Goal: Task Accomplishment & Management: Use online tool/utility

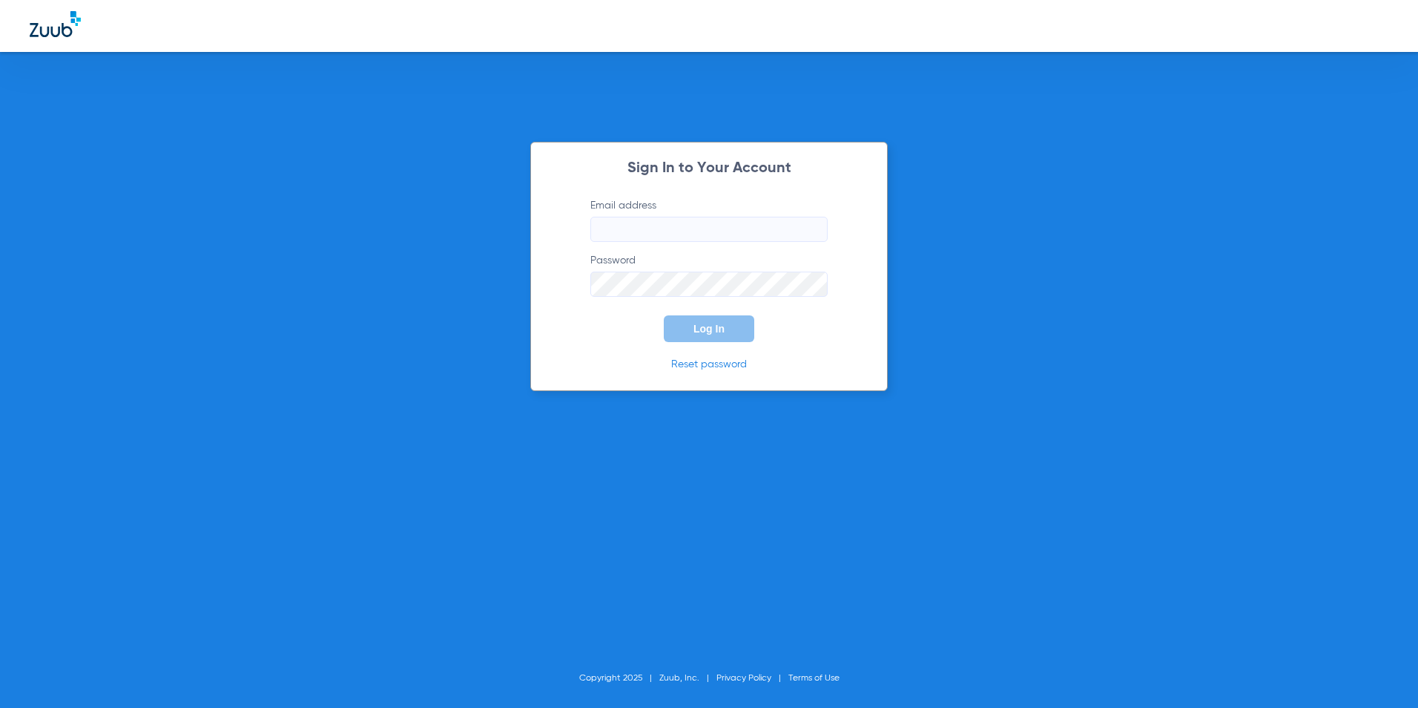
type input "[EMAIL_ADDRESS][DOMAIN_NAME]"
click at [711, 328] on span "Log In" at bounding box center [709, 329] width 31 height 12
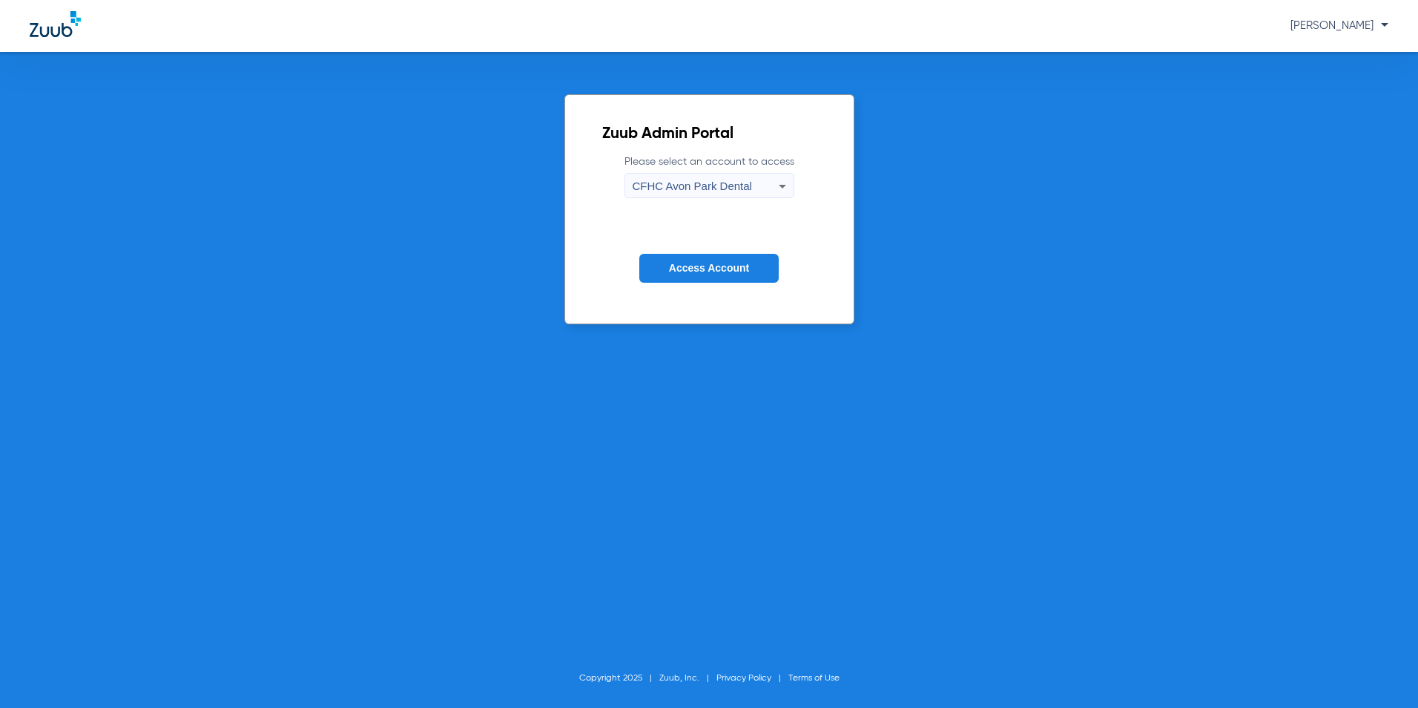
click at [691, 183] on span "CFHC Avon Park Dental" at bounding box center [692, 186] width 119 height 13
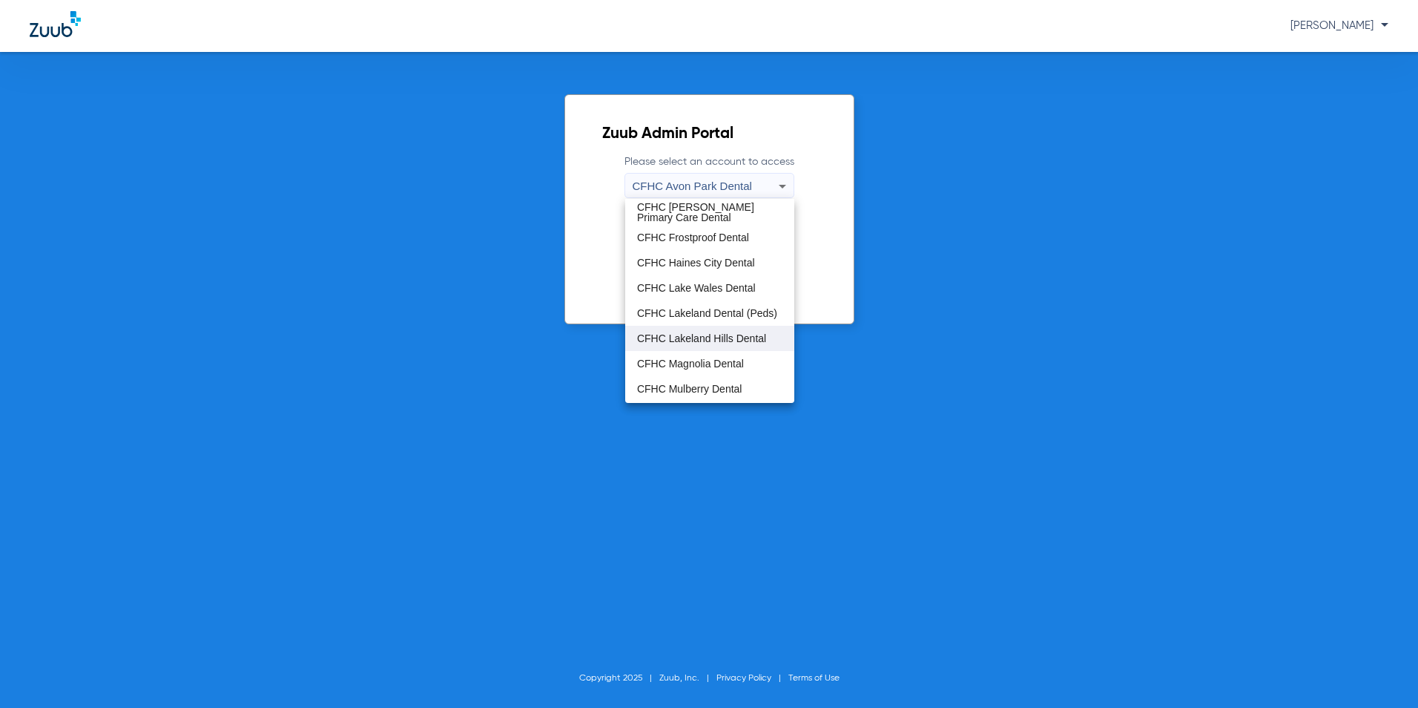
scroll to position [99, 0]
click at [689, 359] on span "CFHC Wauchula Primary Care Dental" at bounding box center [709, 365] width 145 height 21
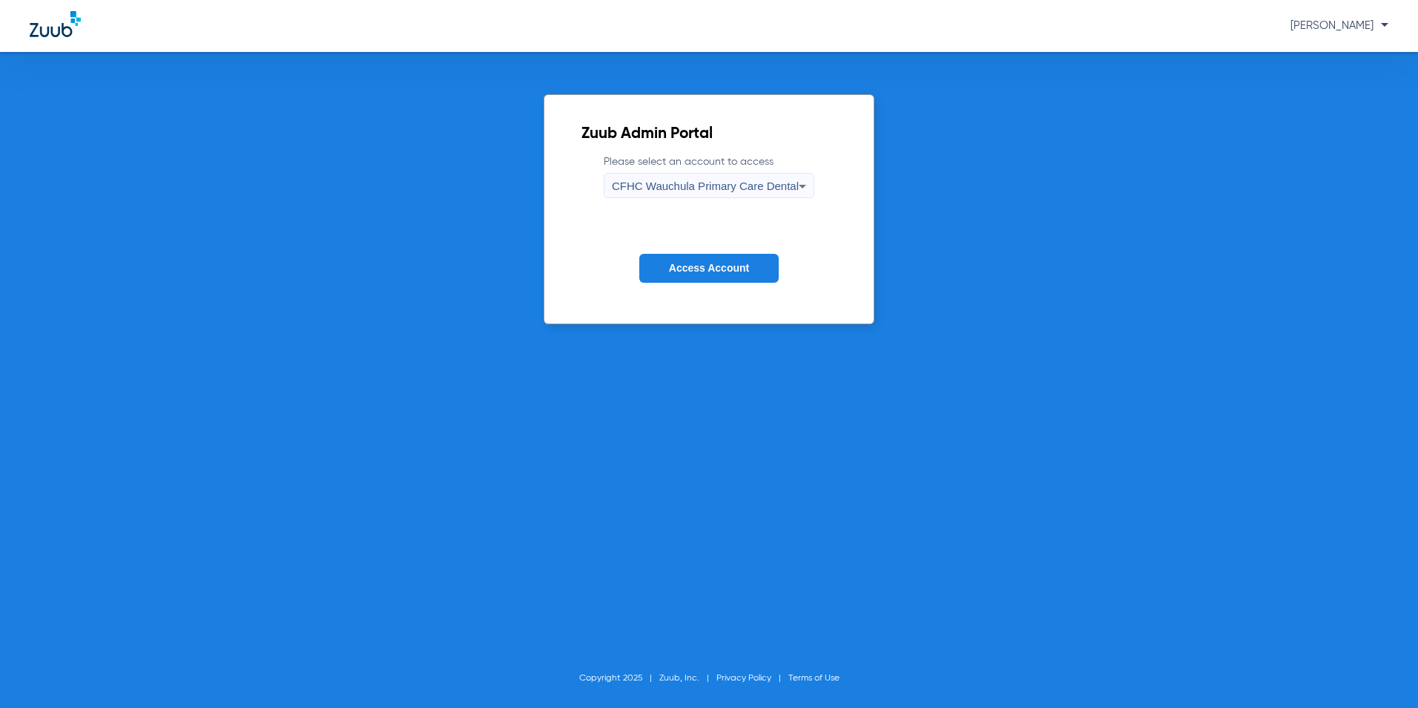
click at [706, 262] on span "Access Account" at bounding box center [709, 268] width 80 height 12
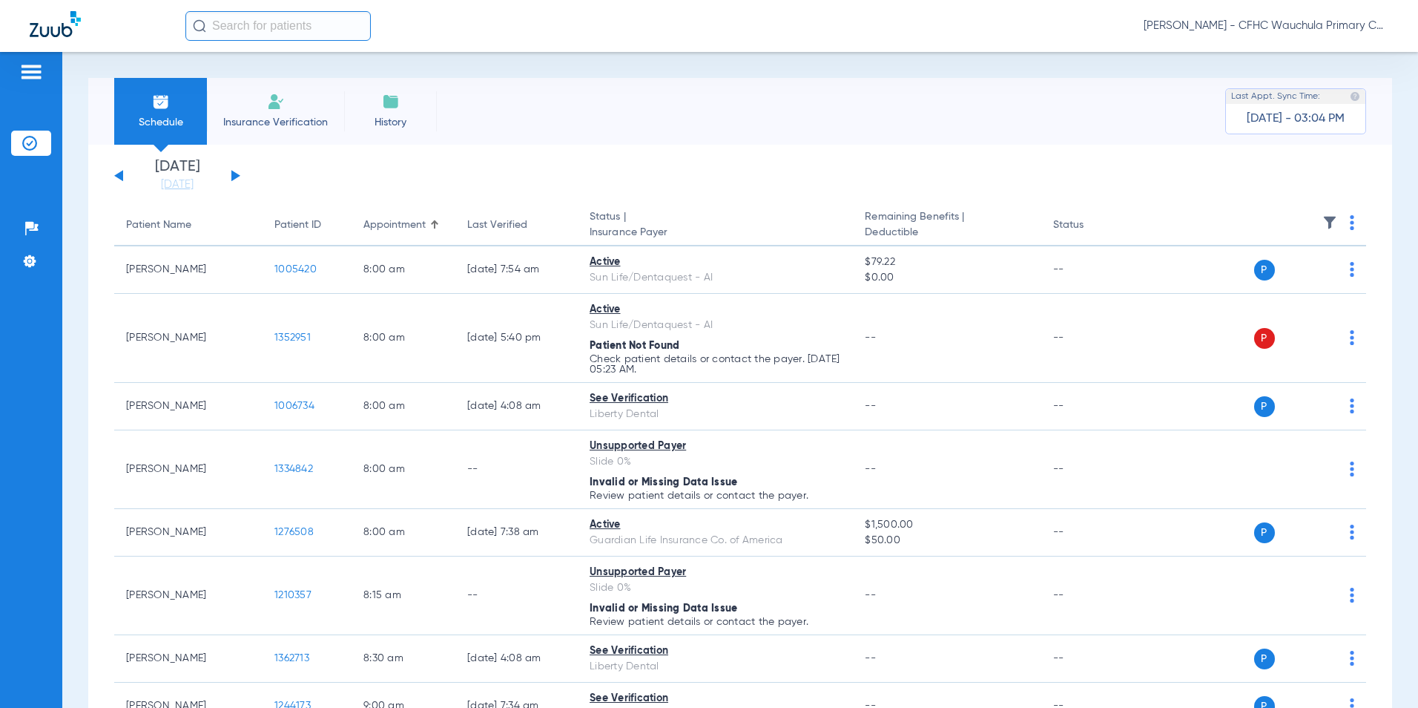
click at [235, 176] on button at bounding box center [235, 175] width 9 height 11
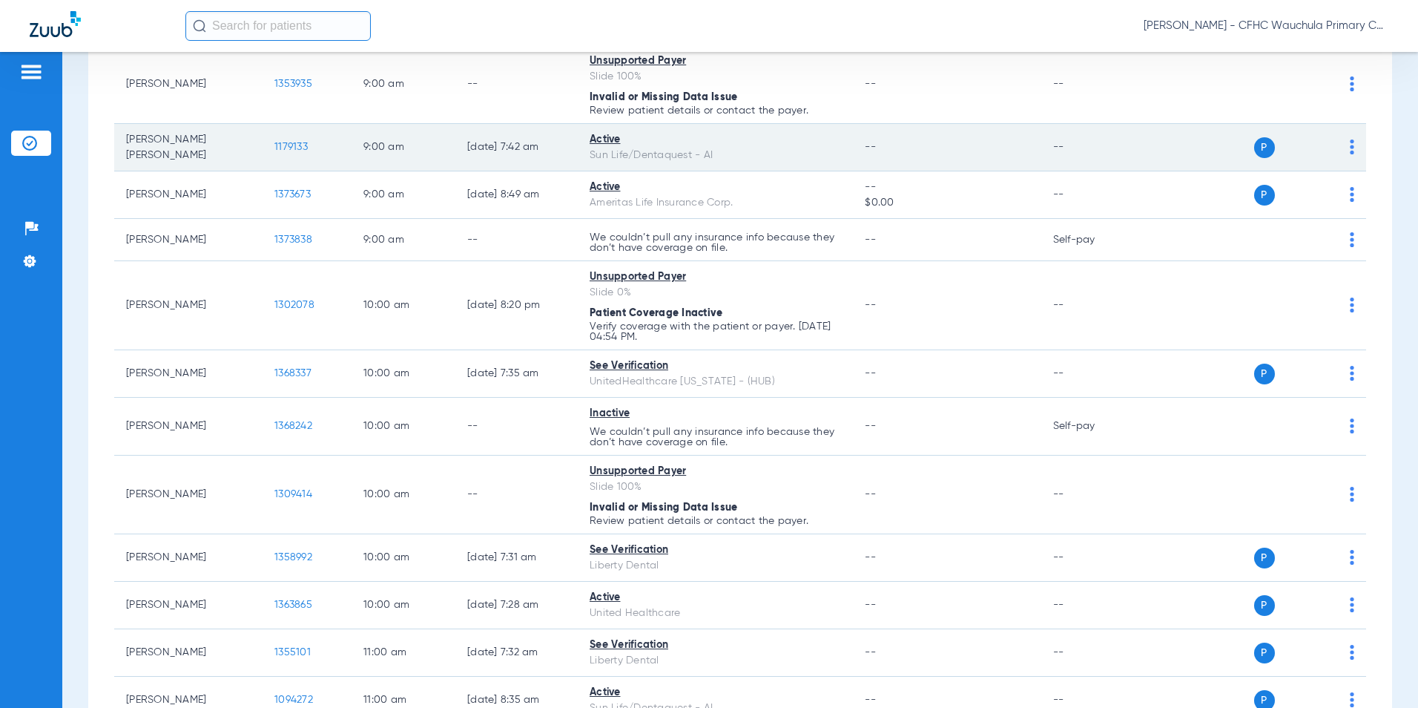
scroll to position [964, 0]
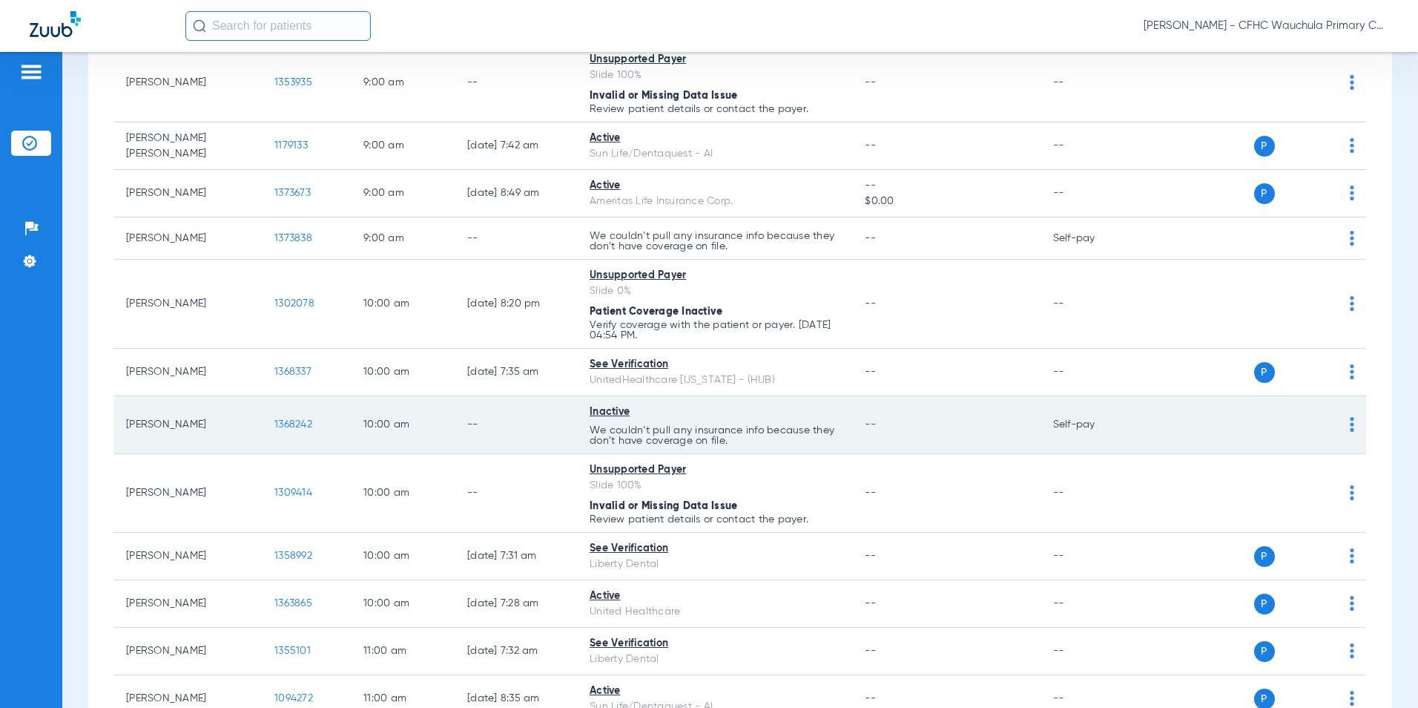
click at [292, 423] on span "1368242" at bounding box center [293, 424] width 38 height 10
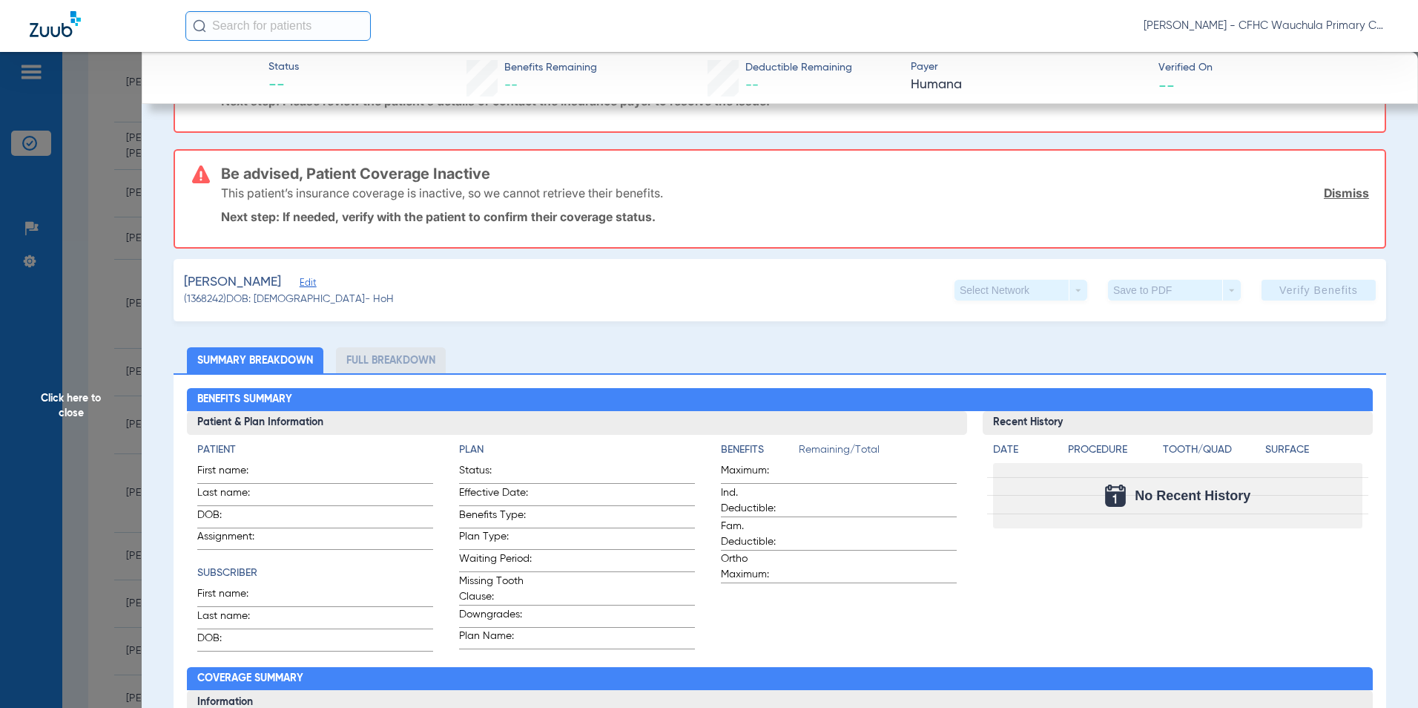
scroll to position [223, 0]
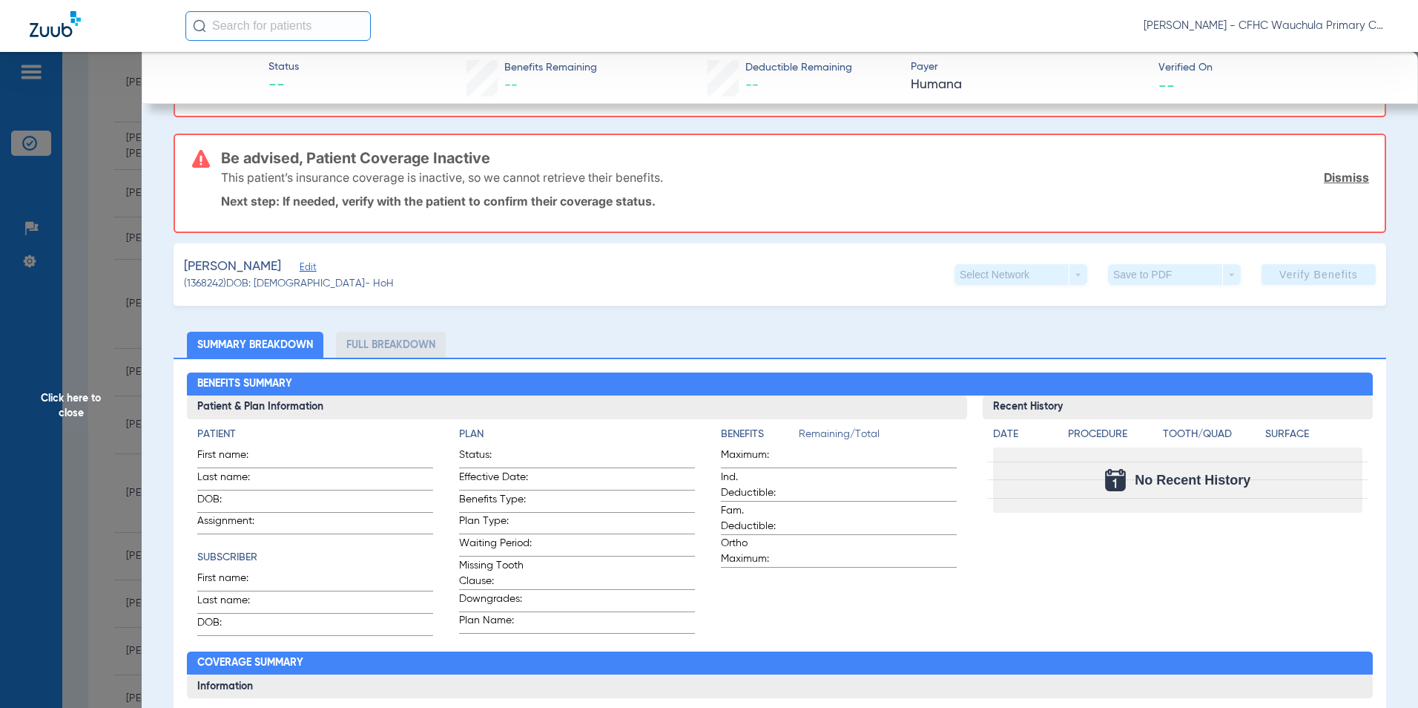
drag, startPoint x: 352, startPoint y: 267, endPoint x: 401, endPoint y: 292, distance: 55.7
click at [313, 268] on span "Edit" at bounding box center [306, 269] width 13 height 14
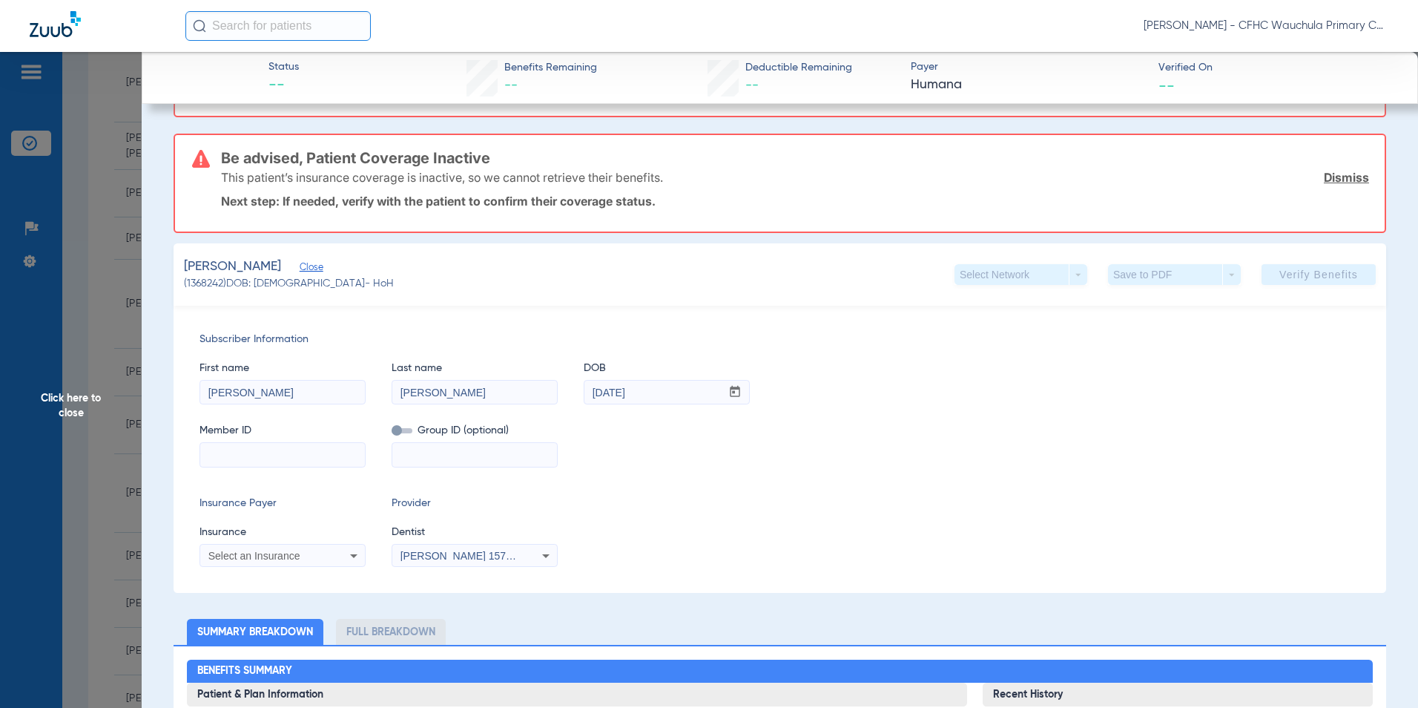
drag, startPoint x: 250, startPoint y: 455, endPoint x: 341, endPoint y: 455, distance: 91.2
click at [249, 455] on input at bounding box center [282, 455] width 165 height 24
type input "H43282924"
click at [269, 557] on span "Select an Insurance" at bounding box center [254, 556] width 92 height 12
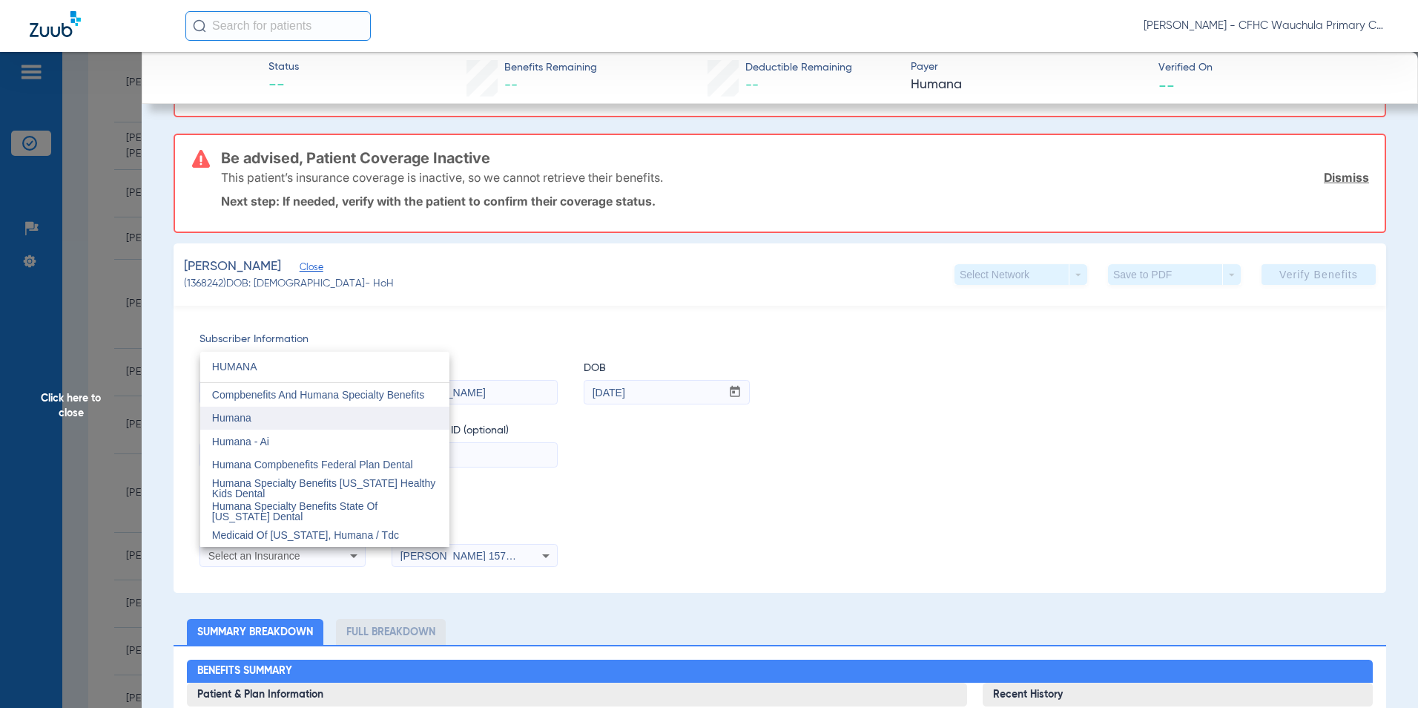
type input "HUMANA"
click at [271, 424] on mat-option "Humana" at bounding box center [324, 418] width 249 height 24
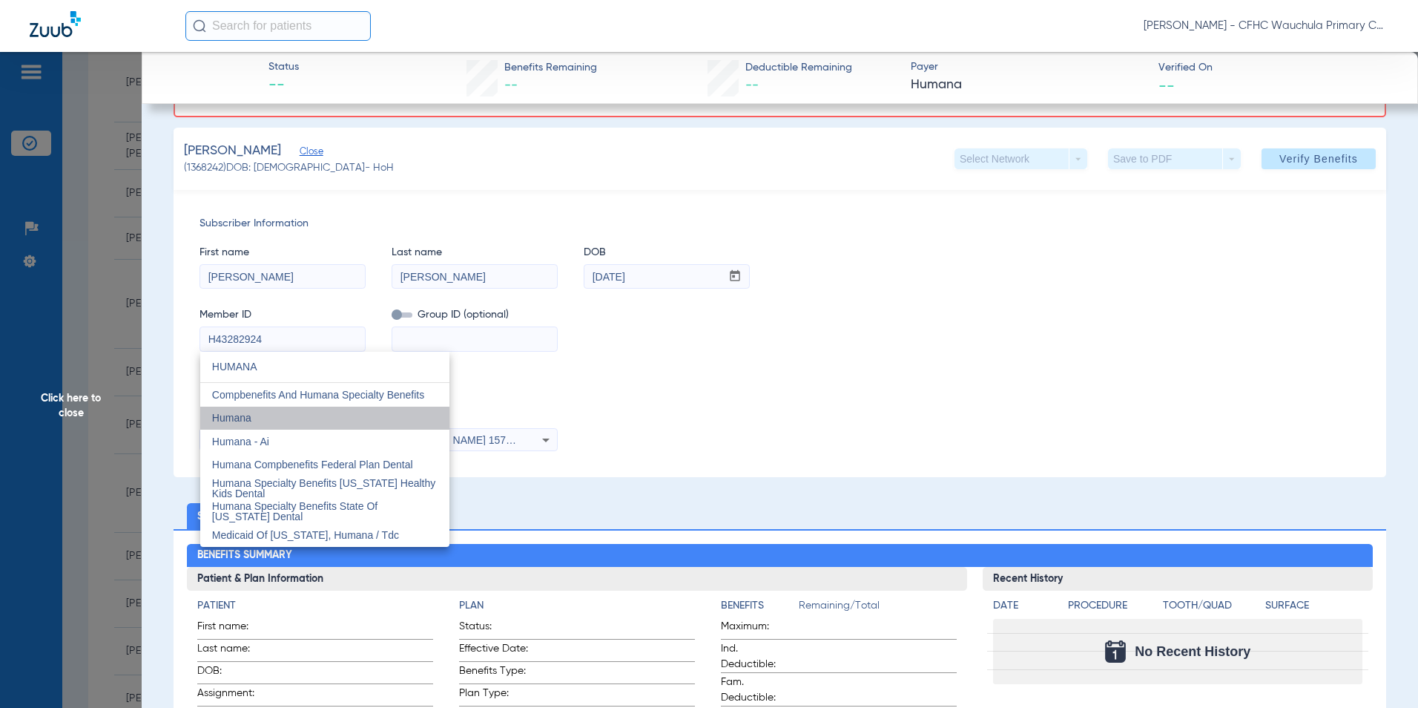
scroll to position [107, 0]
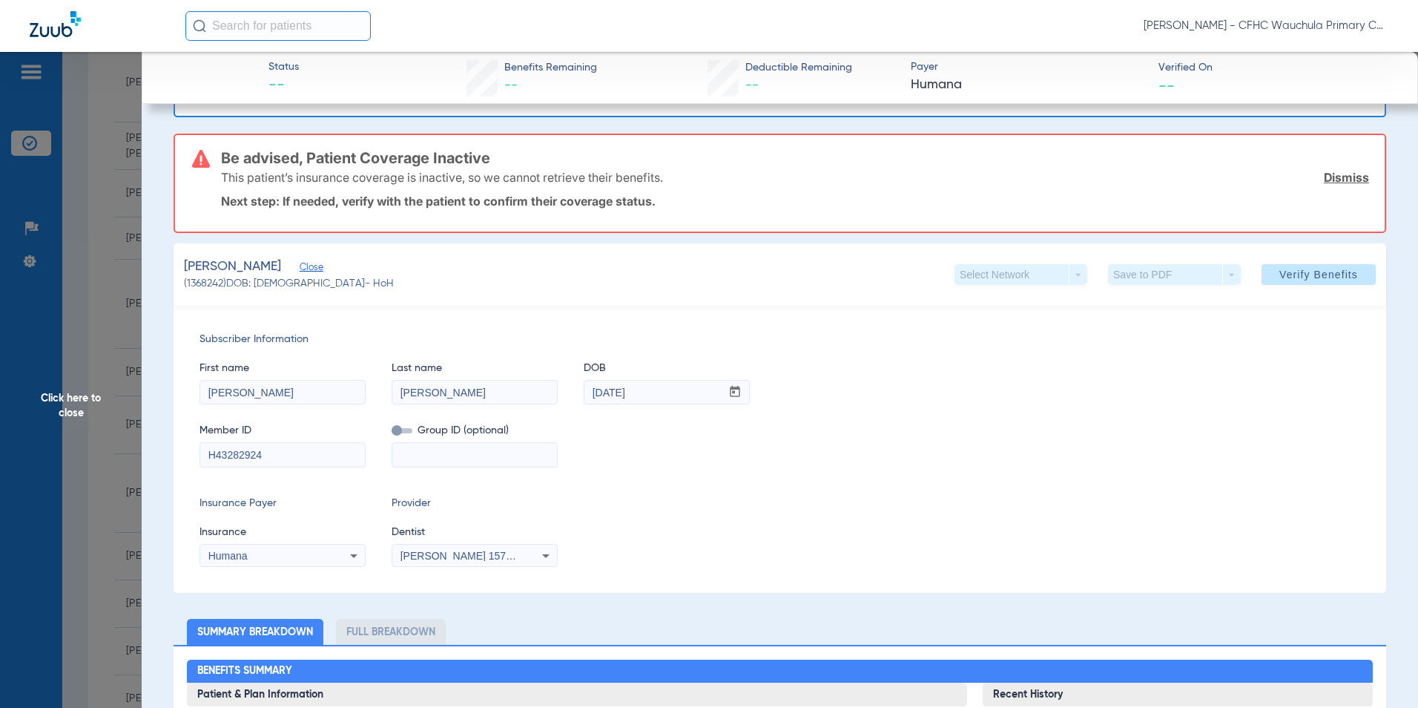
click at [308, 395] on input "[PERSON_NAME]" at bounding box center [282, 393] width 165 height 24
click at [507, 393] on input "[PERSON_NAME]" at bounding box center [474, 393] width 165 height 24
click at [447, 390] on input "[PERSON_NAME]" at bounding box center [474, 393] width 165 height 24
click at [413, 391] on input "DEJESUS ORTIZ" at bounding box center [474, 393] width 165 height 24
type input "DE [PERSON_NAME]"
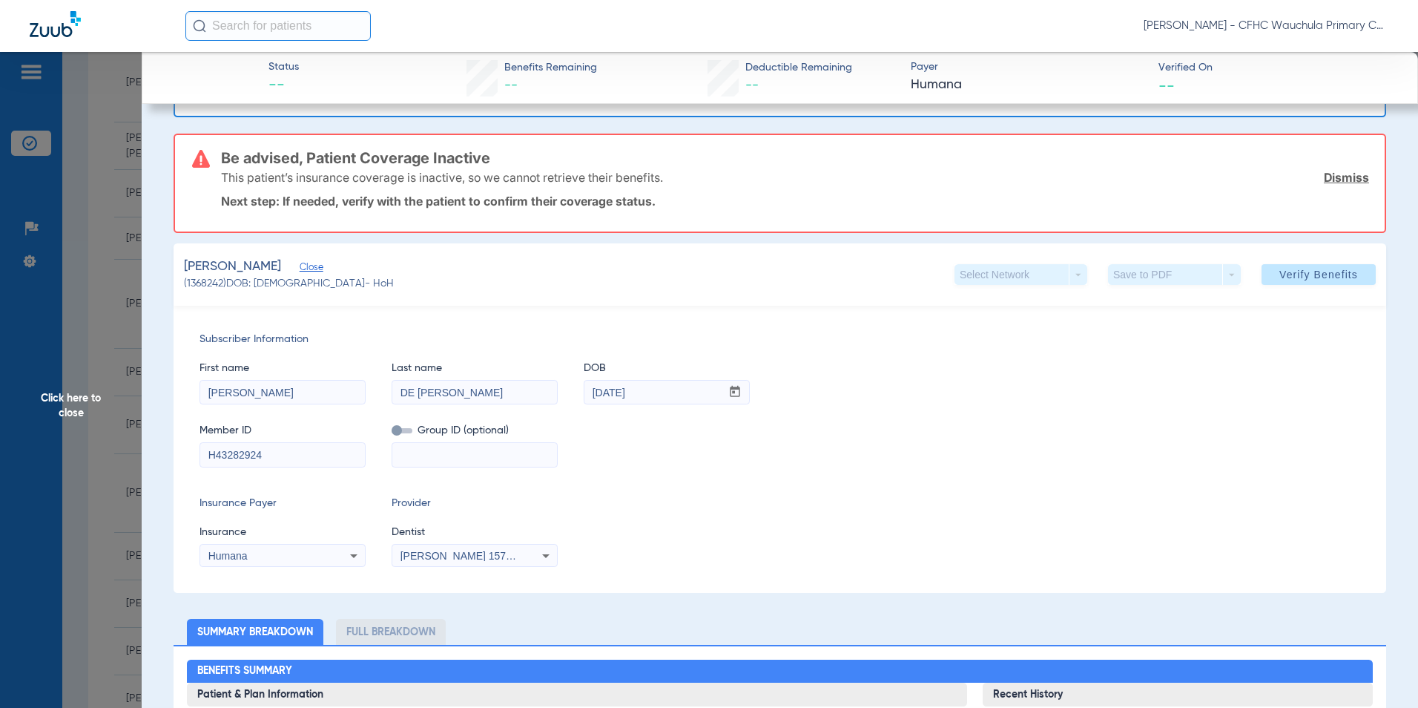
click at [1280, 270] on span "Verify Benefits" at bounding box center [1318, 275] width 79 height 12
click at [1303, 277] on span "Verify Benefits" at bounding box center [1318, 275] width 79 height 12
click at [1294, 272] on span "Verify Benefits" at bounding box center [1318, 275] width 79 height 12
click at [1296, 273] on span "Verify Benefits" at bounding box center [1318, 275] width 79 height 12
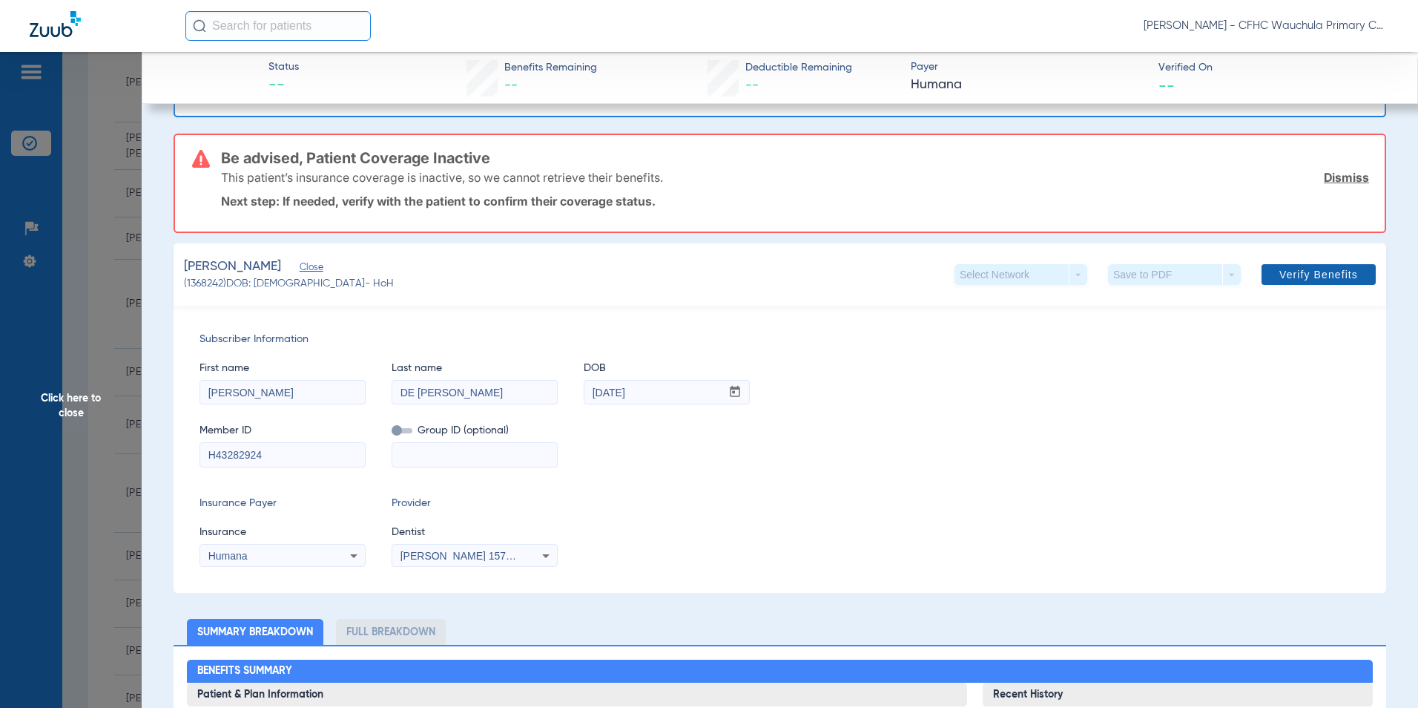
click at [1296, 273] on span "Verify Benefits" at bounding box center [1318, 275] width 79 height 12
click at [1296, 272] on span "Verify Benefits" at bounding box center [1318, 275] width 79 height 12
click at [1296, 267] on span at bounding box center [1319, 275] width 114 height 36
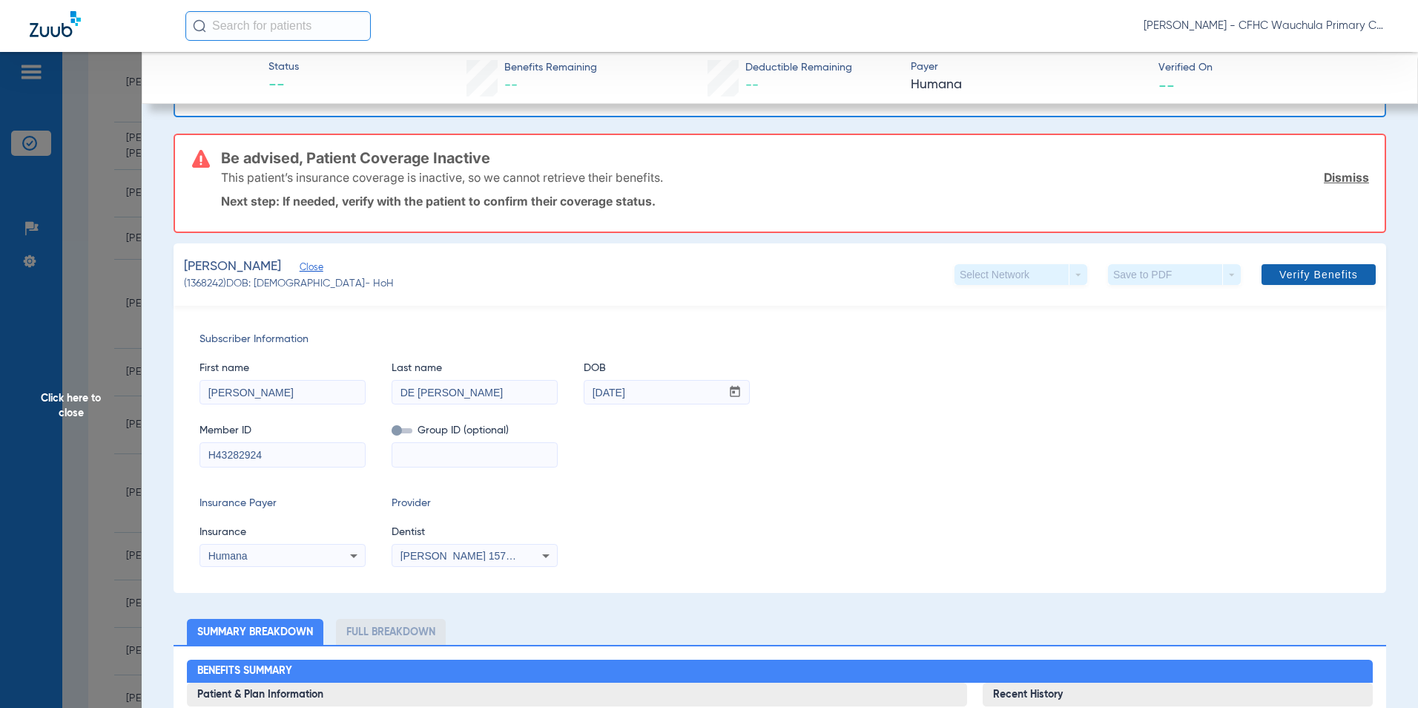
click at [1296, 267] on span at bounding box center [1319, 275] width 114 height 36
click at [987, 454] on div "Member ID H43282924 Group ID (optional)" at bounding box center [780, 437] width 1161 height 57
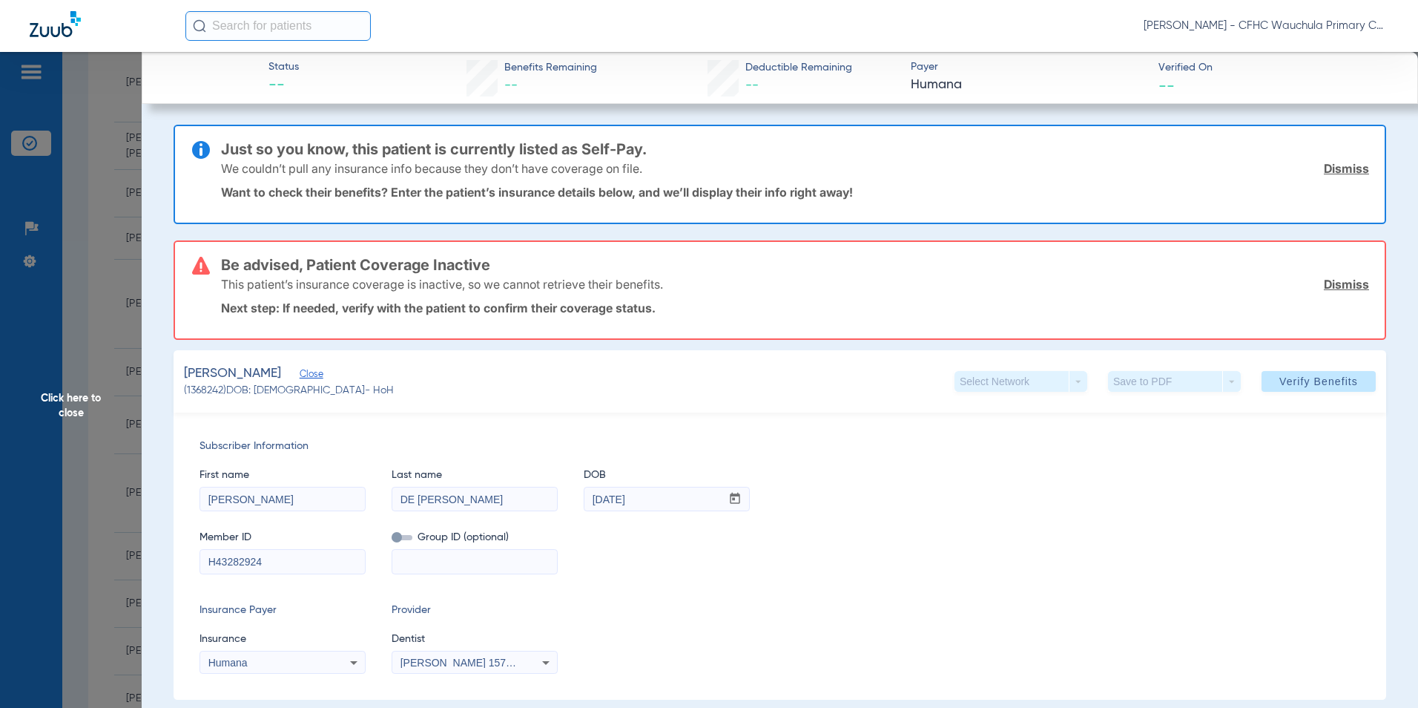
click at [1324, 162] on link "Dismiss" at bounding box center [1346, 168] width 45 height 15
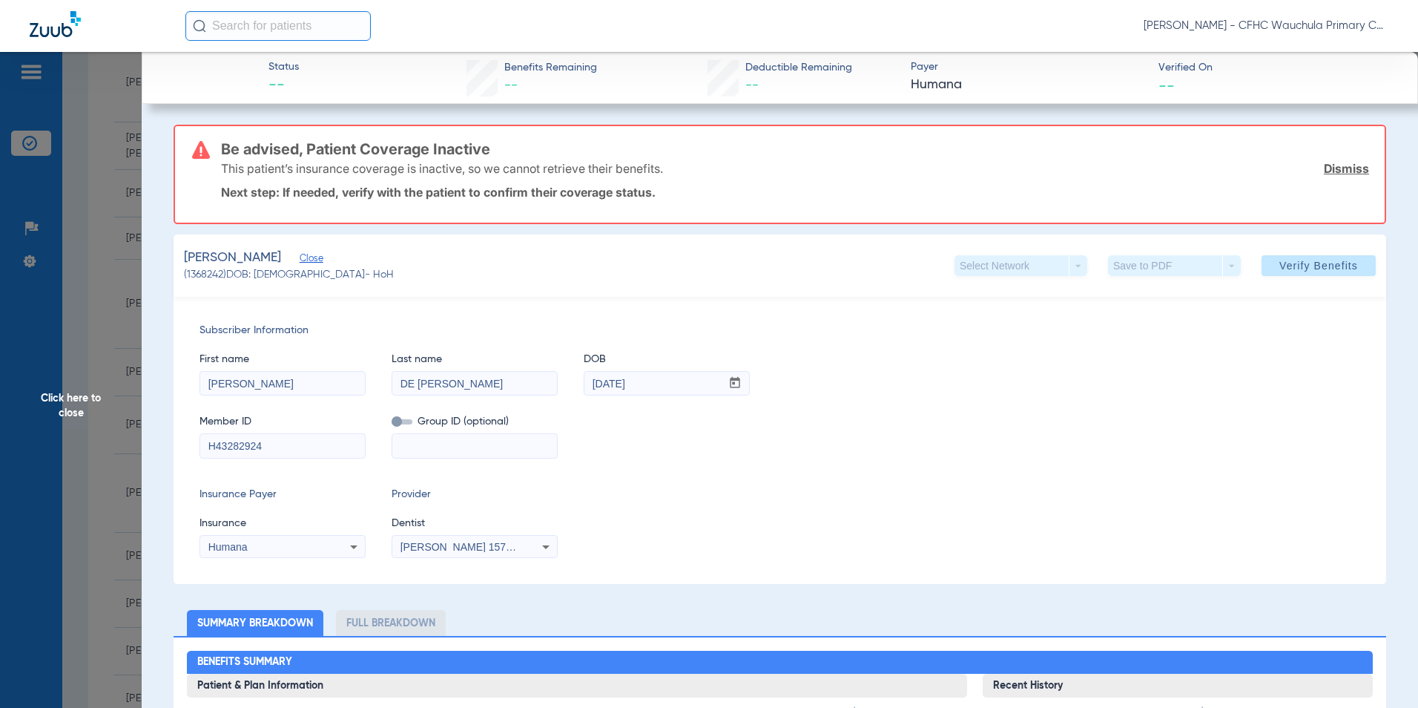
click at [1342, 163] on link "Dismiss" at bounding box center [1346, 168] width 45 height 15
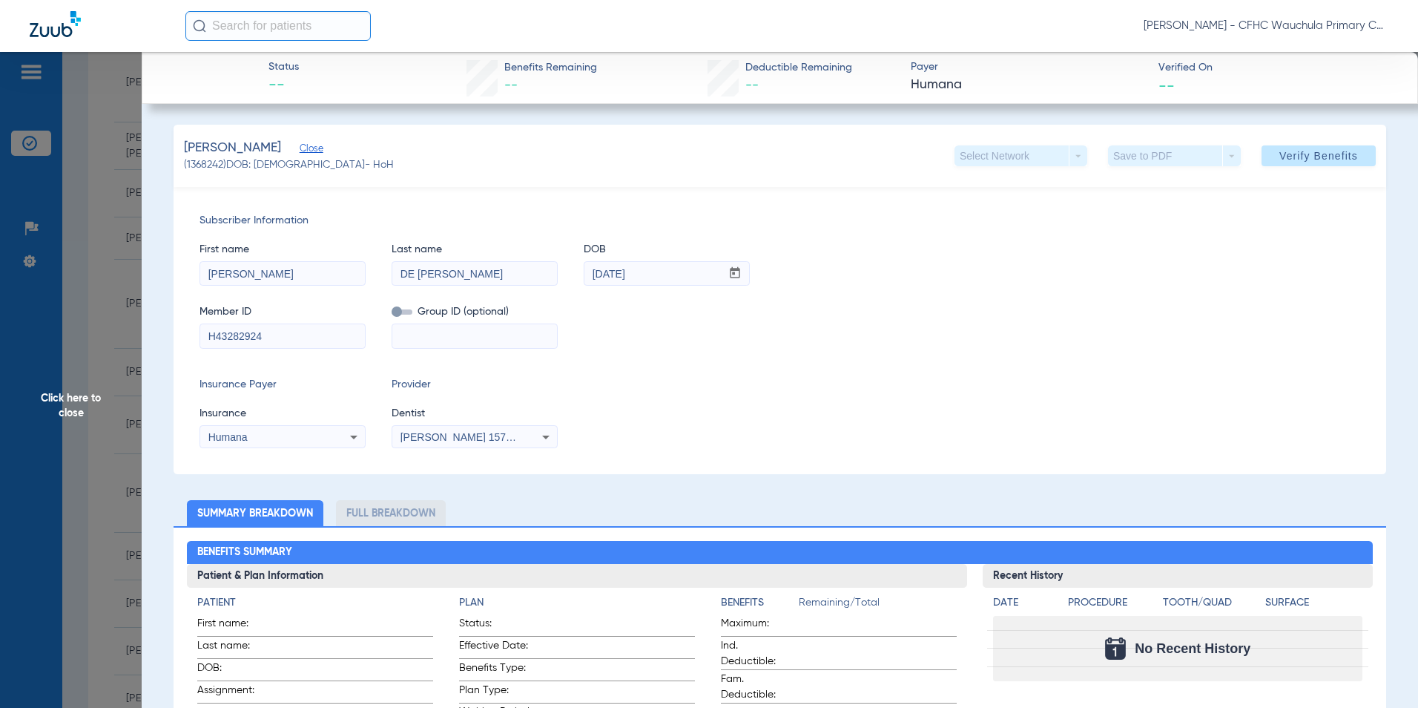
click at [1226, 332] on div "Member ID H43282924 Group ID (optional)" at bounding box center [780, 319] width 1161 height 57
drag, startPoint x: 1282, startPoint y: 154, endPoint x: 1297, endPoint y: 210, distance: 57.4
click at [1282, 156] on span "Verify Benefits" at bounding box center [1318, 156] width 79 height 12
click at [1293, 156] on span "Verify Benefits" at bounding box center [1318, 156] width 79 height 12
click at [1293, 157] on span "Verify Benefits" at bounding box center [1318, 156] width 79 height 12
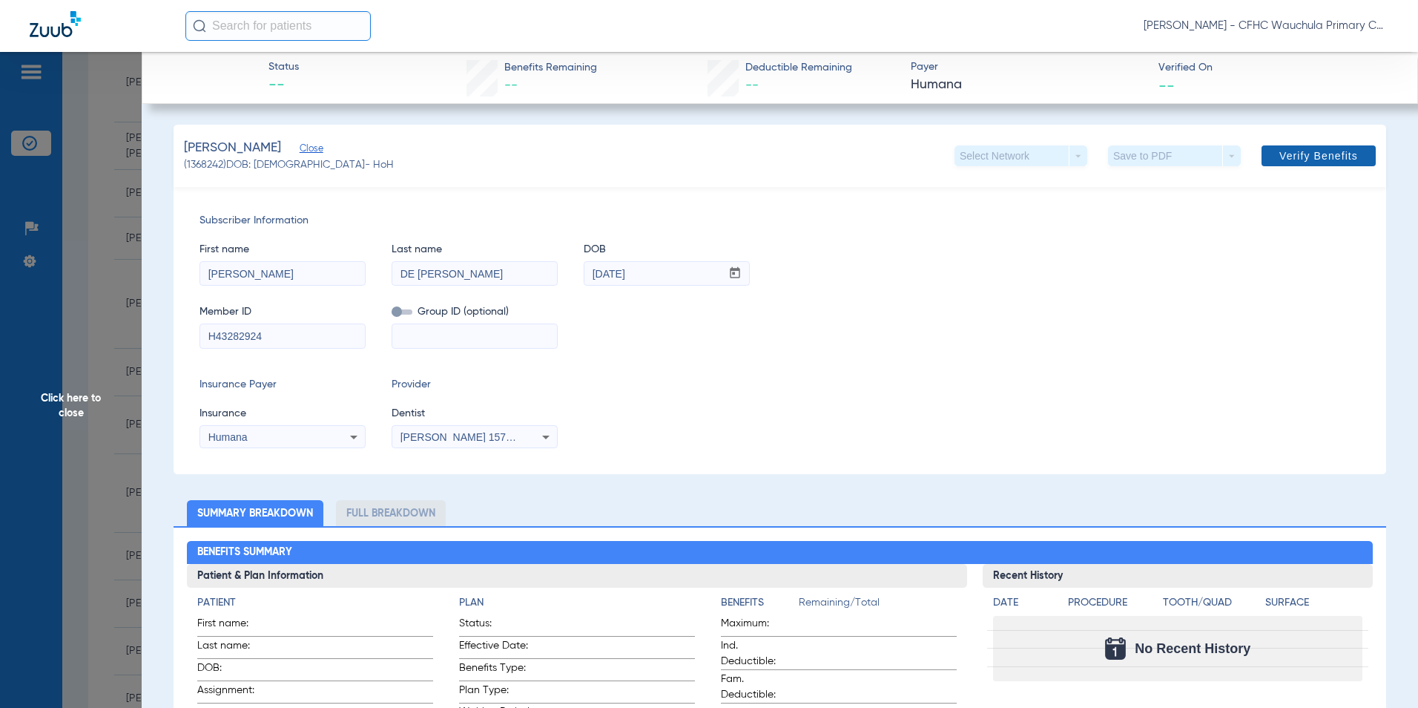
click at [1293, 157] on span "Verify Benefits" at bounding box center [1318, 156] width 79 height 12
click at [1294, 156] on span "Verify Benefits" at bounding box center [1318, 156] width 79 height 12
click at [1294, 155] on span "Verify Benefits" at bounding box center [1318, 156] width 79 height 12
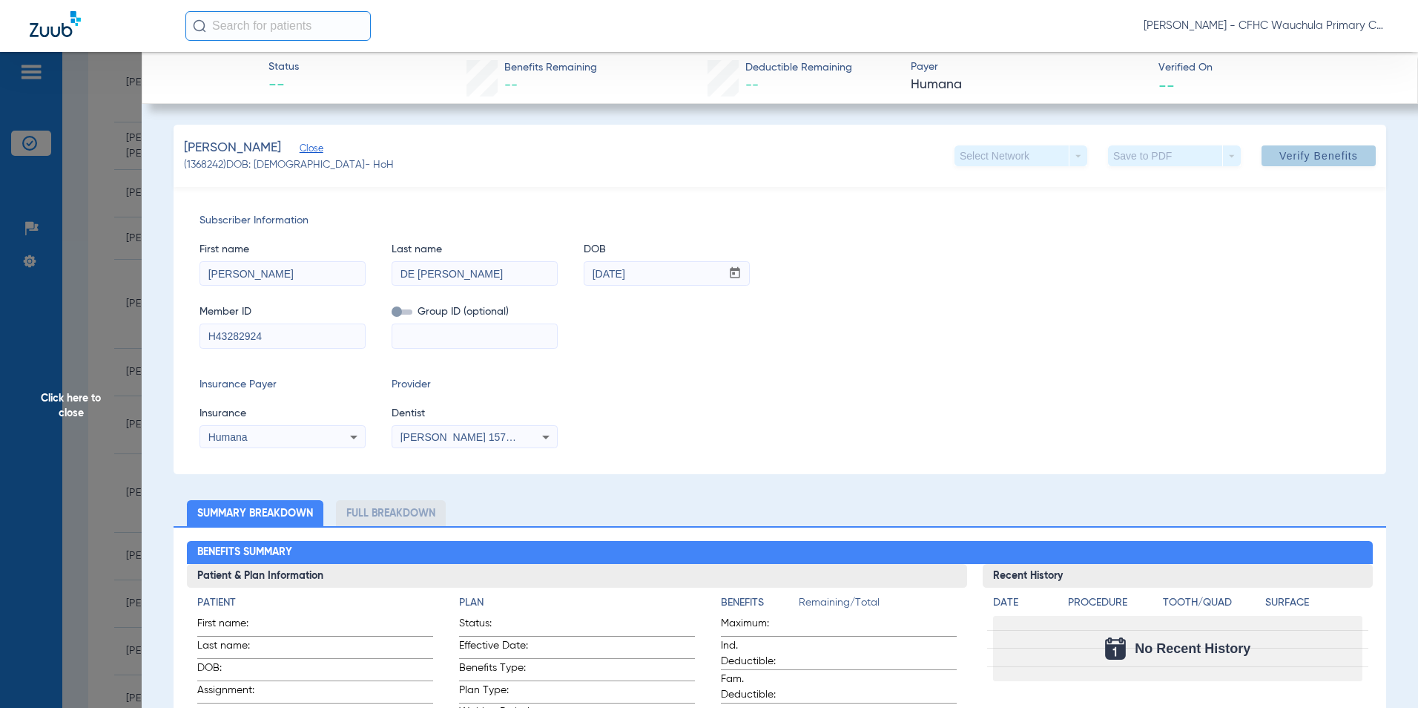
click at [1176, 300] on div "Member ID H43282924 Group ID (optional)" at bounding box center [780, 319] width 1161 height 57
click at [999, 351] on div "Subscriber Information First name JANET Last name DE JESUS ORTIZ DOB mm / dd / …" at bounding box center [780, 330] width 1213 height 287
click at [60, 398] on span "Click here to close" at bounding box center [71, 406] width 142 height 708
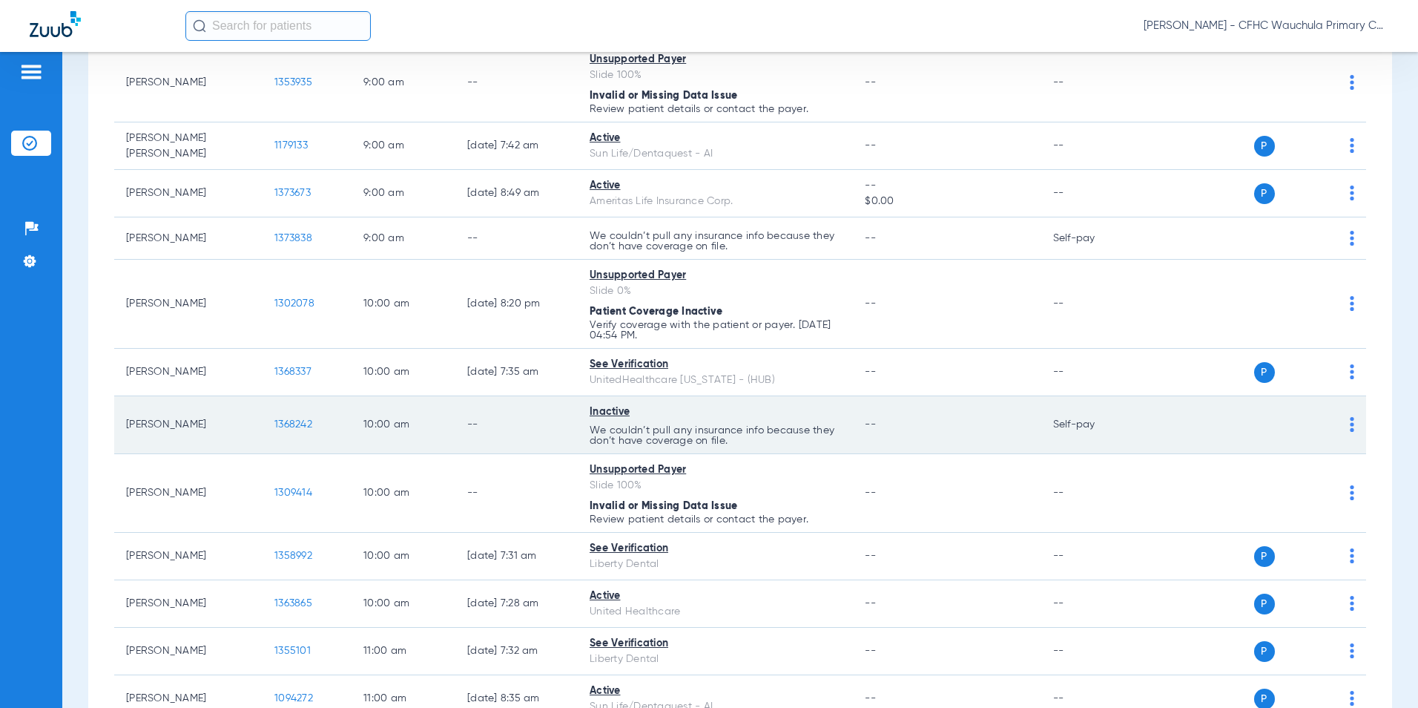
click at [297, 428] on span "1368242" at bounding box center [293, 424] width 38 height 10
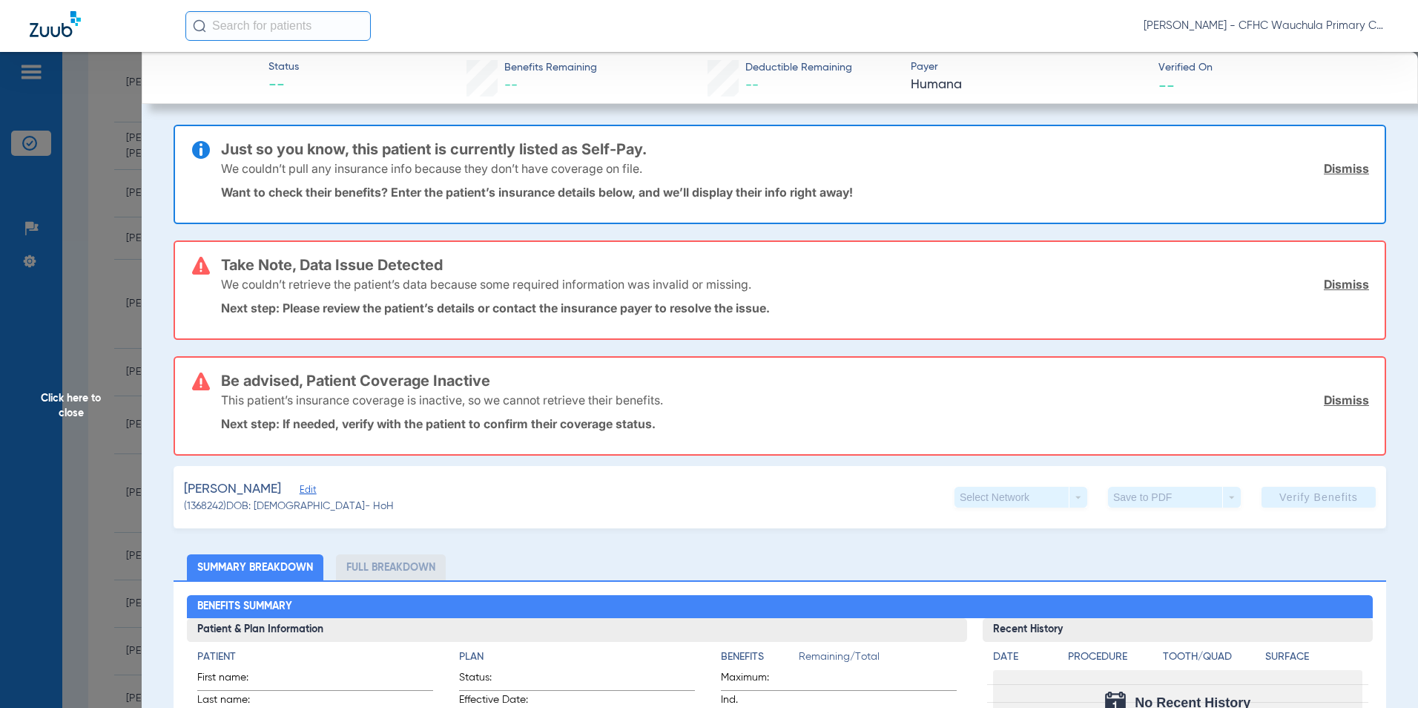
drag, startPoint x: 1320, startPoint y: 165, endPoint x: 1326, endPoint y: 188, distance: 23.9
click at [1324, 165] on link "Dismiss" at bounding box center [1346, 168] width 45 height 15
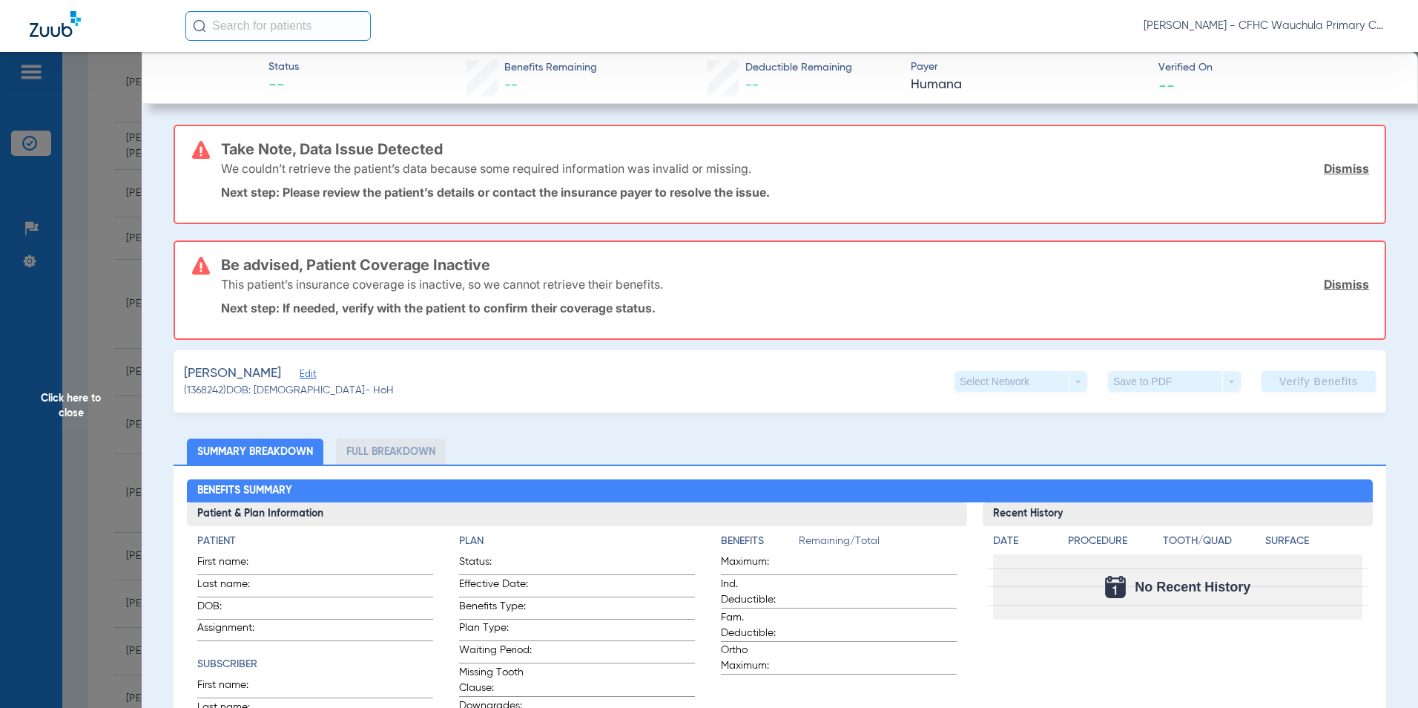
drag, startPoint x: 1345, startPoint y: 172, endPoint x: 1337, endPoint y: 192, distance: 21.6
click at [1345, 174] on link "Dismiss" at bounding box center [1346, 168] width 45 height 15
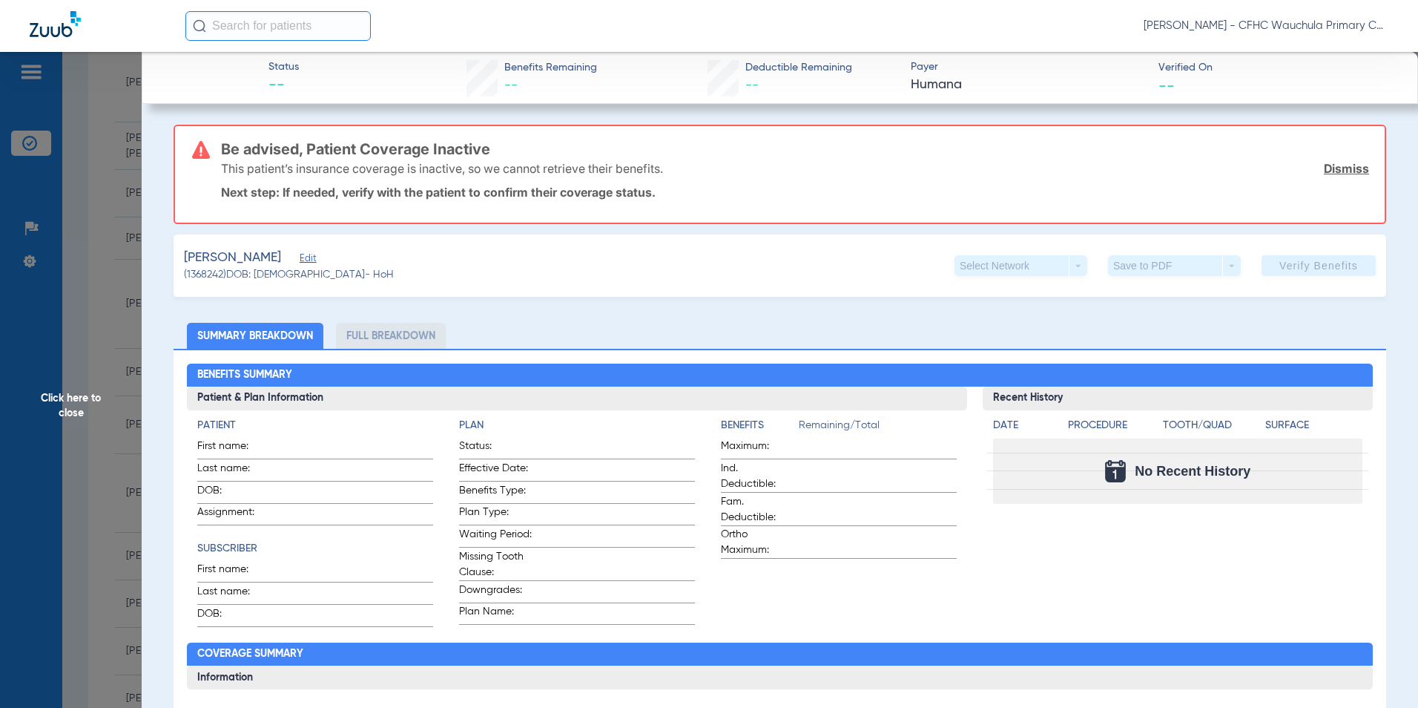
click at [1337, 174] on link "Dismiss" at bounding box center [1346, 168] width 45 height 15
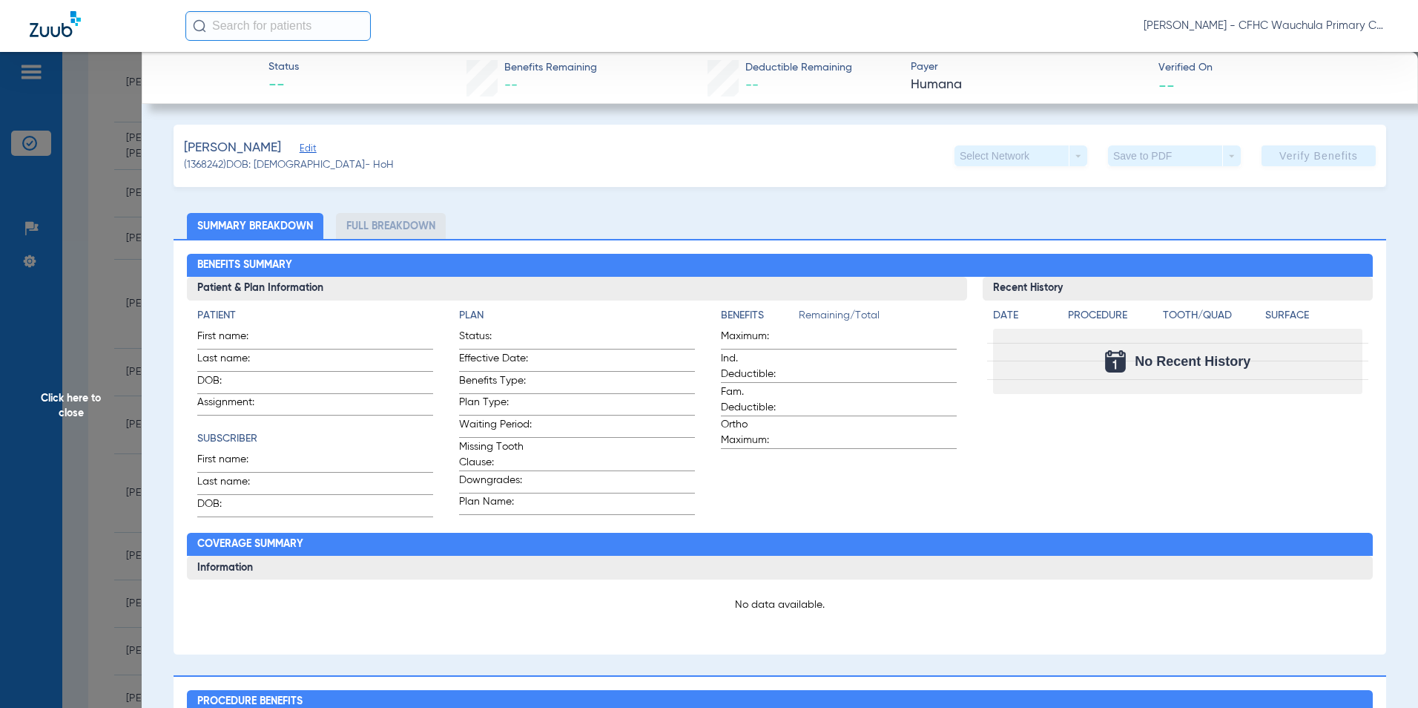
click at [313, 146] on span "Edit" at bounding box center [306, 150] width 13 height 14
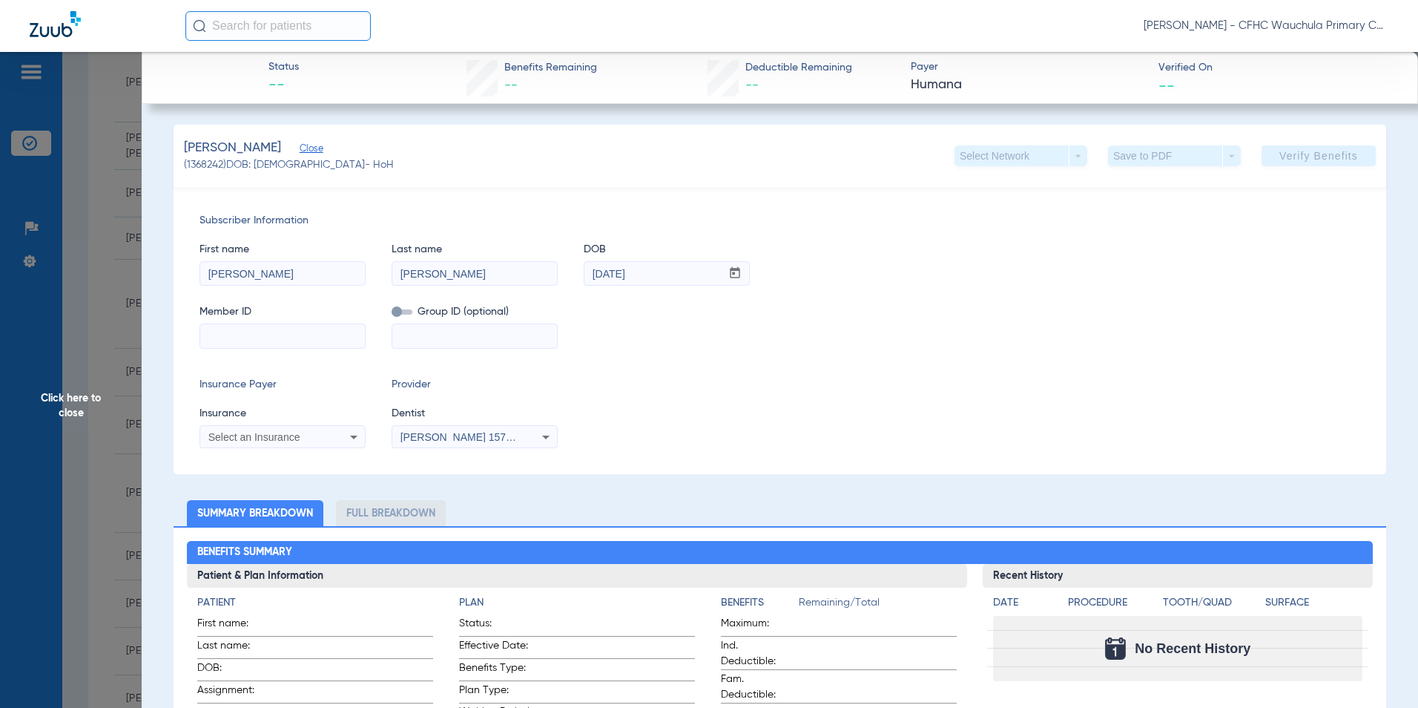
click at [296, 432] on span "Select an Insurance" at bounding box center [254, 437] width 92 height 12
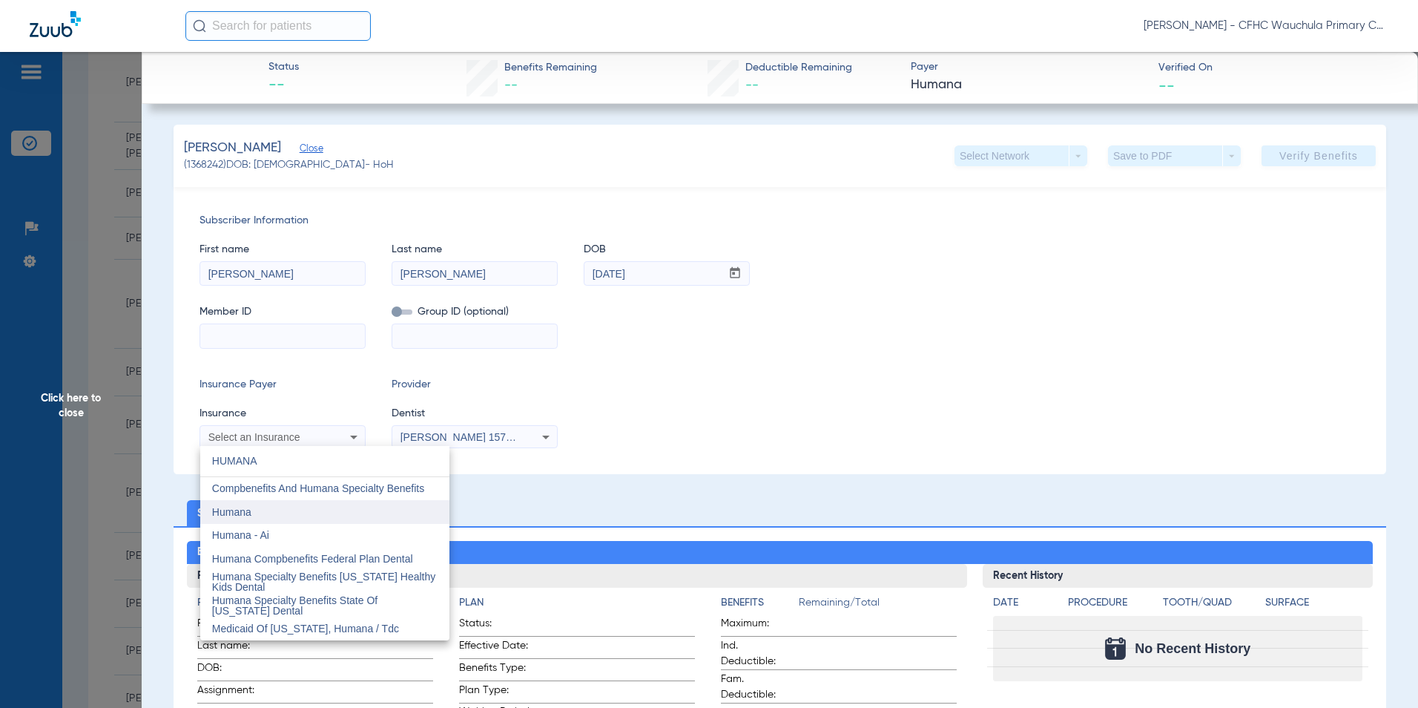
type input "HUMANA"
click at [243, 521] on mat-option "Humana" at bounding box center [324, 512] width 249 height 24
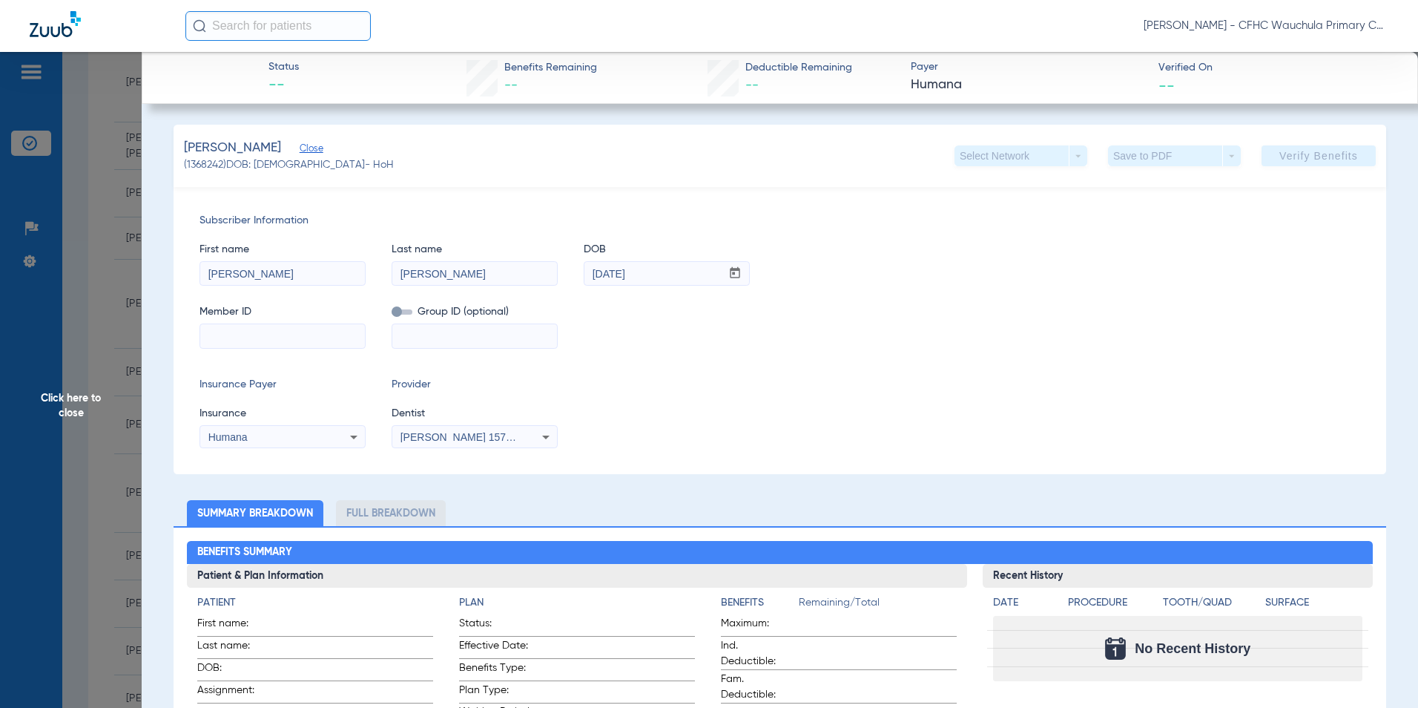
click at [415, 274] on input "[PERSON_NAME]" at bounding box center [474, 274] width 165 height 24
click at [448, 272] on input "DE [PERSON_NAME]" at bounding box center [474, 274] width 165 height 24
type input "DE [PERSON_NAME]"
click at [265, 344] on input at bounding box center [282, 336] width 165 height 24
type input "H43282924"
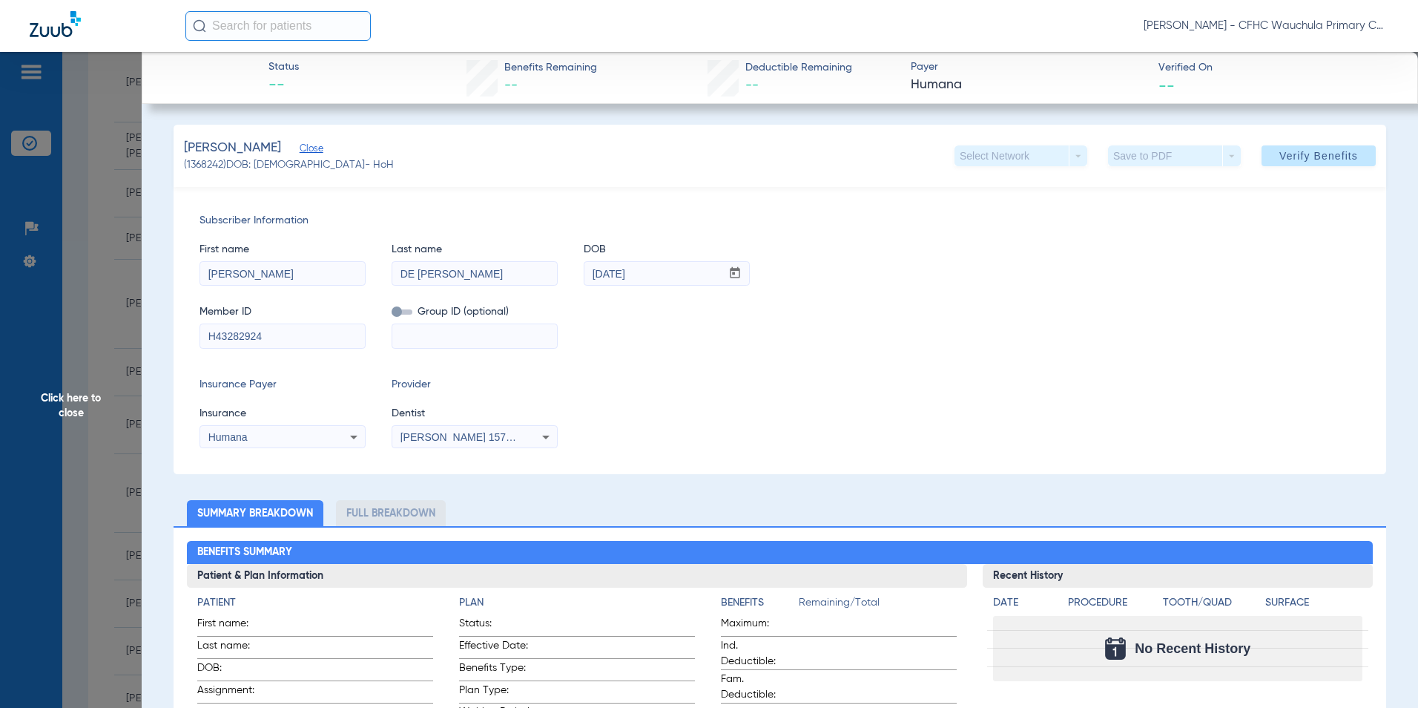
drag, startPoint x: 781, startPoint y: 352, endPoint x: 1035, endPoint y: 286, distance: 262.8
click at [786, 352] on div "Subscriber Information First name JANET Last name DE JESUS ORTIZ DOB mm / dd / …" at bounding box center [780, 330] width 1213 height 287
click at [1299, 156] on span "Verify Benefits" at bounding box center [1318, 156] width 79 height 12
drag, startPoint x: 1285, startPoint y: 157, endPoint x: 1265, endPoint y: 202, distance: 49.2
click at [1285, 157] on span "Verify Benefits" at bounding box center [1318, 156] width 79 height 12
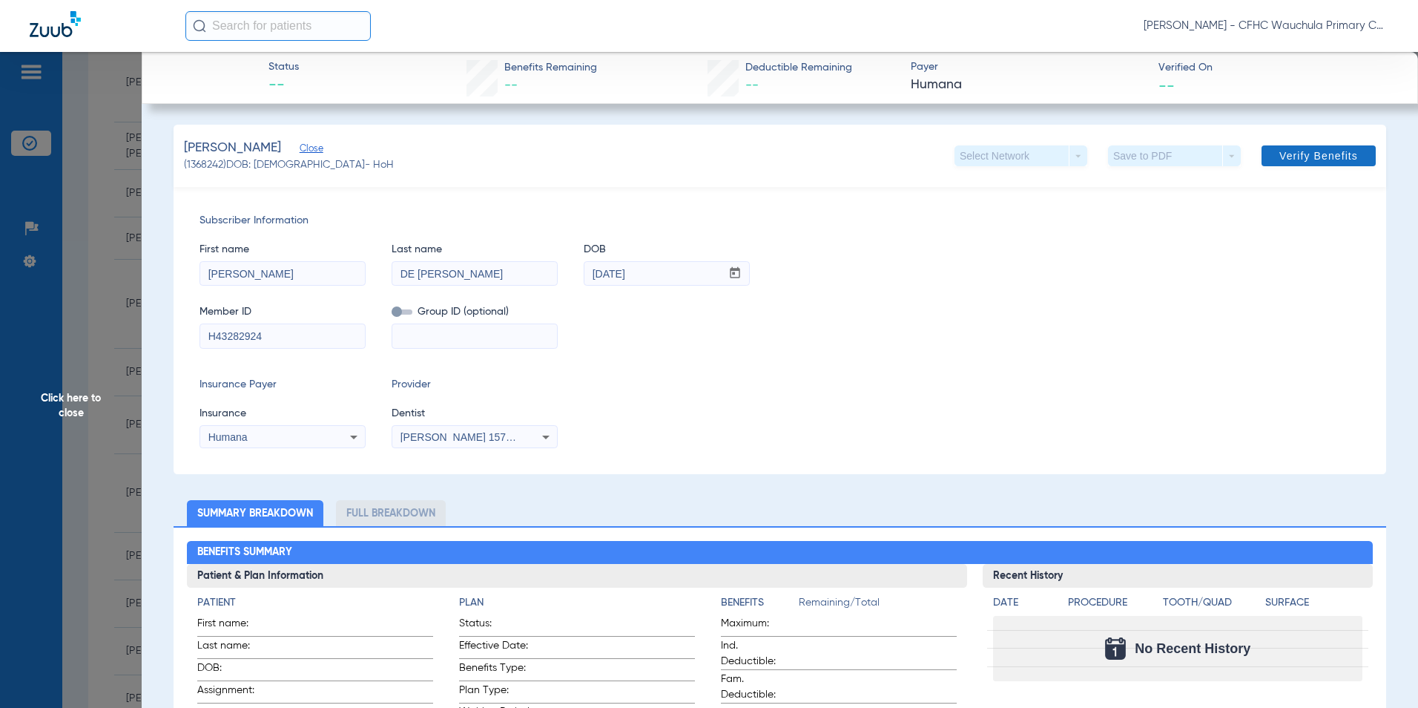
drag, startPoint x: 1281, startPoint y: 166, endPoint x: 1289, endPoint y: 159, distance: 11.0
click at [1281, 167] on span at bounding box center [1319, 156] width 114 height 36
click at [1290, 154] on span "Verify Benefits" at bounding box center [1318, 156] width 79 height 12
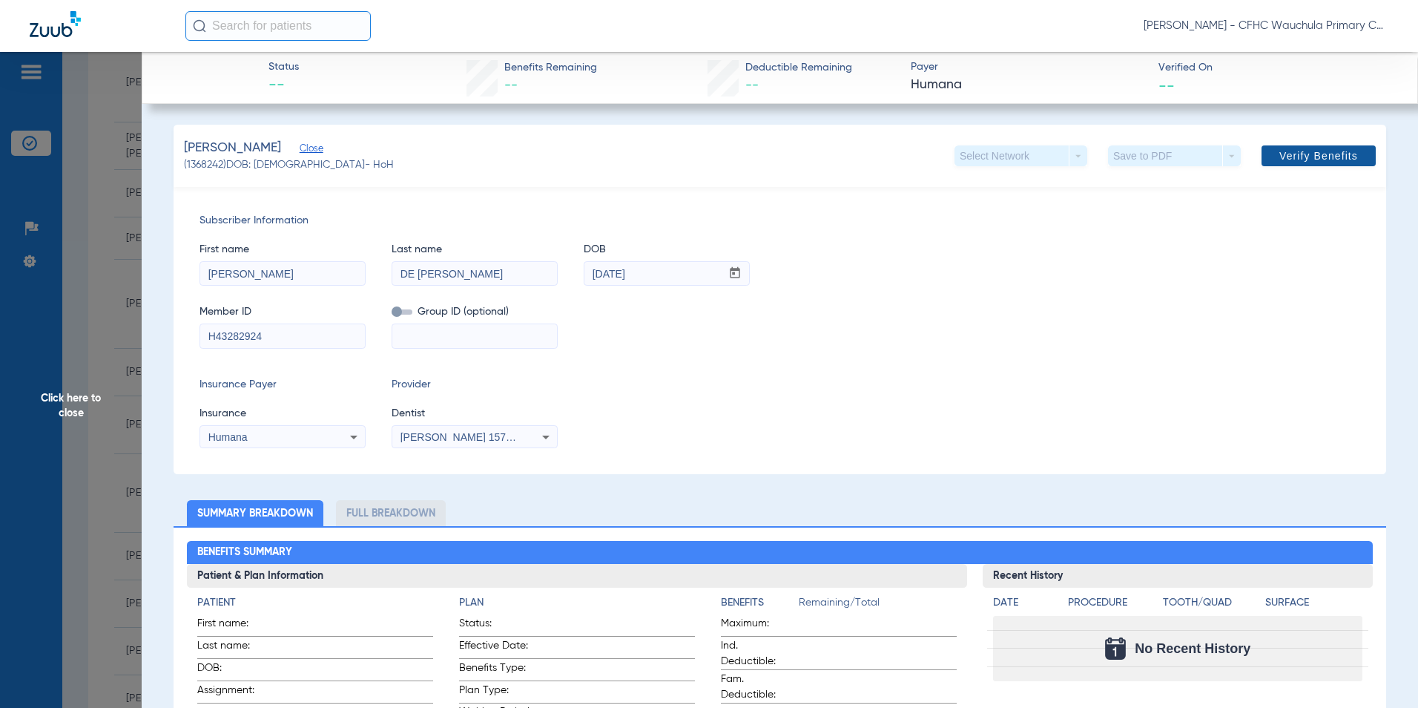
click at [1290, 153] on span "Verify Benefits" at bounding box center [1318, 156] width 79 height 12
click at [1291, 154] on span "Verify Benefits" at bounding box center [1318, 156] width 79 height 12
click at [1293, 154] on span "Verify Benefits" at bounding box center [1318, 156] width 79 height 12
click at [1299, 154] on span "Verify Benefits" at bounding box center [1318, 156] width 79 height 12
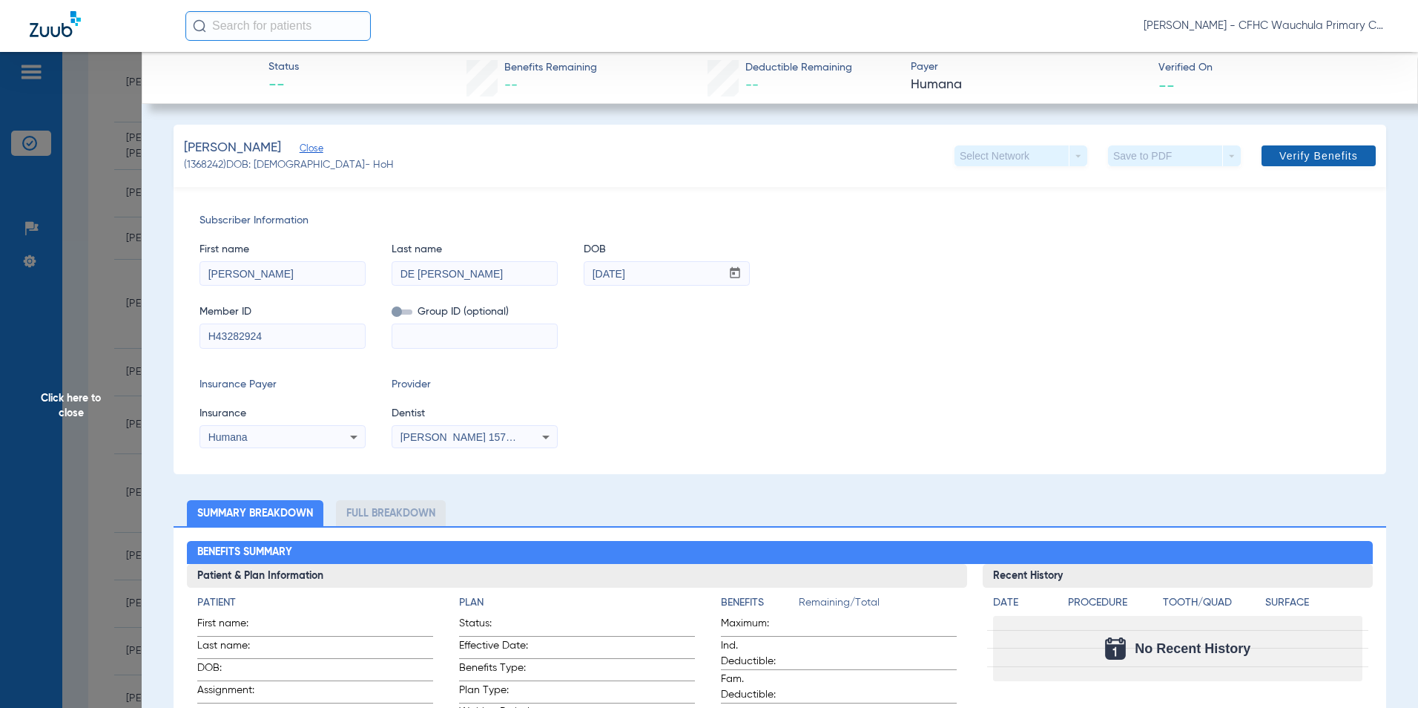
click at [1340, 170] on span at bounding box center [1319, 156] width 114 height 36
click at [1325, 159] on span "Verify Benefits" at bounding box center [1318, 156] width 79 height 12
click at [1328, 158] on span "Verify Benefits" at bounding box center [1318, 156] width 79 height 12
click at [1334, 146] on span at bounding box center [1319, 156] width 114 height 36
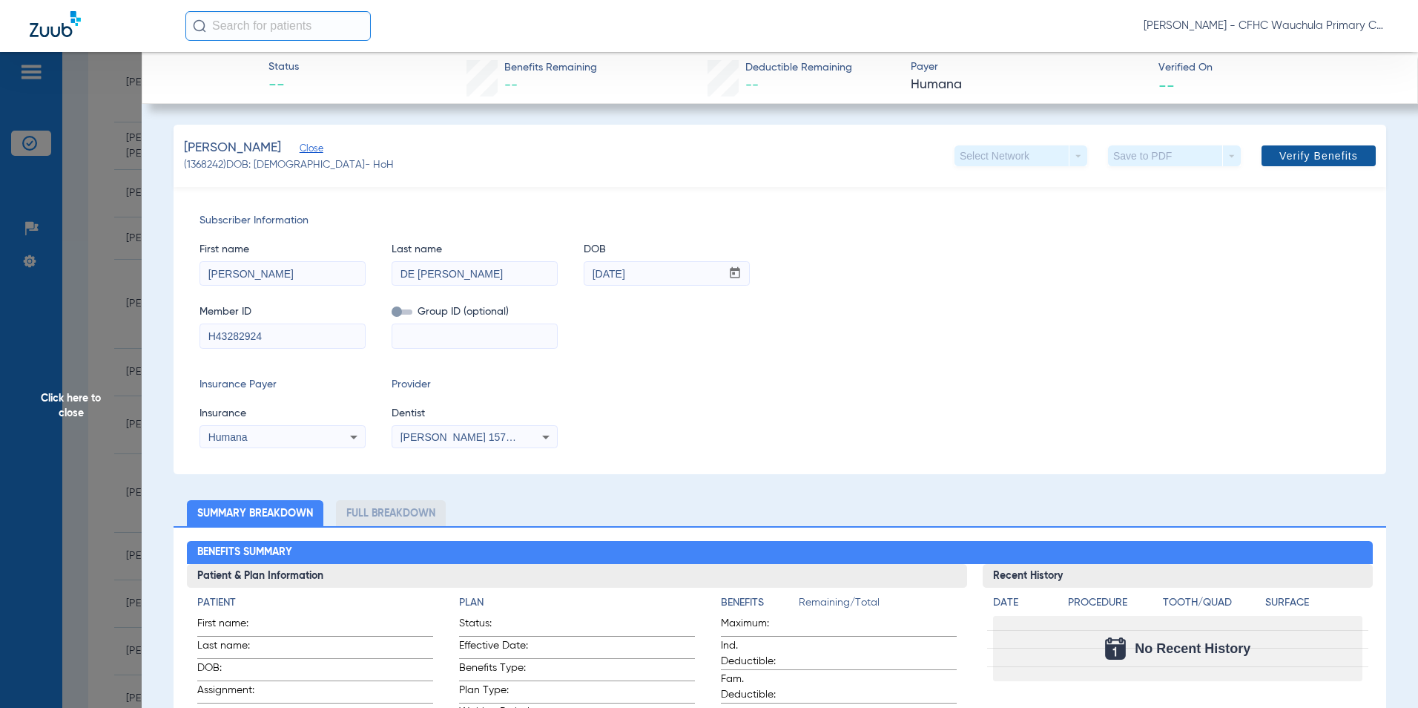
click at [1334, 146] on span at bounding box center [1319, 156] width 114 height 36
click at [1328, 150] on button "Verify Benefits" at bounding box center [1319, 155] width 114 height 21
click at [1328, 150] on span "Verify Benefits" at bounding box center [1318, 156] width 79 height 12
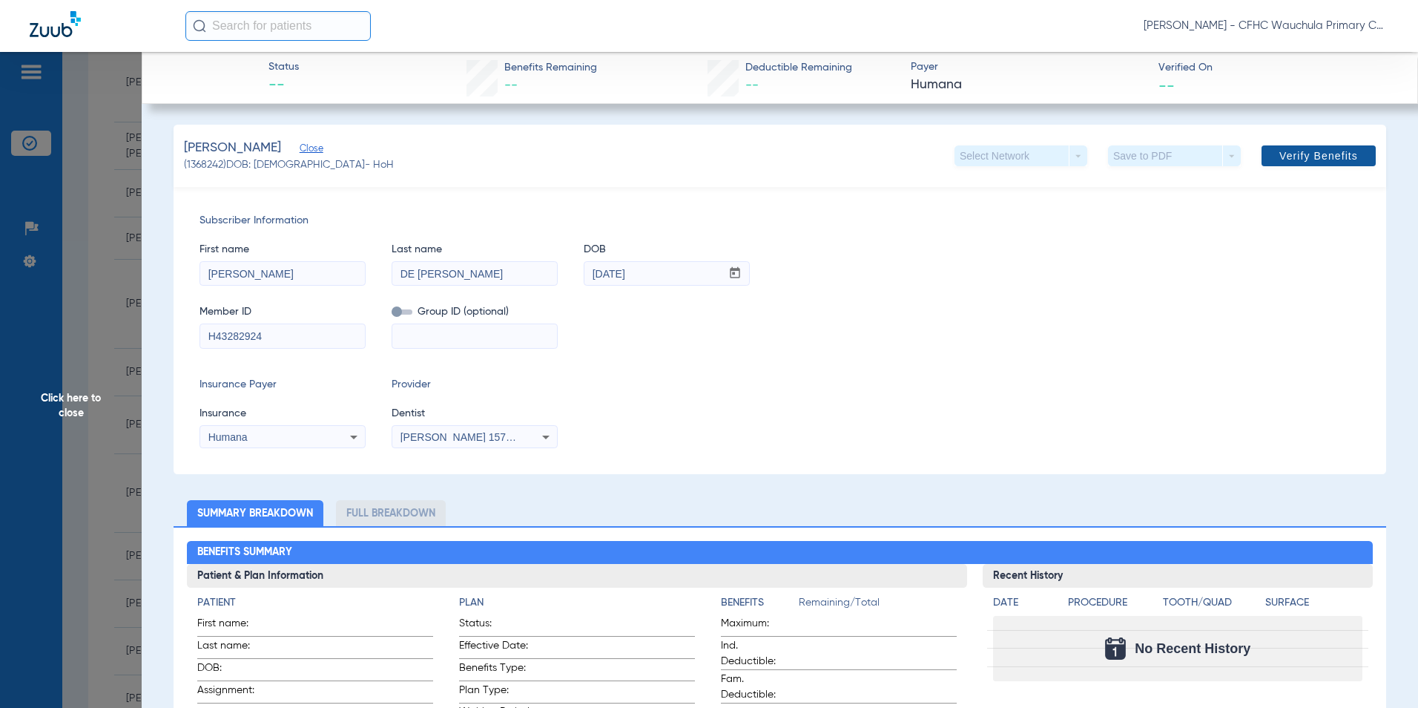
click at [1326, 151] on span "Verify Benefits" at bounding box center [1318, 156] width 79 height 12
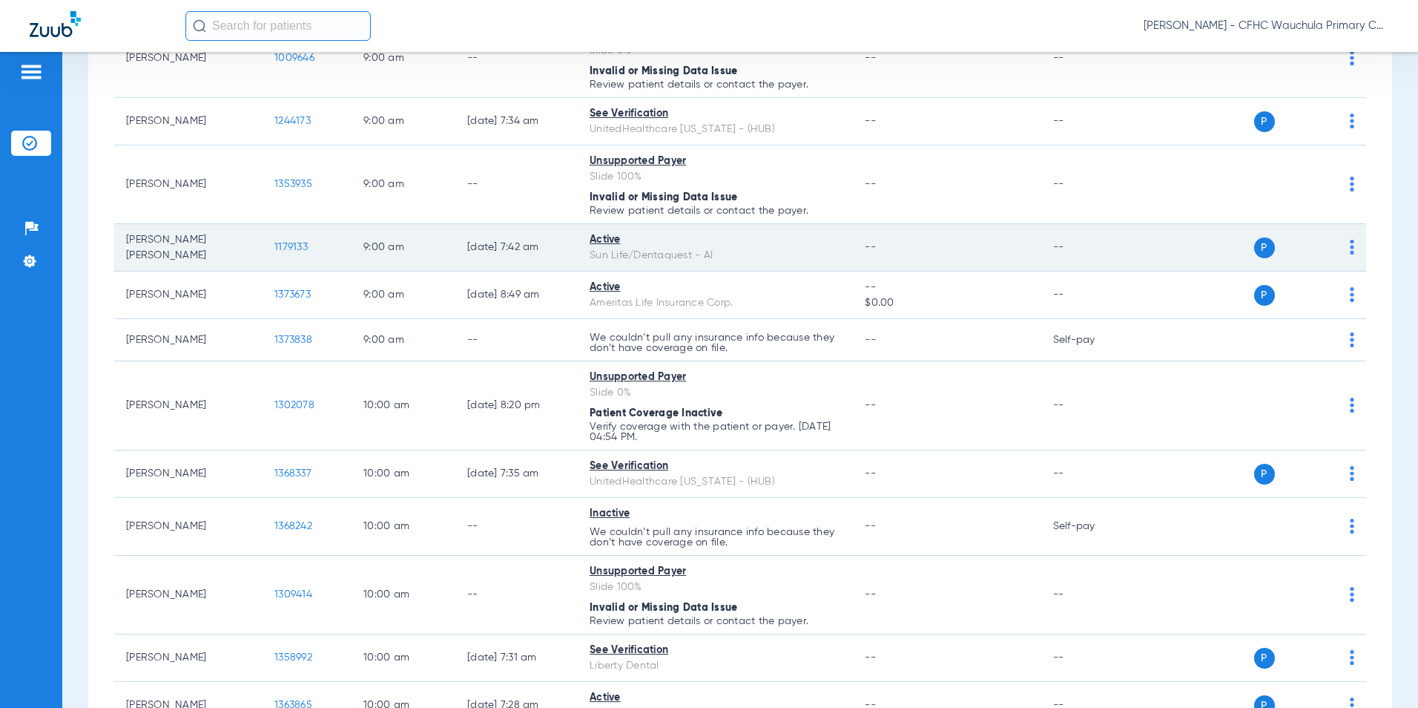
scroll to position [890, 0]
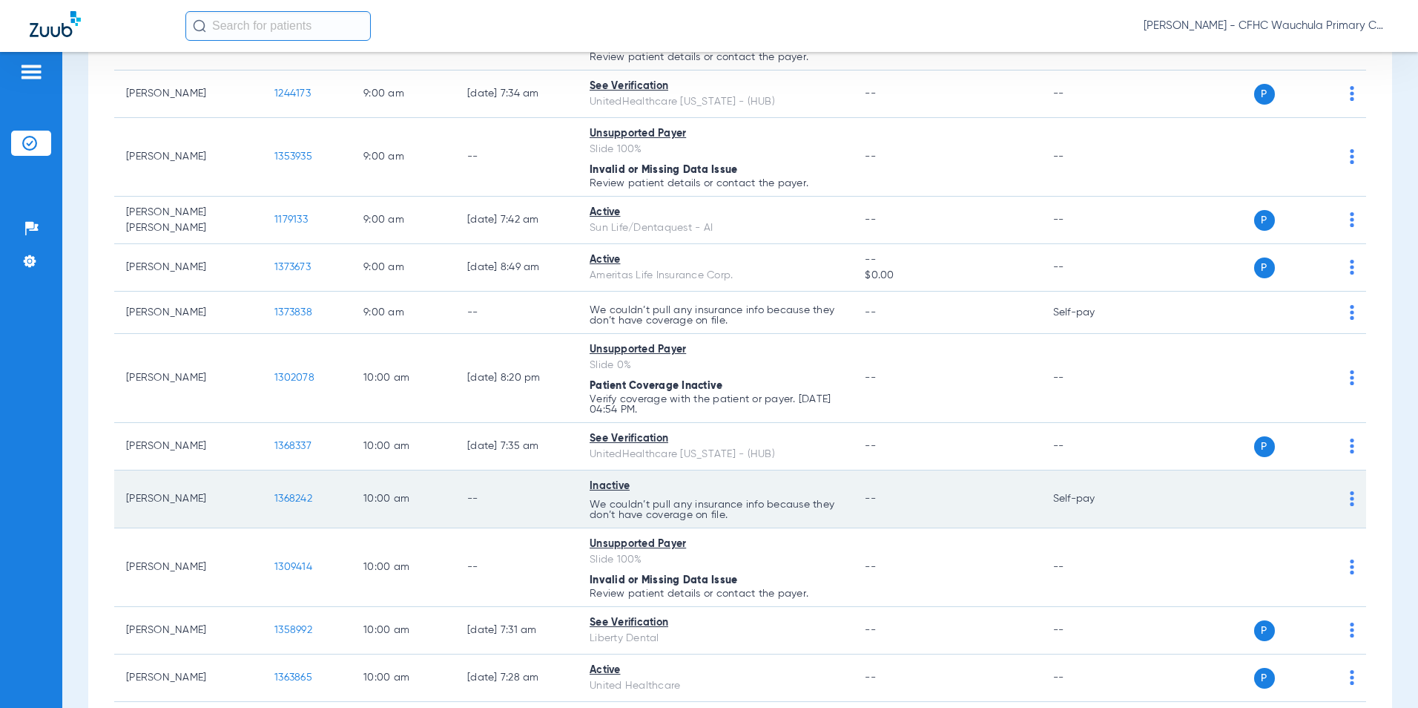
click at [297, 493] on span "1368242" at bounding box center [293, 498] width 38 height 10
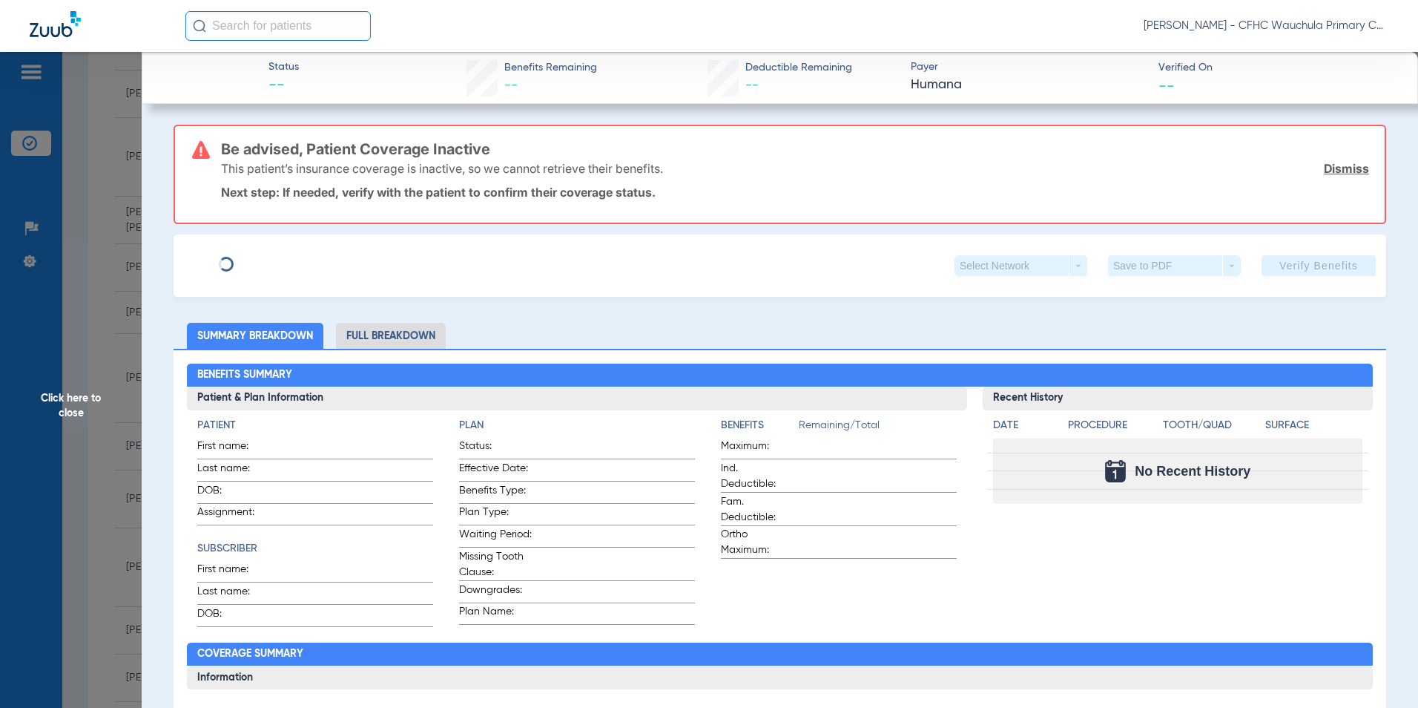
type input "[PERSON_NAME]"
type input "[DATE]"
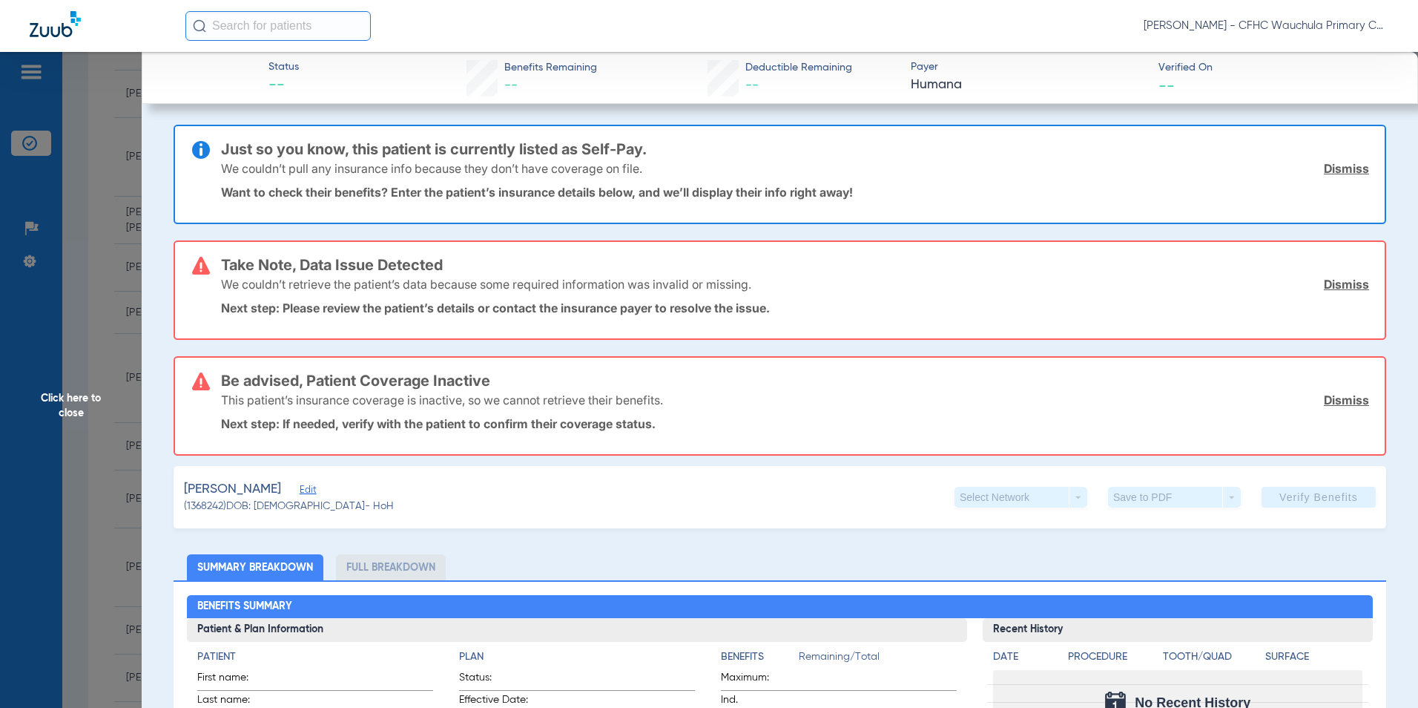
drag, startPoint x: 349, startPoint y: 490, endPoint x: 395, endPoint y: 467, distance: 52.1
click at [313, 490] on span "Edit" at bounding box center [306, 491] width 13 height 14
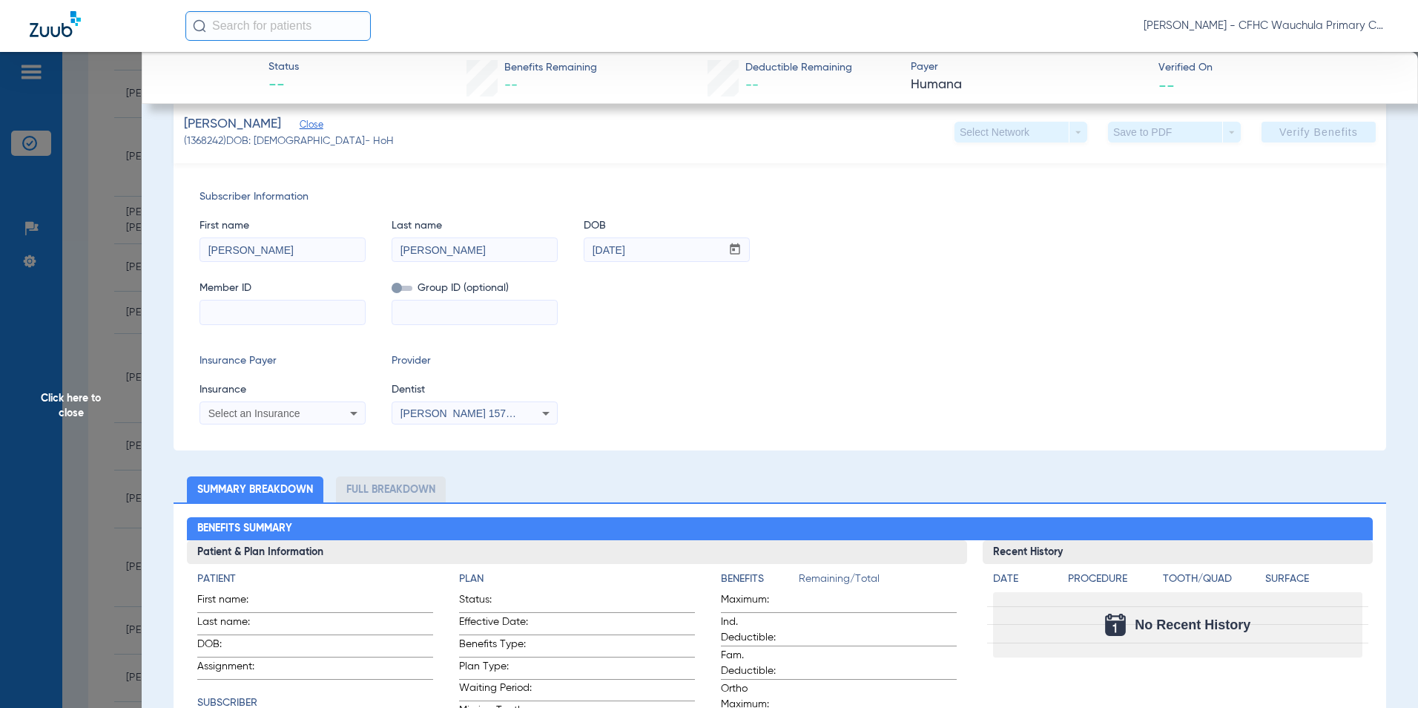
scroll to position [371, 0]
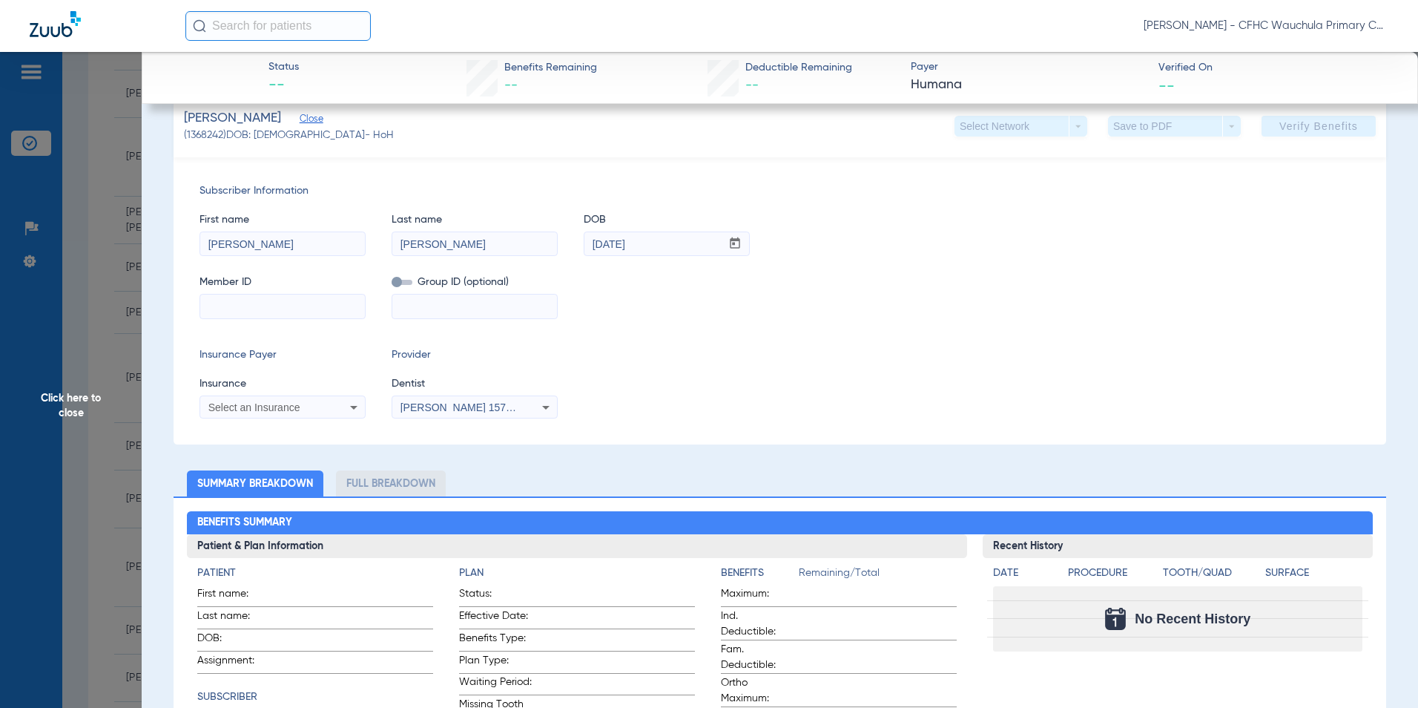
drag, startPoint x: 244, startPoint y: 300, endPoint x: 257, endPoint y: 300, distance: 13.4
click at [244, 300] on input at bounding box center [282, 306] width 165 height 24
type input "H43282924"
click at [252, 409] on span "[US_STATE] Dental Service" at bounding box center [272, 407] width 128 height 12
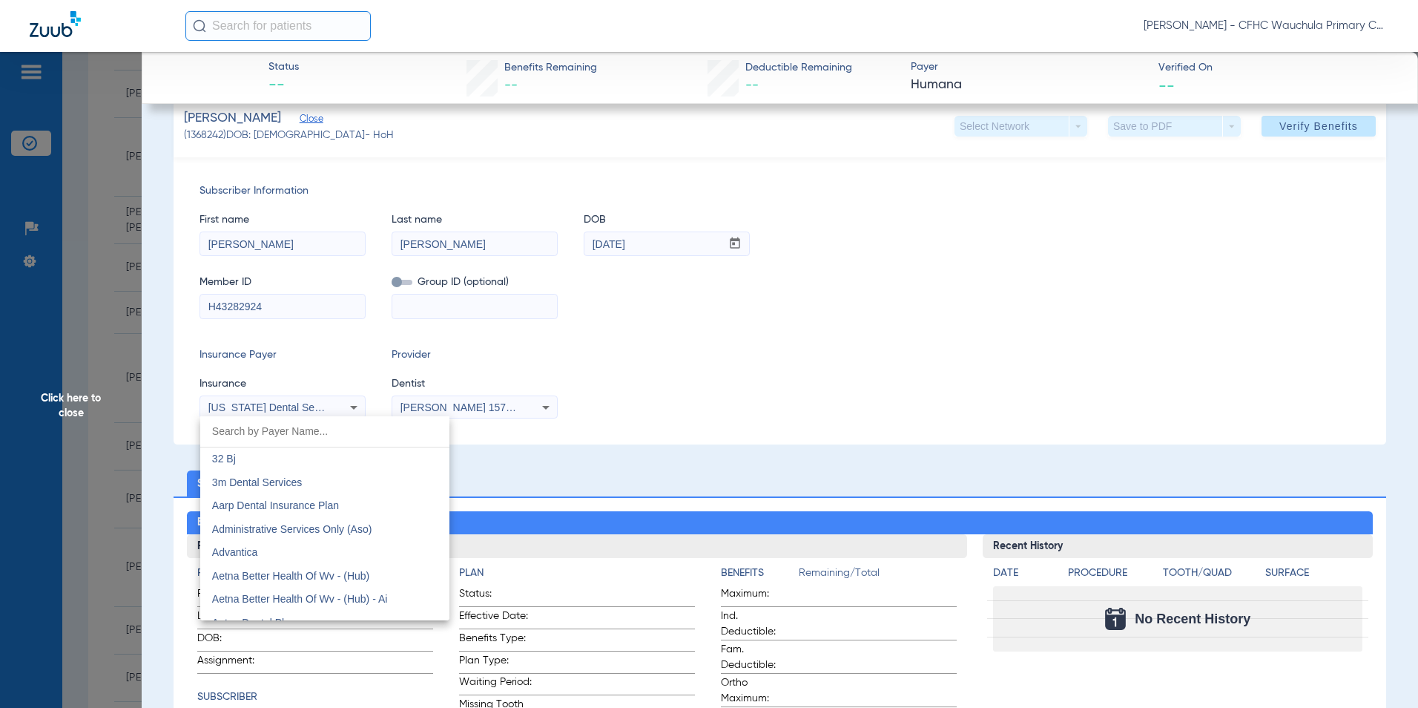
scroll to position [4875, 0]
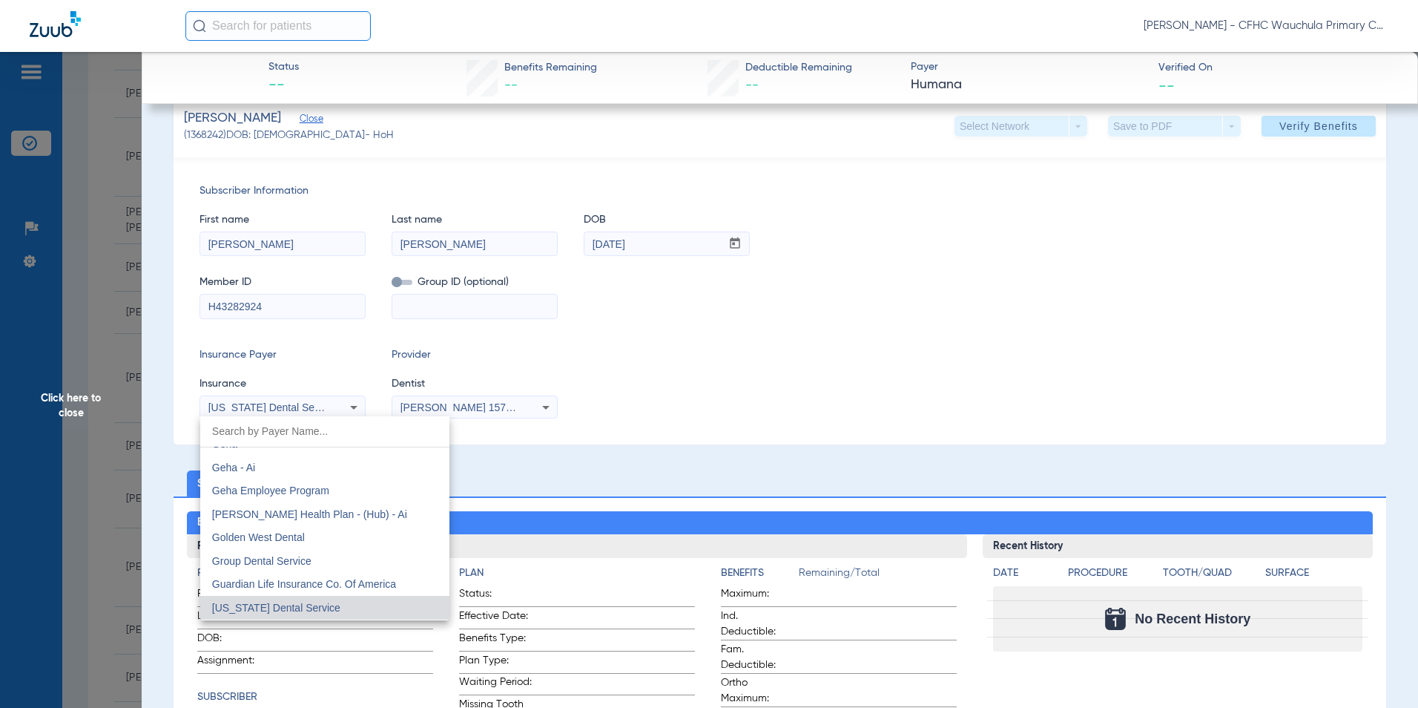
paste input "HL=N [DATE]"
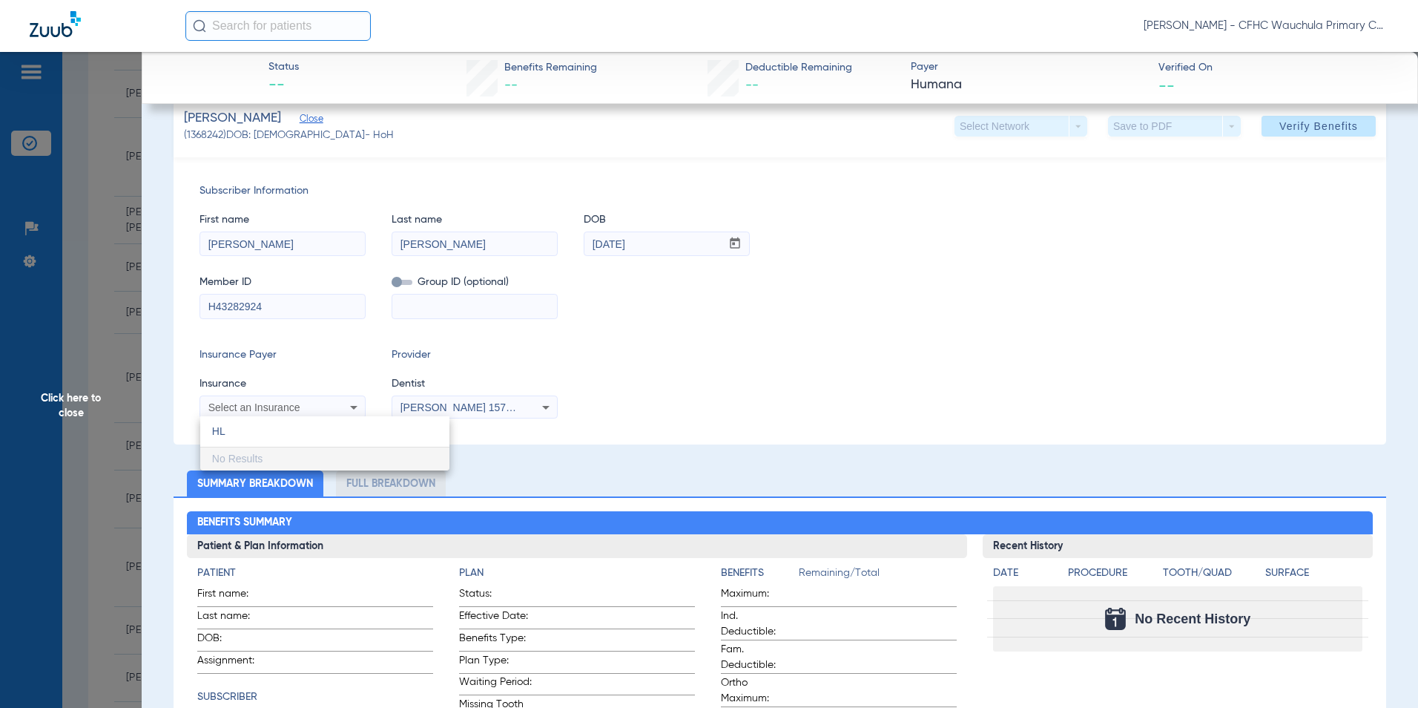
type input "H"
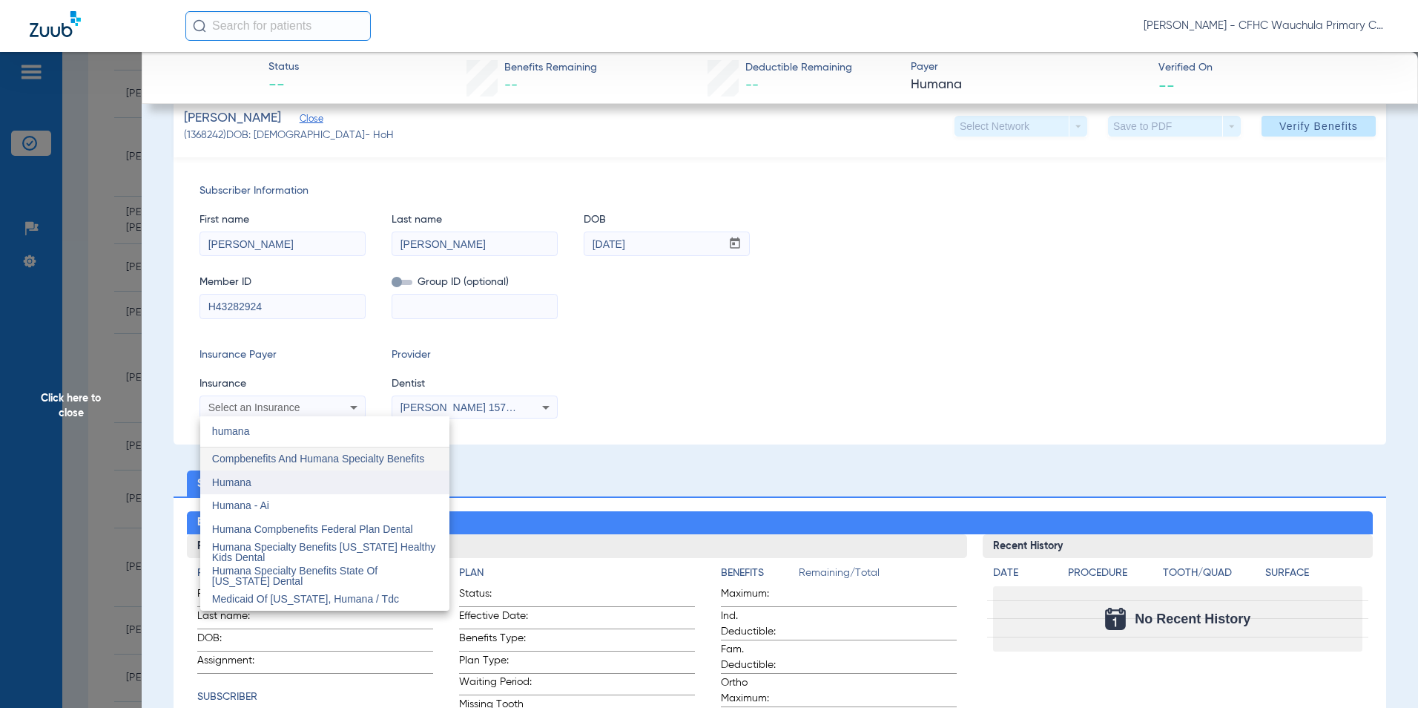
type input "humana"
click at [266, 475] on mat-option "Humana" at bounding box center [324, 482] width 249 height 24
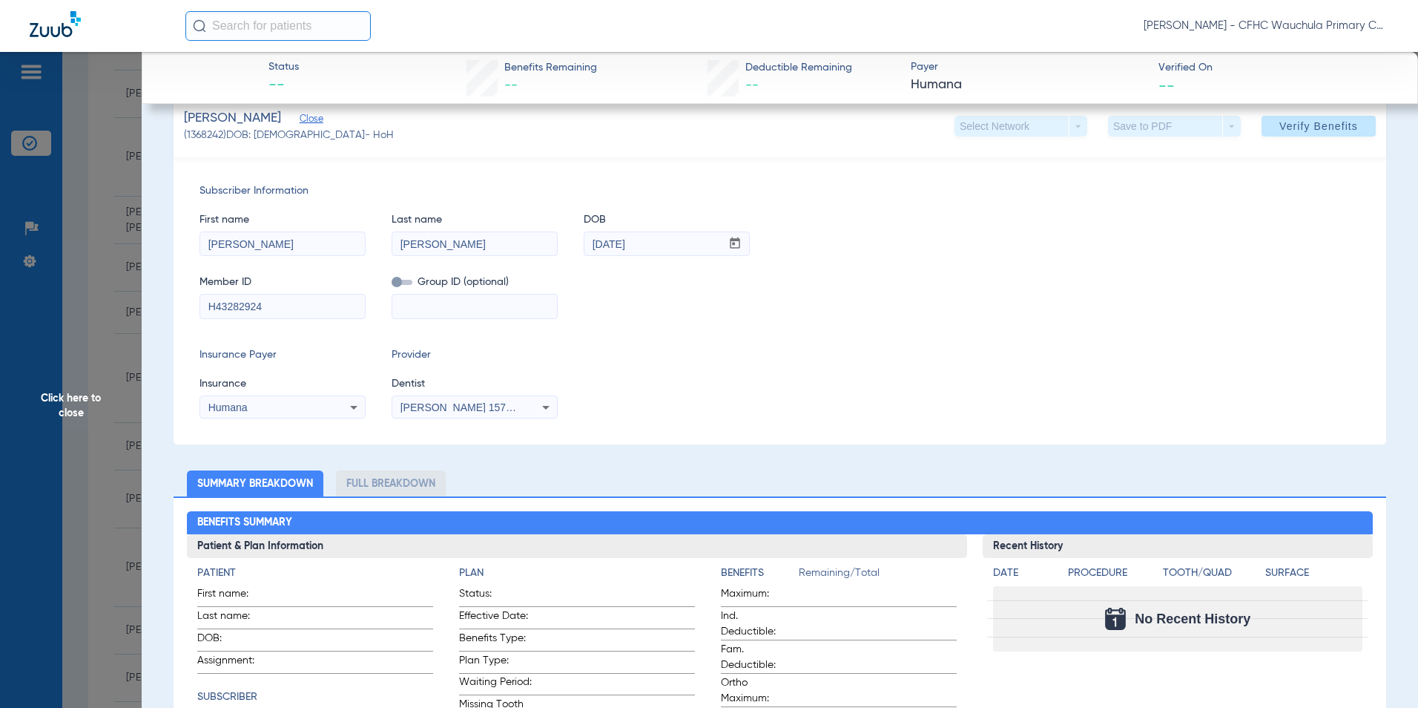
click at [632, 363] on div "Insurance Payer Insurance Humana Provider Dentist [PERSON_NAME] 1578685491" at bounding box center [780, 382] width 1161 height 71
click at [415, 242] on input "[PERSON_NAME]" at bounding box center [474, 244] width 165 height 24
click at [451, 242] on input "DE [PERSON_NAME]" at bounding box center [474, 244] width 165 height 24
type input "DE [PERSON_NAME]"
click at [723, 351] on div "Insurance Payer Insurance Humana Provider Dentist [PERSON_NAME] 1578685491" at bounding box center [780, 382] width 1161 height 71
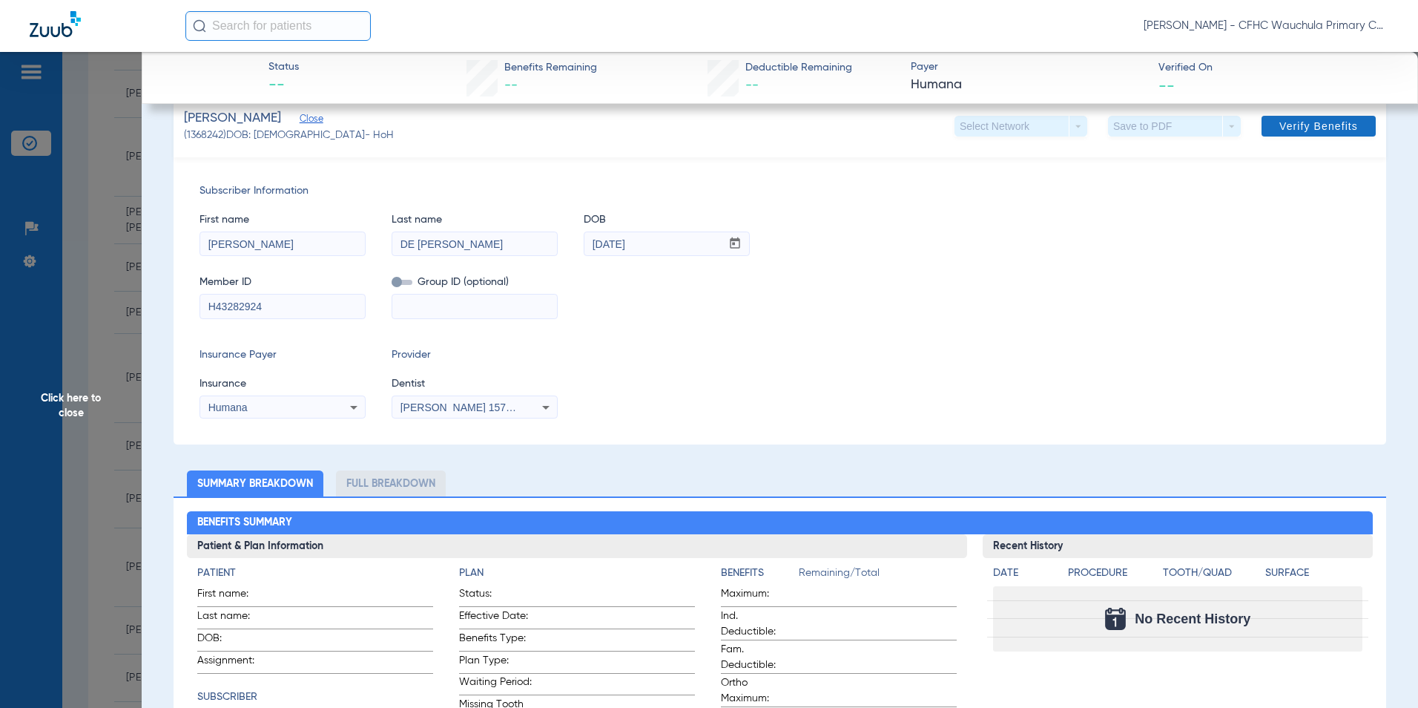
click at [1311, 128] on span "Verify Benefits" at bounding box center [1318, 126] width 79 height 12
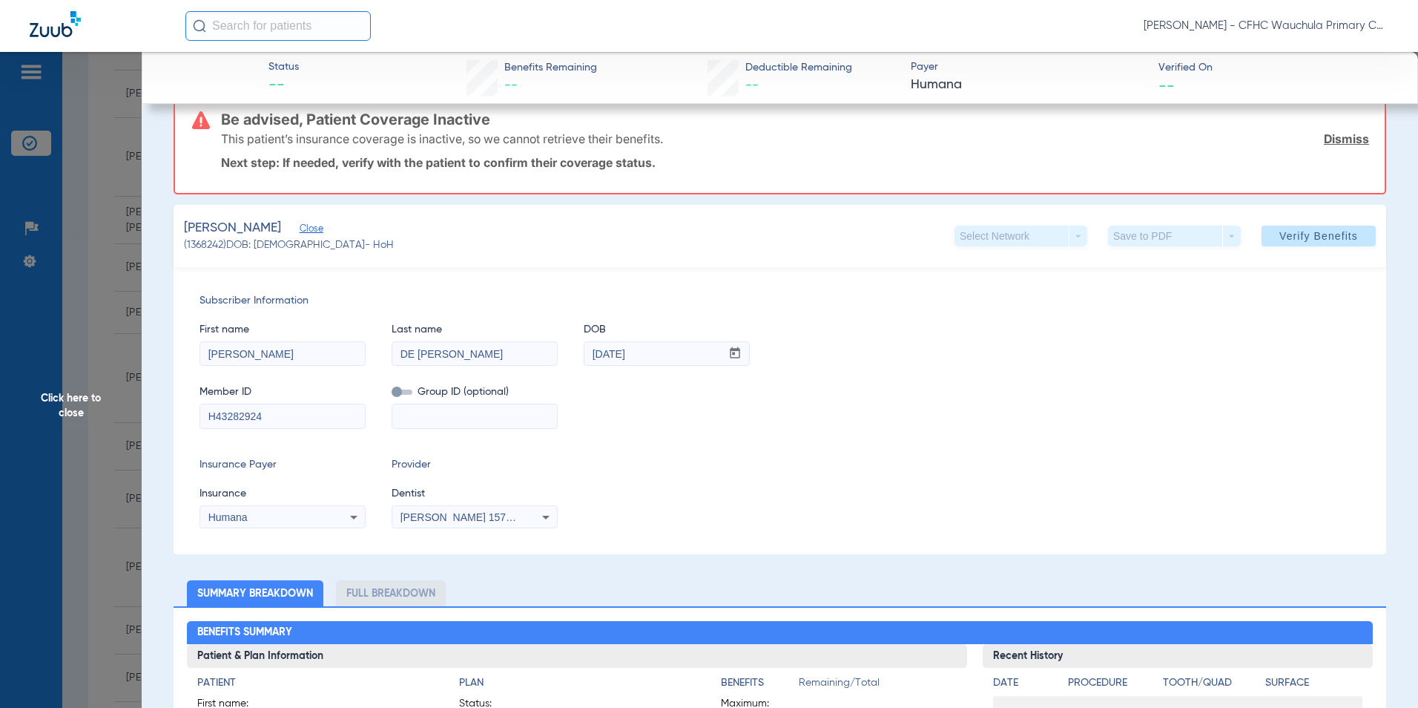
scroll to position [255, 0]
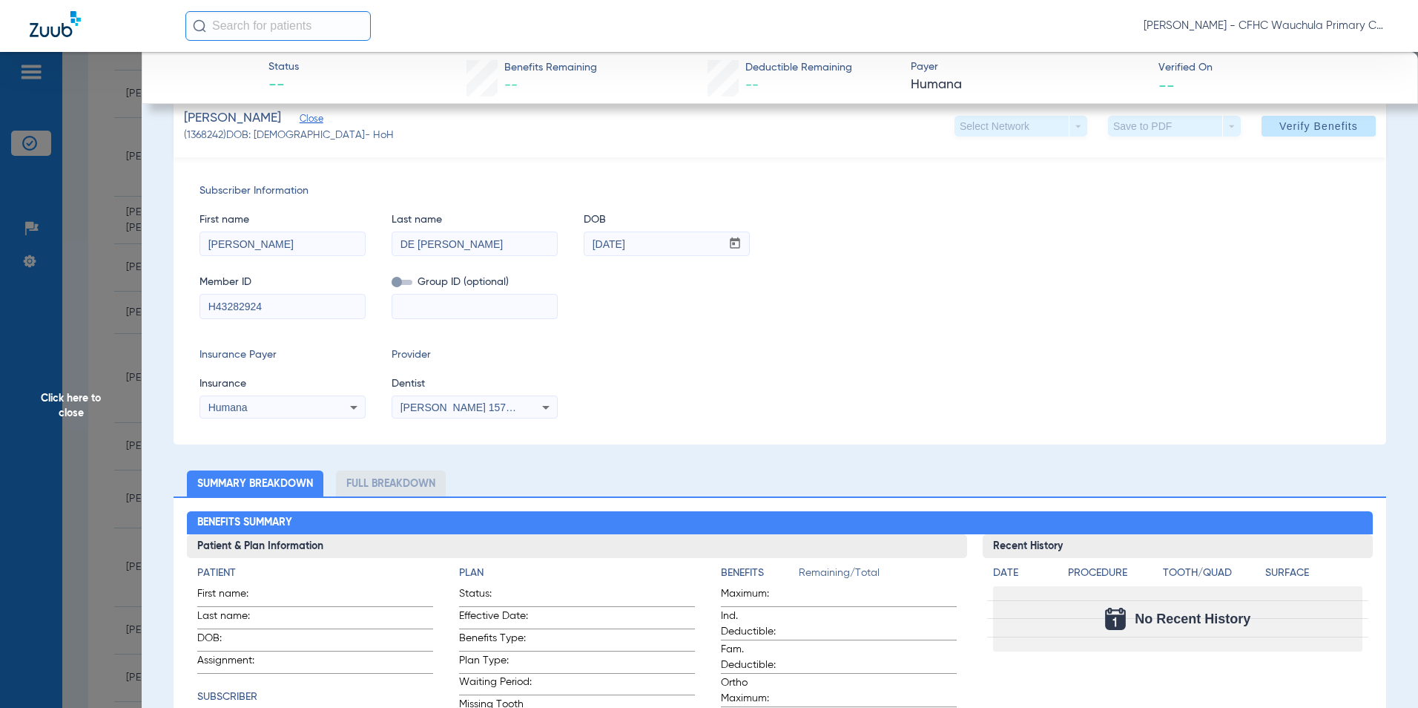
drag, startPoint x: 1301, startPoint y: 127, endPoint x: 1262, endPoint y: 165, distance: 54.5
click at [1301, 127] on span "Verify Benefits" at bounding box center [1318, 126] width 79 height 12
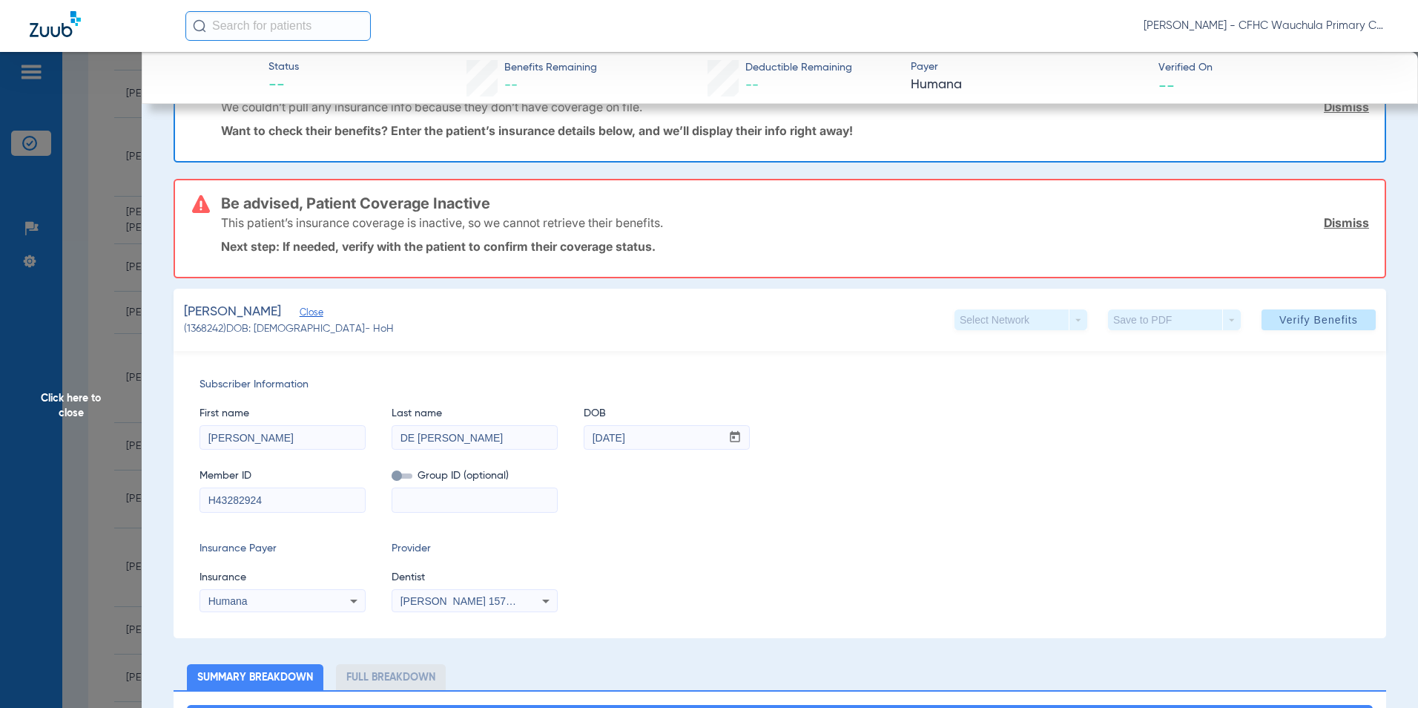
scroll to position [0, 0]
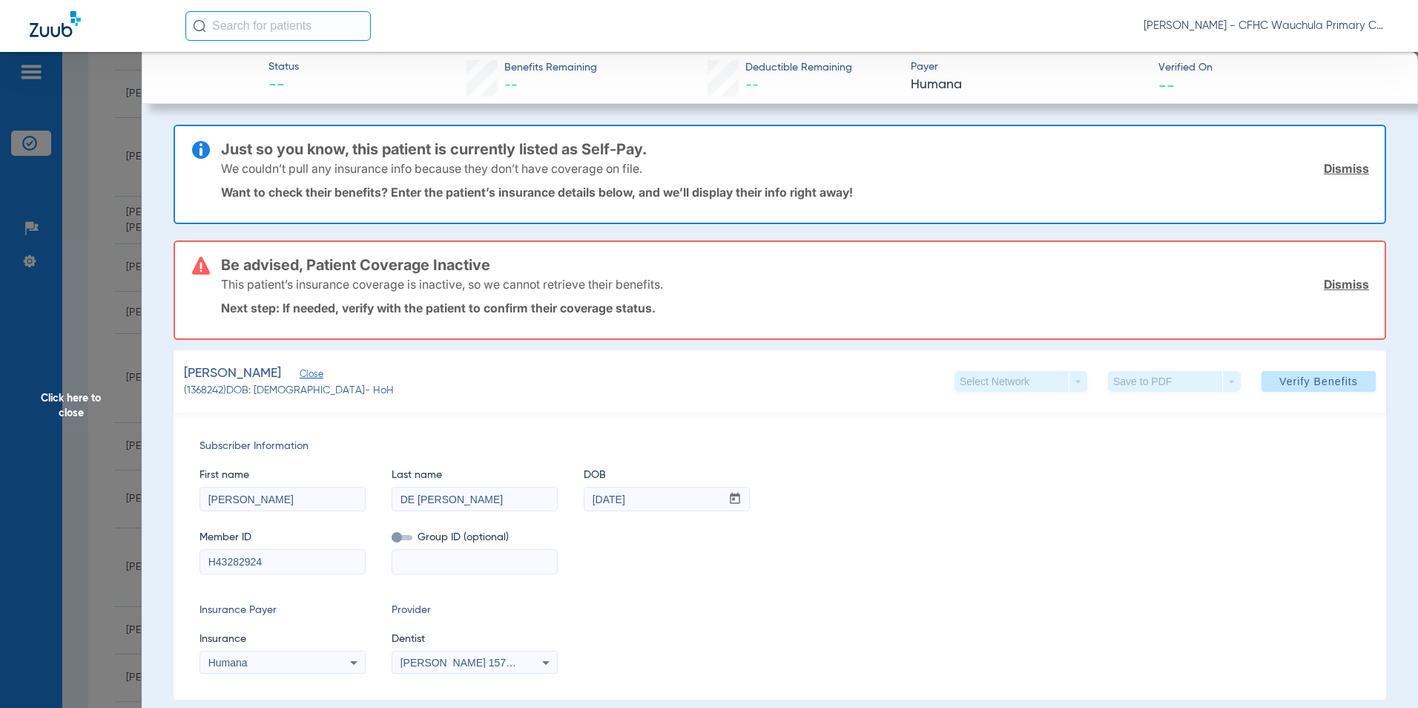
drag, startPoint x: 1340, startPoint y: 171, endPoint x: 1297, endPoint y: 213, distance: 59.8
click at [1340, 171] on link "Dismiss" at bounding box center [1346, 168] width 45 height 15
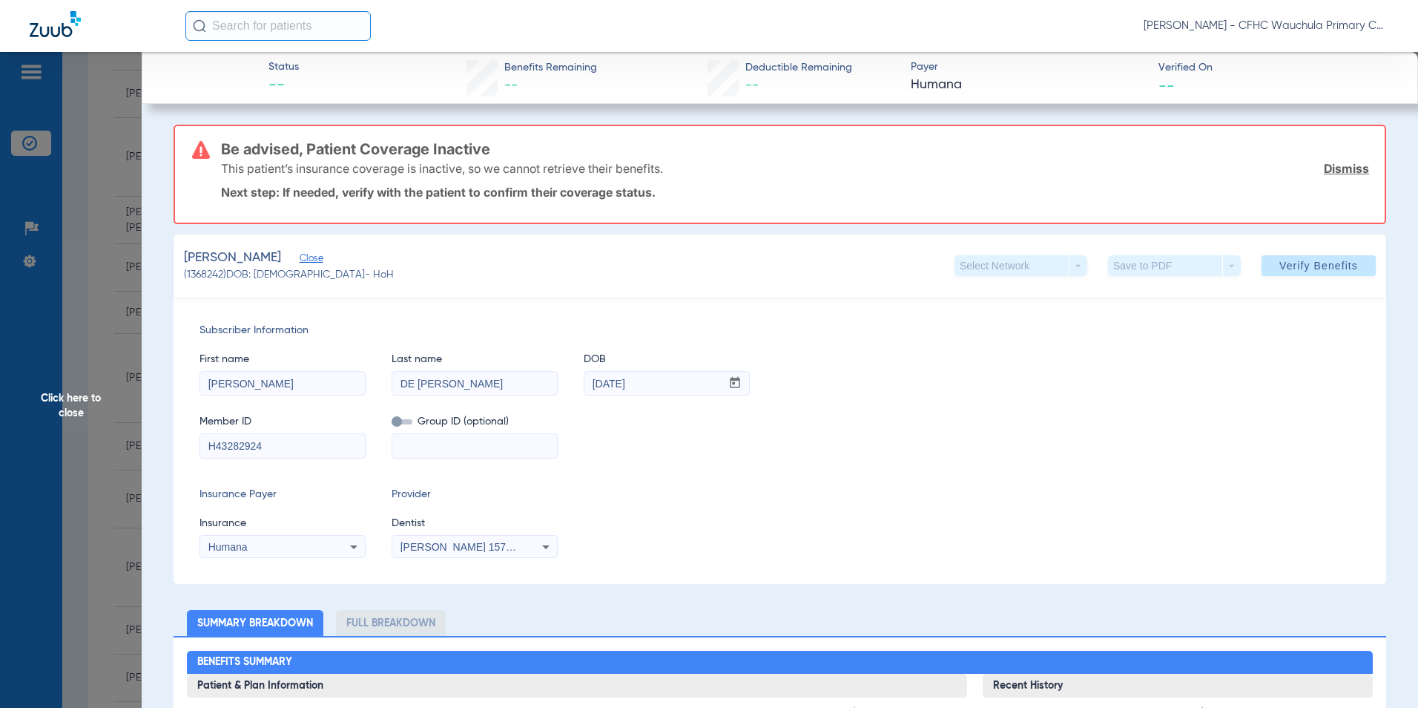
click at [1324, 162] on link "Dismiss" at bounding box center [1346, 168] width 45 height 15
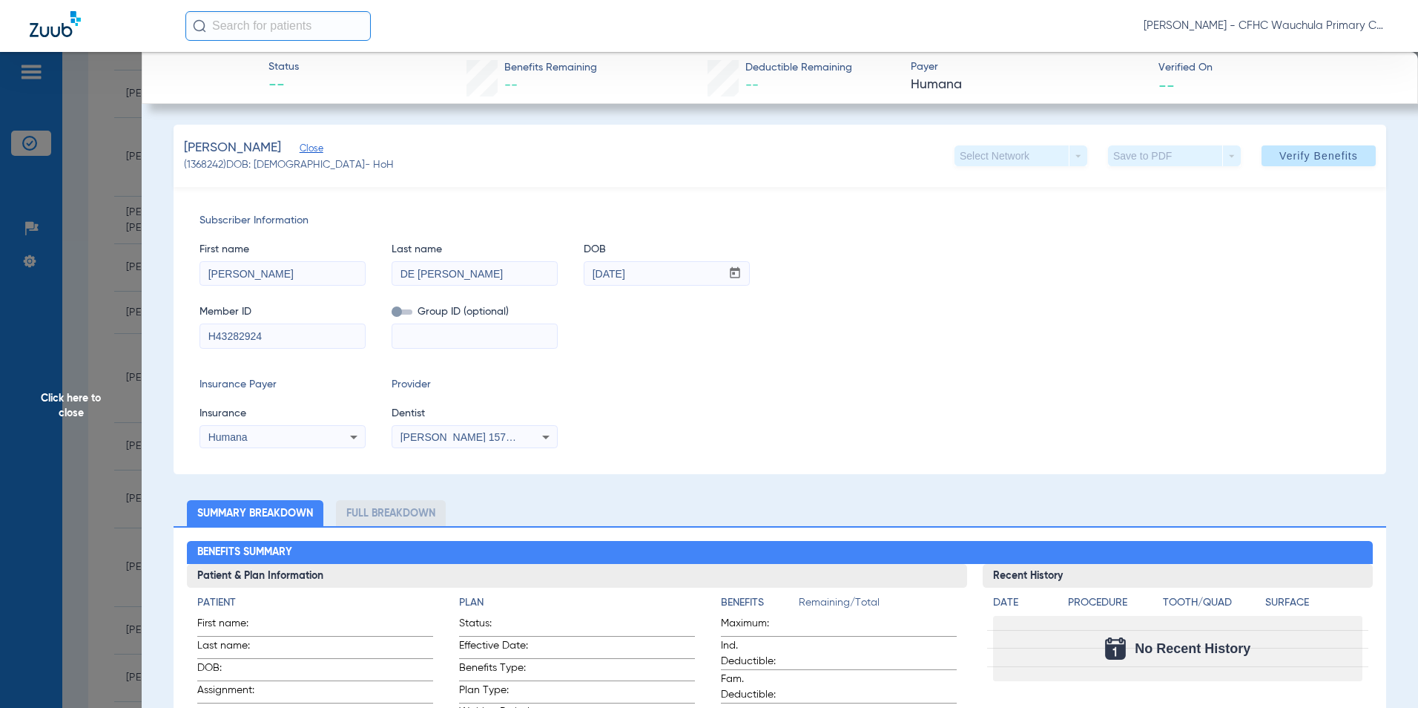
drag, startPoint x: 1302, startPoint y: 148, endPoint x: 1281, endPoint y: 192, distance: 49.1
click at [1302, 151] on button "Verify Benefits" at bounding box center [1319, 155] width 114 height 21
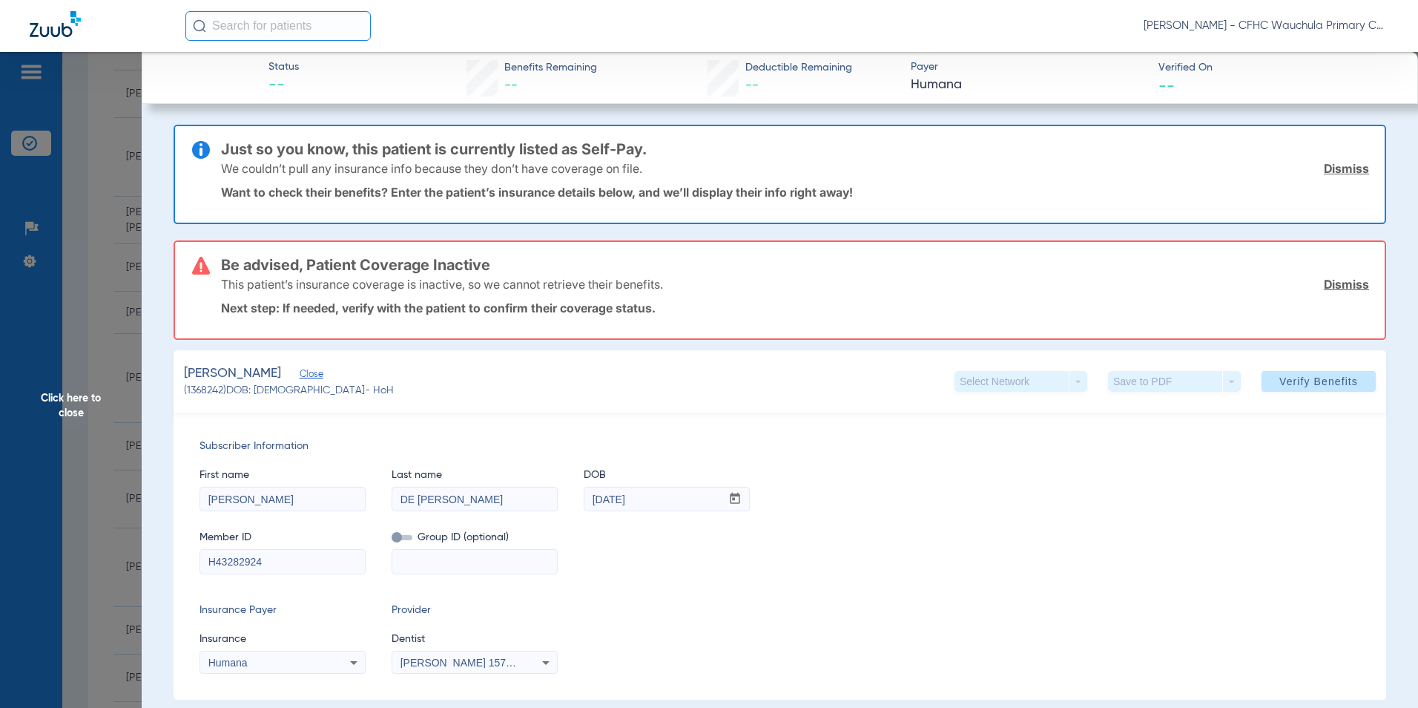
click at [1328, 170] on link "Dismiss" at bounding box center [1346, 168] width 45 height 15
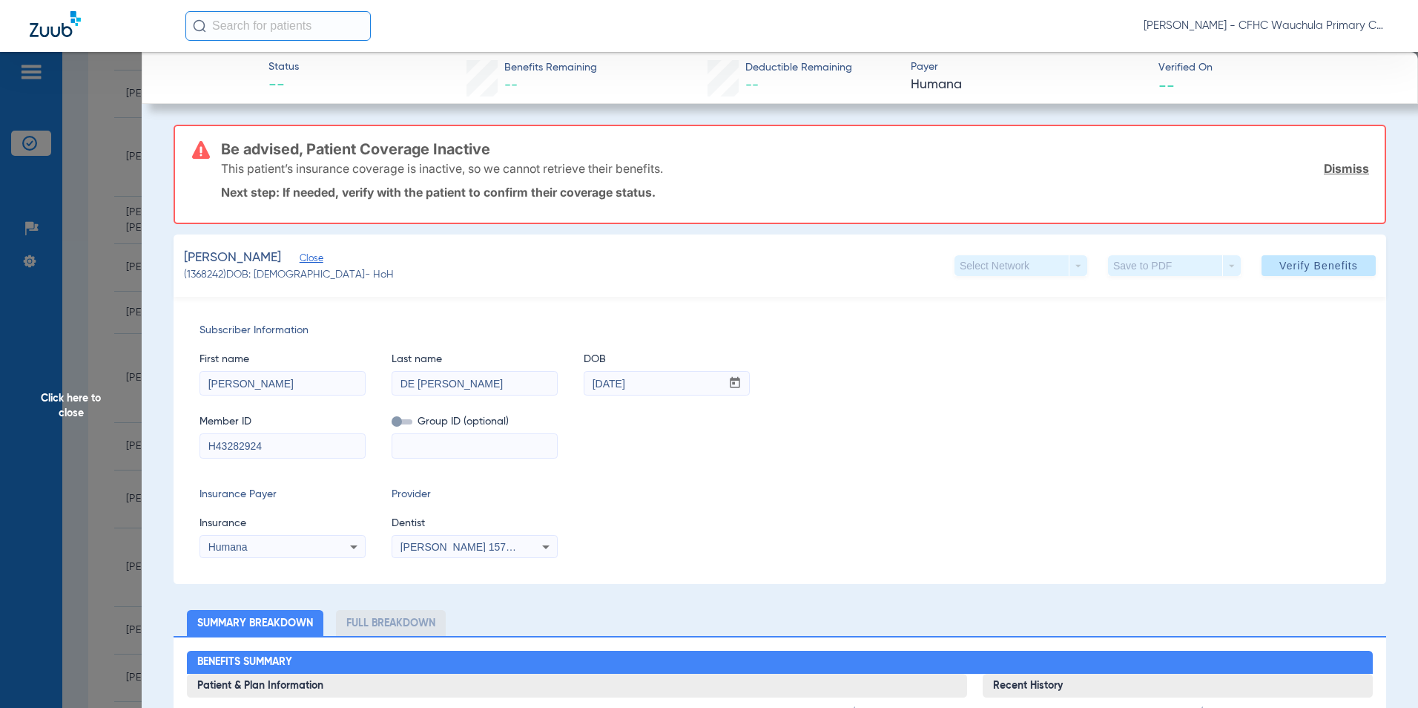
click at [1333, 171] on link "Dismiss" at bounding box center [1346, 168] width 45 height 15
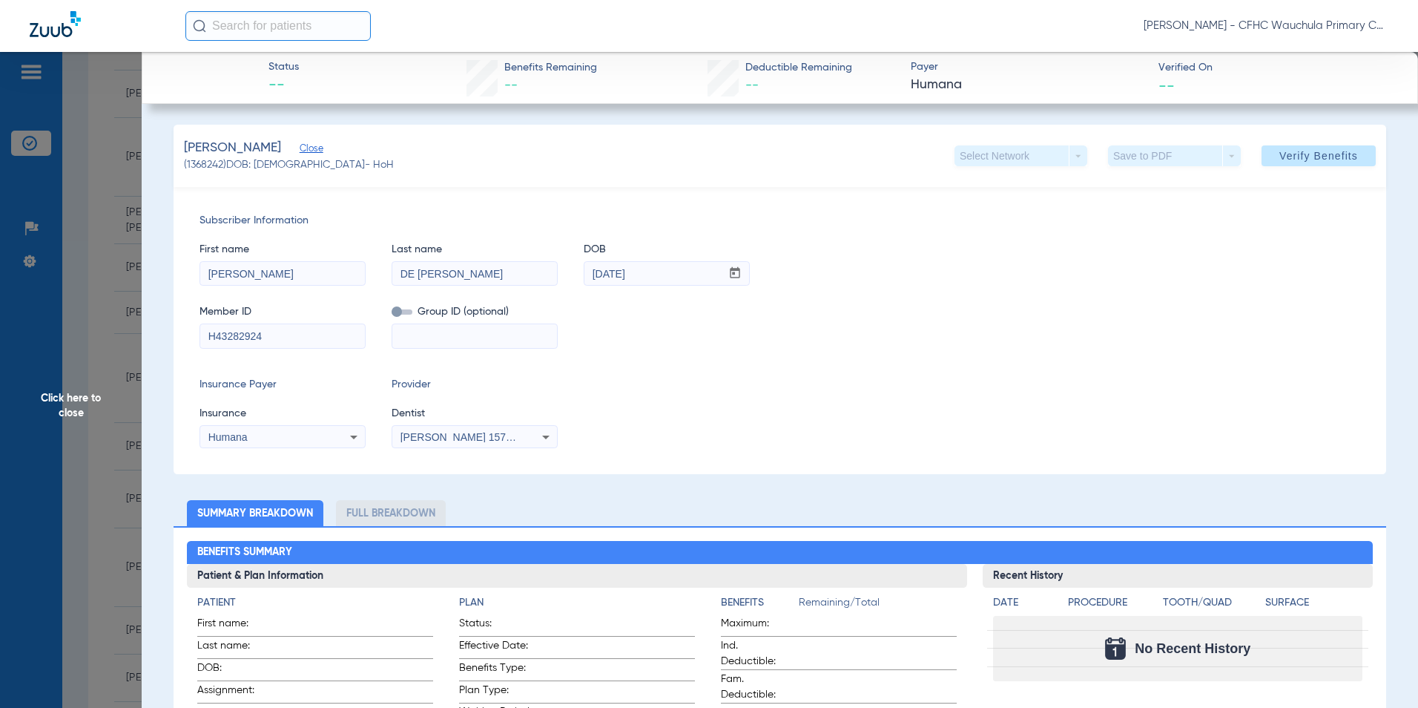
click at [271, 433] on div "Humana" at bounding box center [267, 437] width 119 height 10
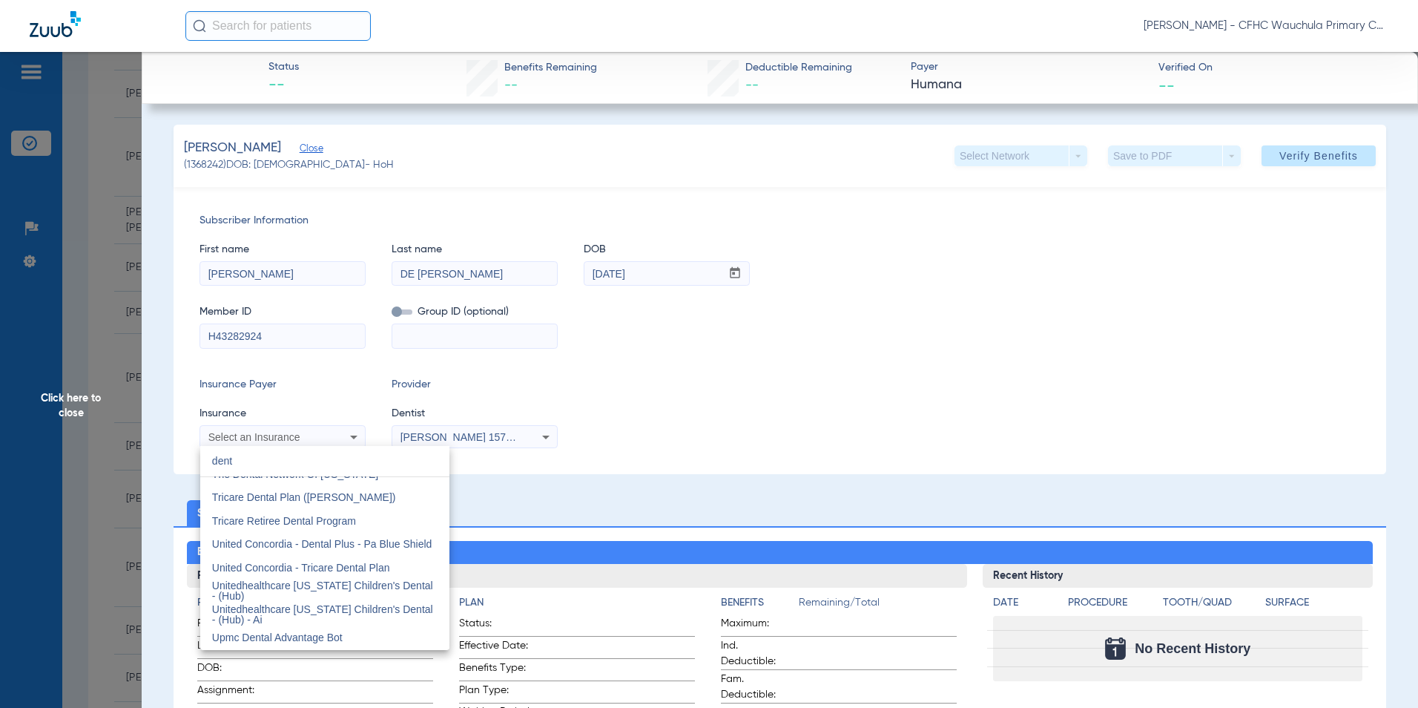
scroll to position [31, 0]
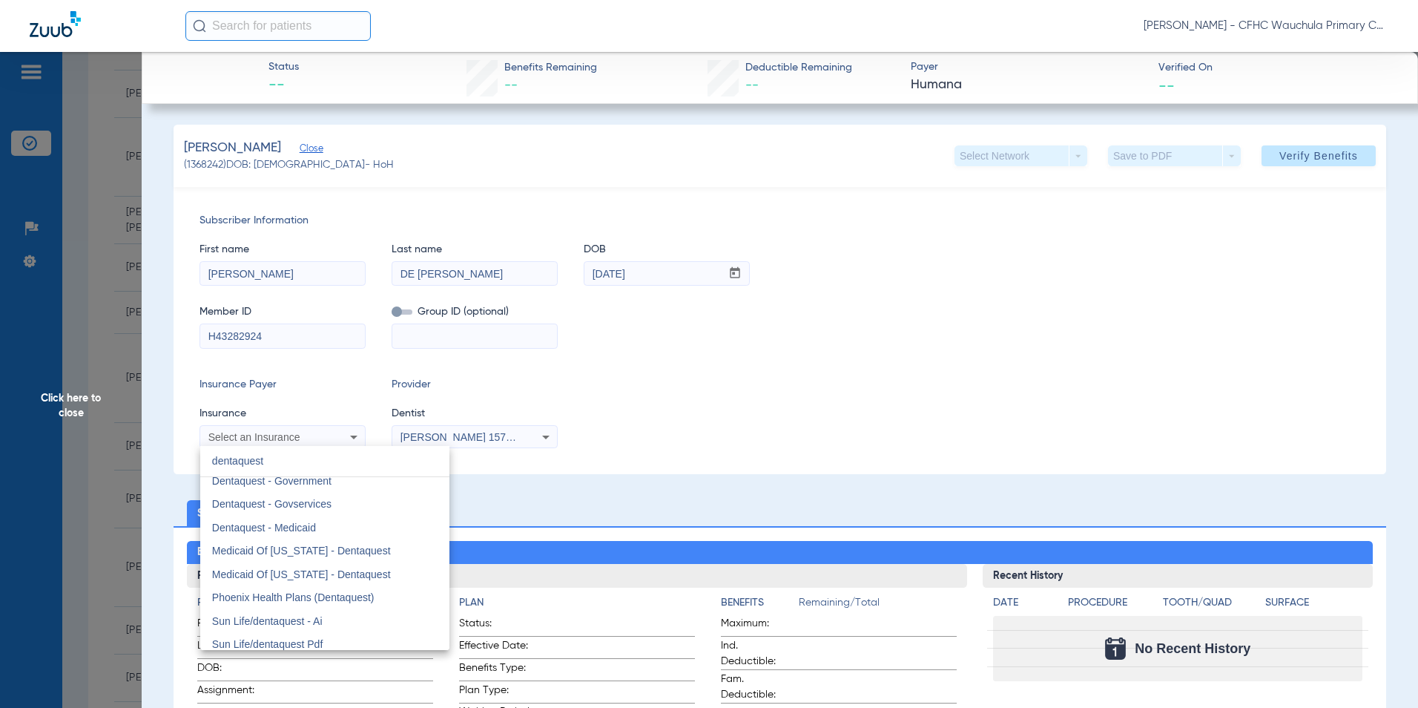
type input "dentaquest"
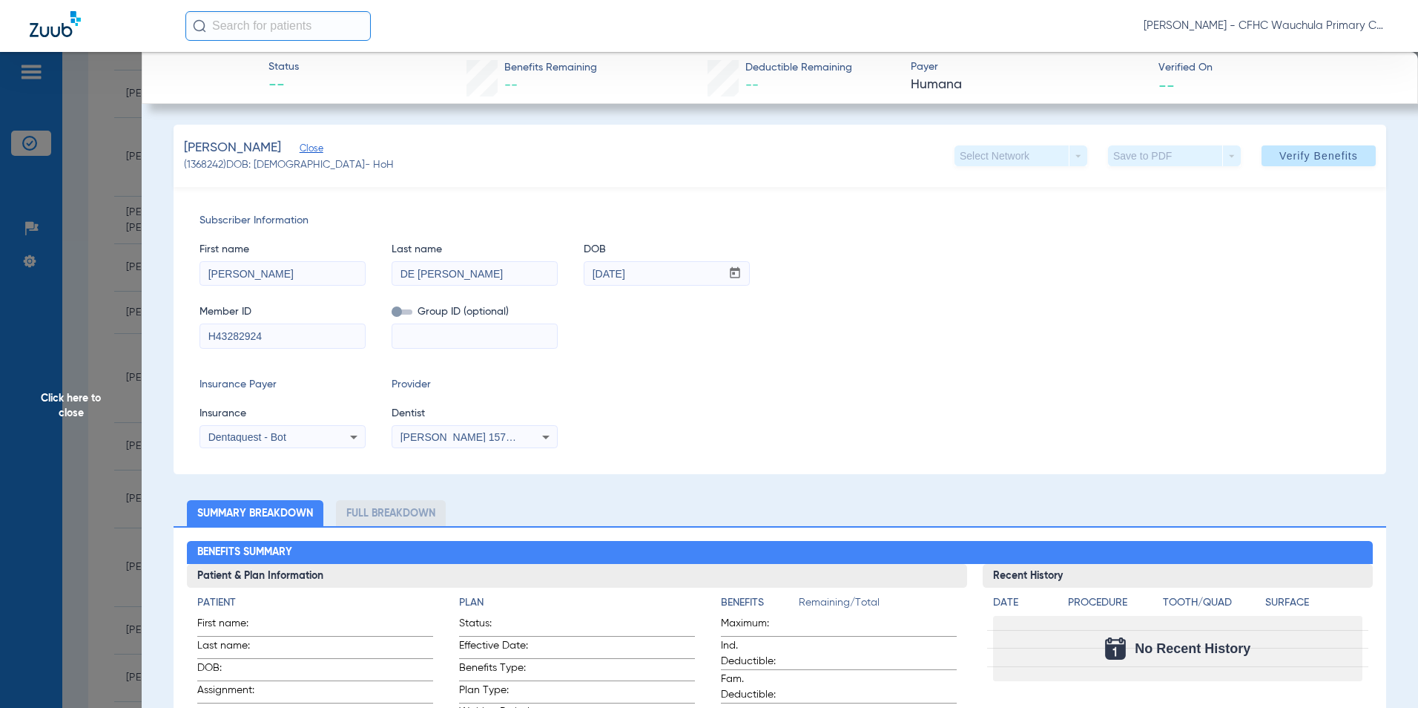
drag, startPoint x: 220, startPoint y: 438, endPoint x: 288, endPoint y: 440, distance: 68.3
click at [220, 436] on span "Dentaquest - Bot" at bounding box center [247, 437] width 78 height 12
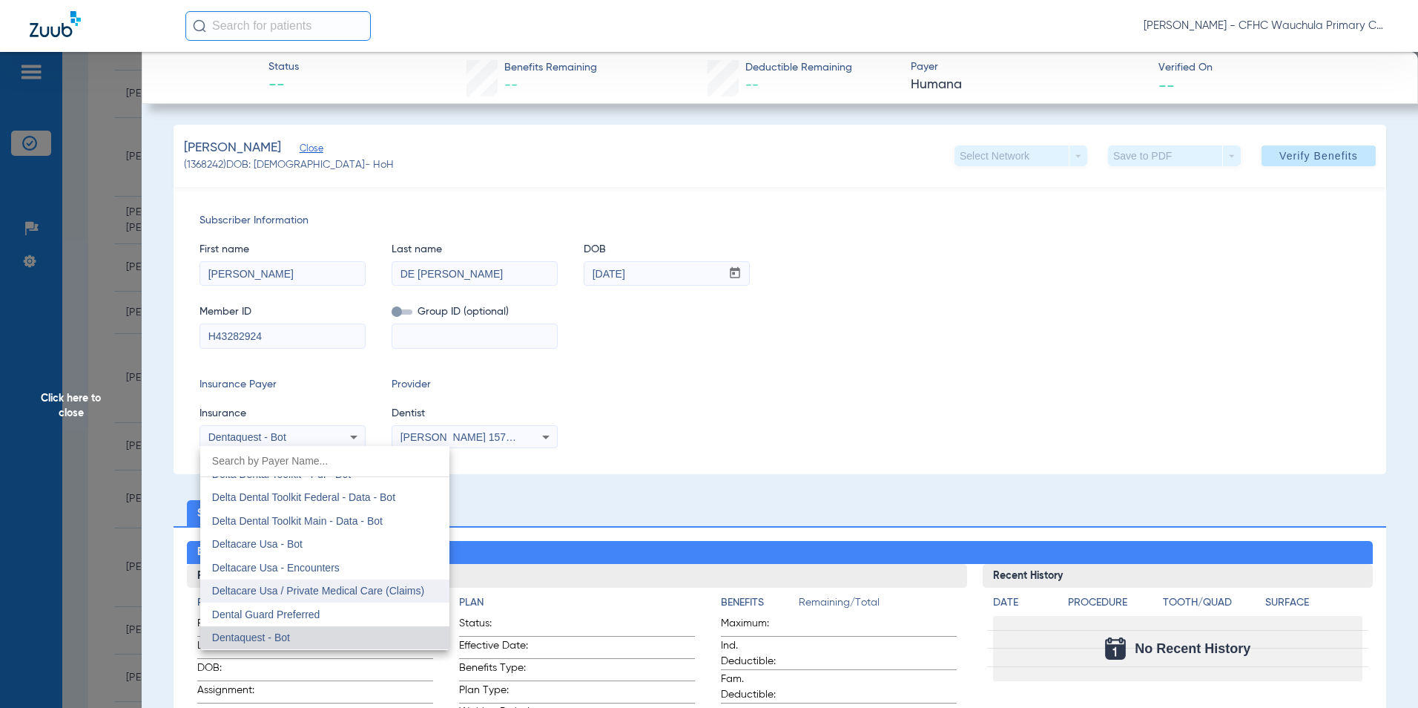
scroll to position [4318, 0]
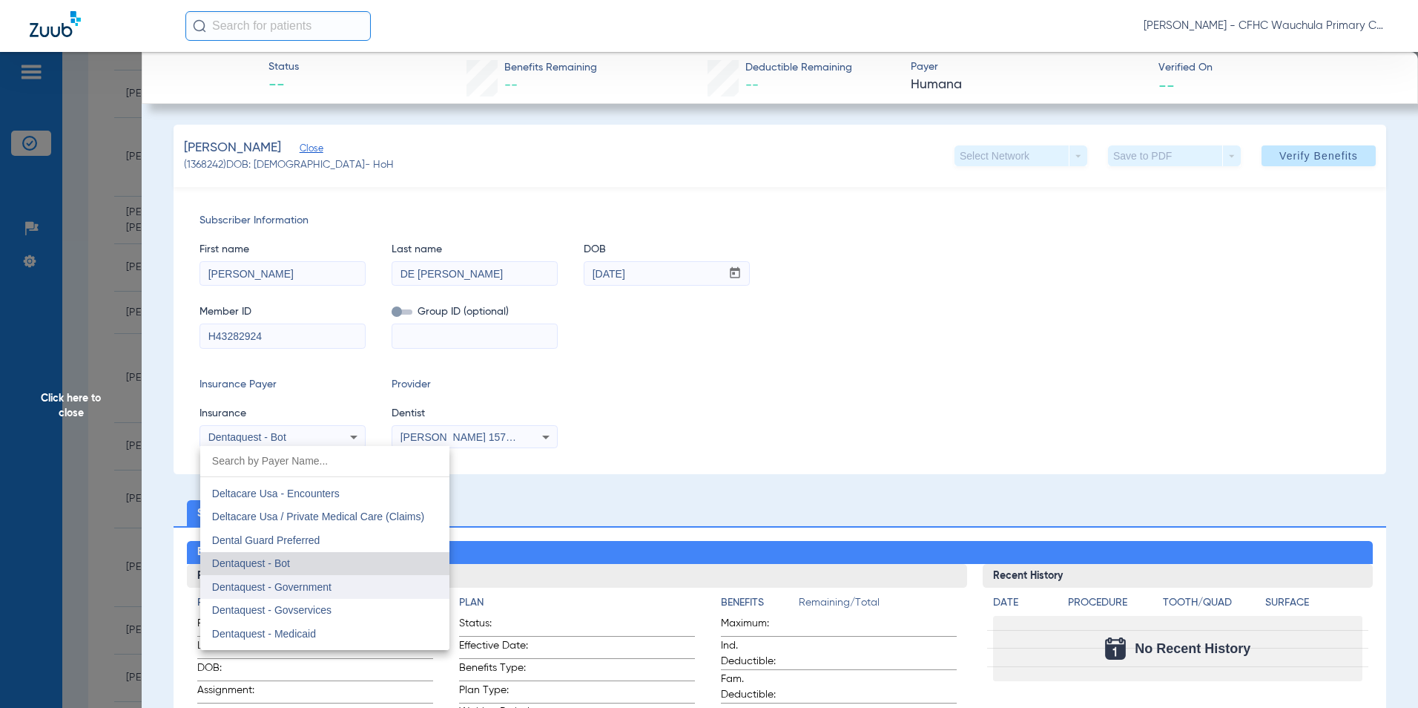
click at [297, 585] on span "Dentaquest - Government" at bounding box center [271, 587] width 119 height 12
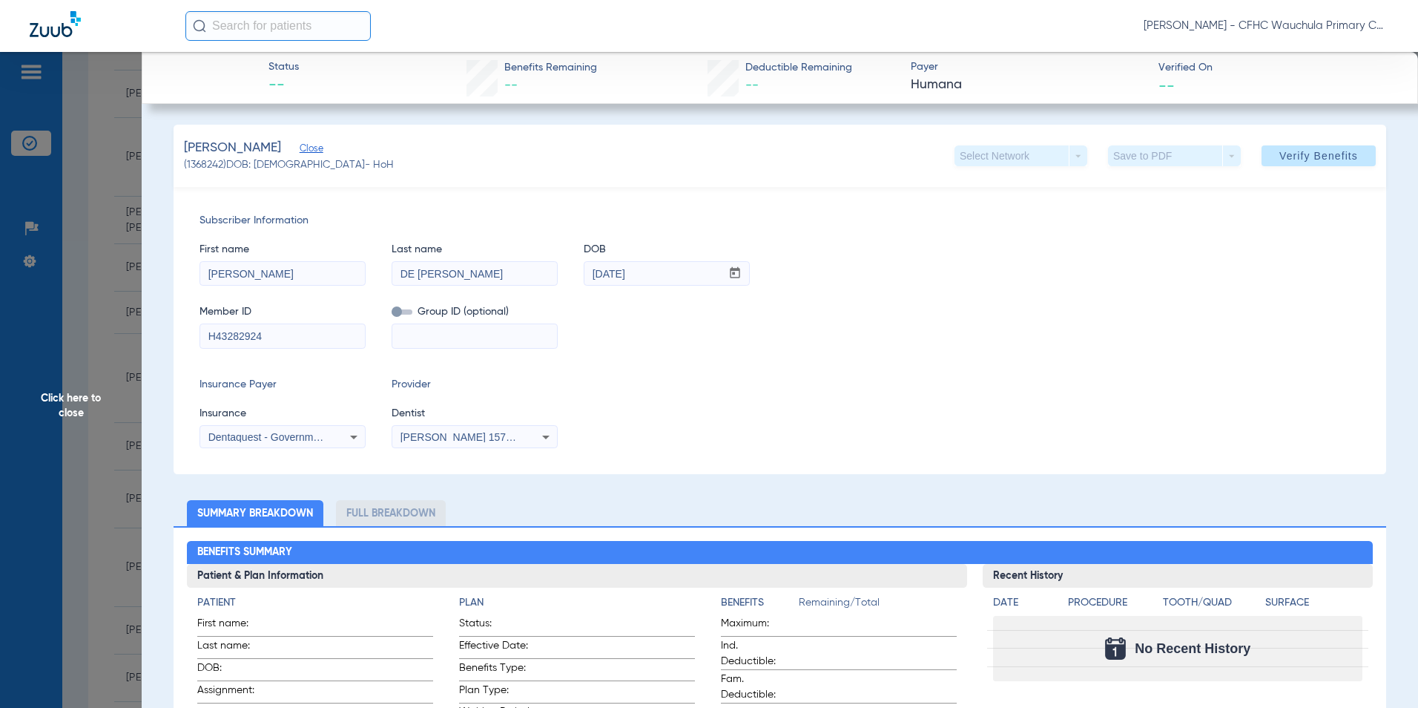
click at [869, 435] on div "Insurance Payer Insurance Dentaquest - Government Provider Dentist [PERSON_NAME…" at bounding box center [780, 412] width 1161 height 71
click at [1317, 154] on span "Verify Benefits" at bounding box center [1318, 156] width 79 height 12
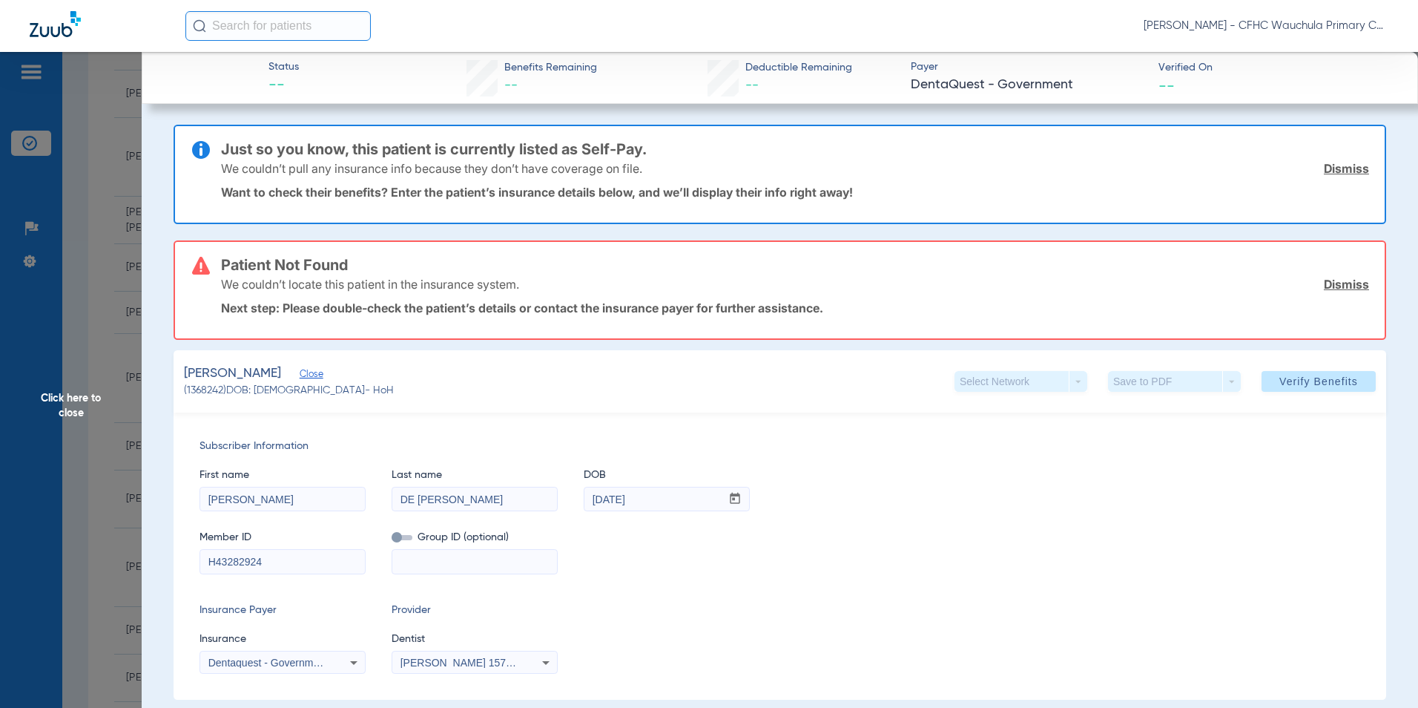
click at [1348, 166] on link "Dismiss" at bounding box center [1346, 168] width 45 height 15
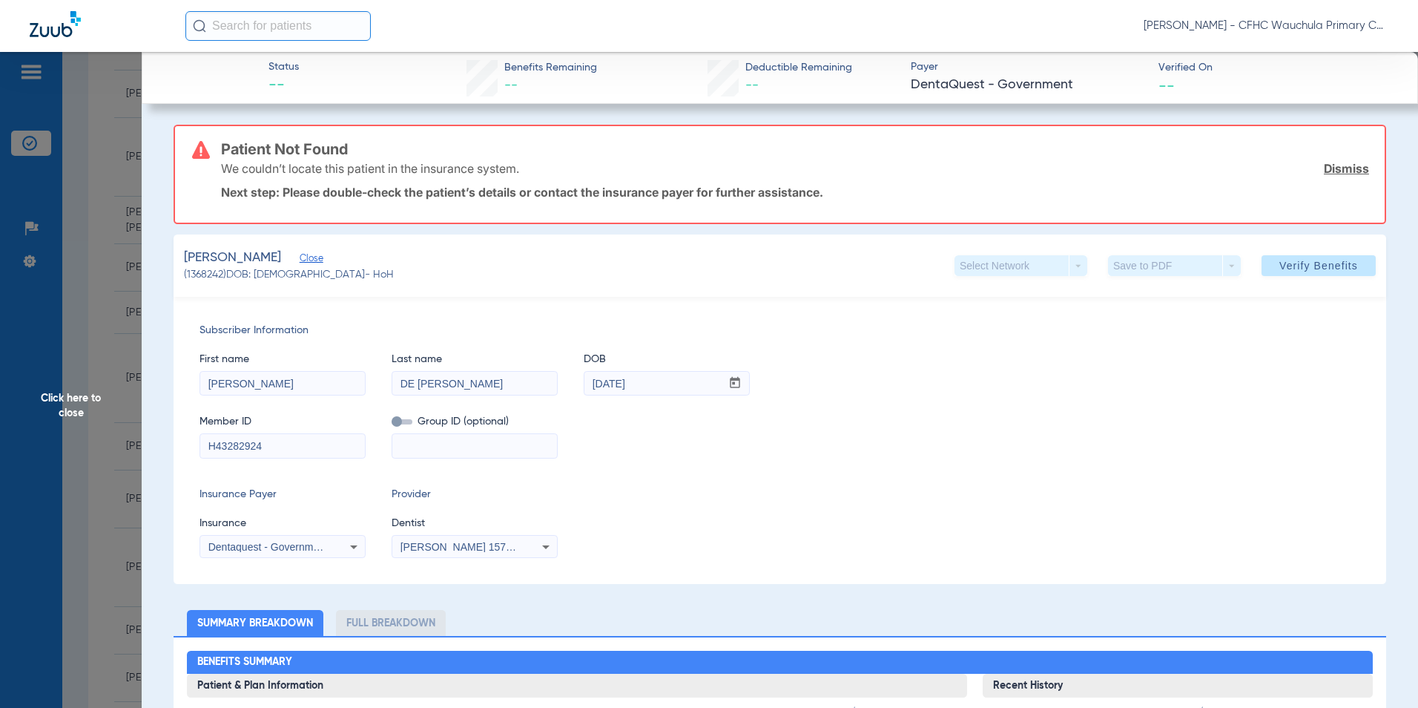
click at [1338, 168] on link "Dismiss" at bounding box center [1346, 168] width 45 height 15
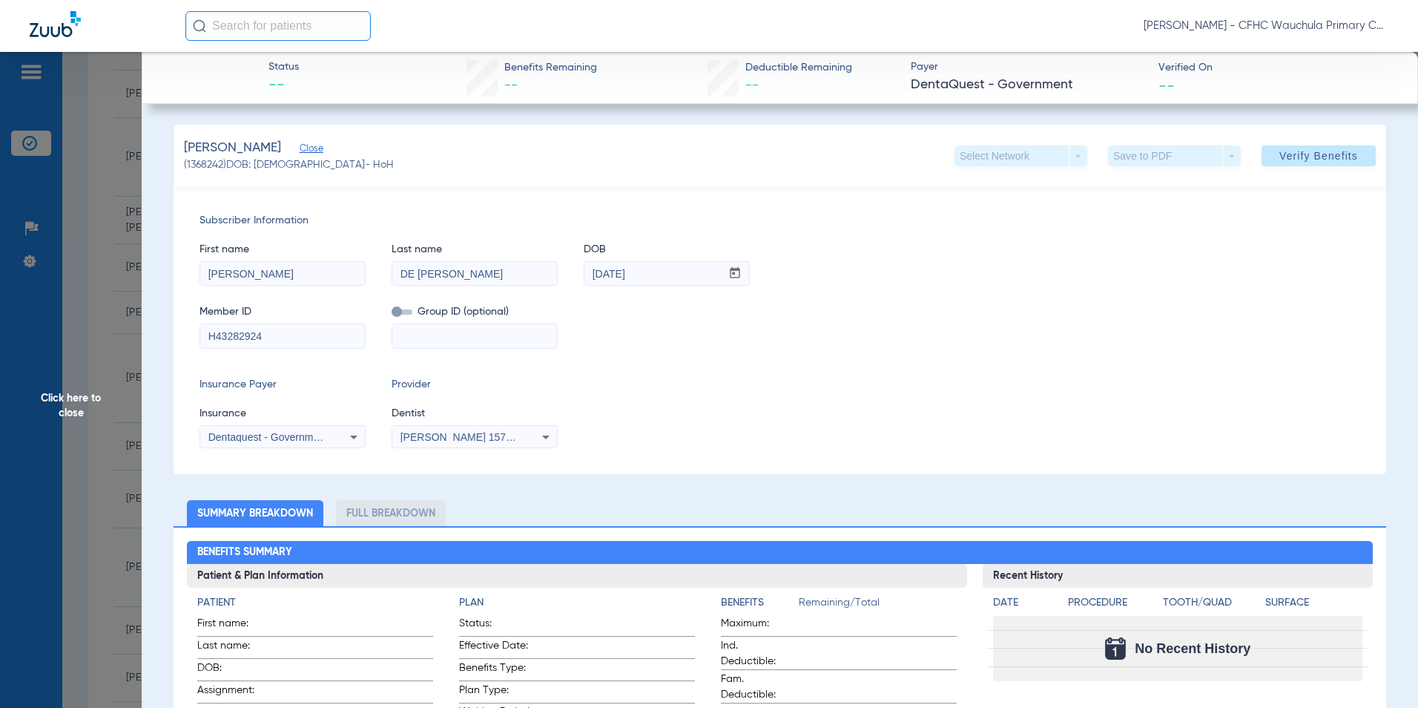
click at [988, 325] on div "Member ID H43282924 Group ID (optional)" at bounding box center [780, 319] width 1161 height 57
drag, startPoint x: 774, startPoint y: 398, endPoint x: 905, endPoint y: 381, distance: 131.7
click at [775, 395] on div "Insurance Payer Insurance Dentaquest - Government Provider Dentist [PERSON_NAME…" at bounding box center [780, 412] width 1161 height 71
click at [80, 404] on span "Click here to close" at bounding box center [71, 406] width 142 height 708
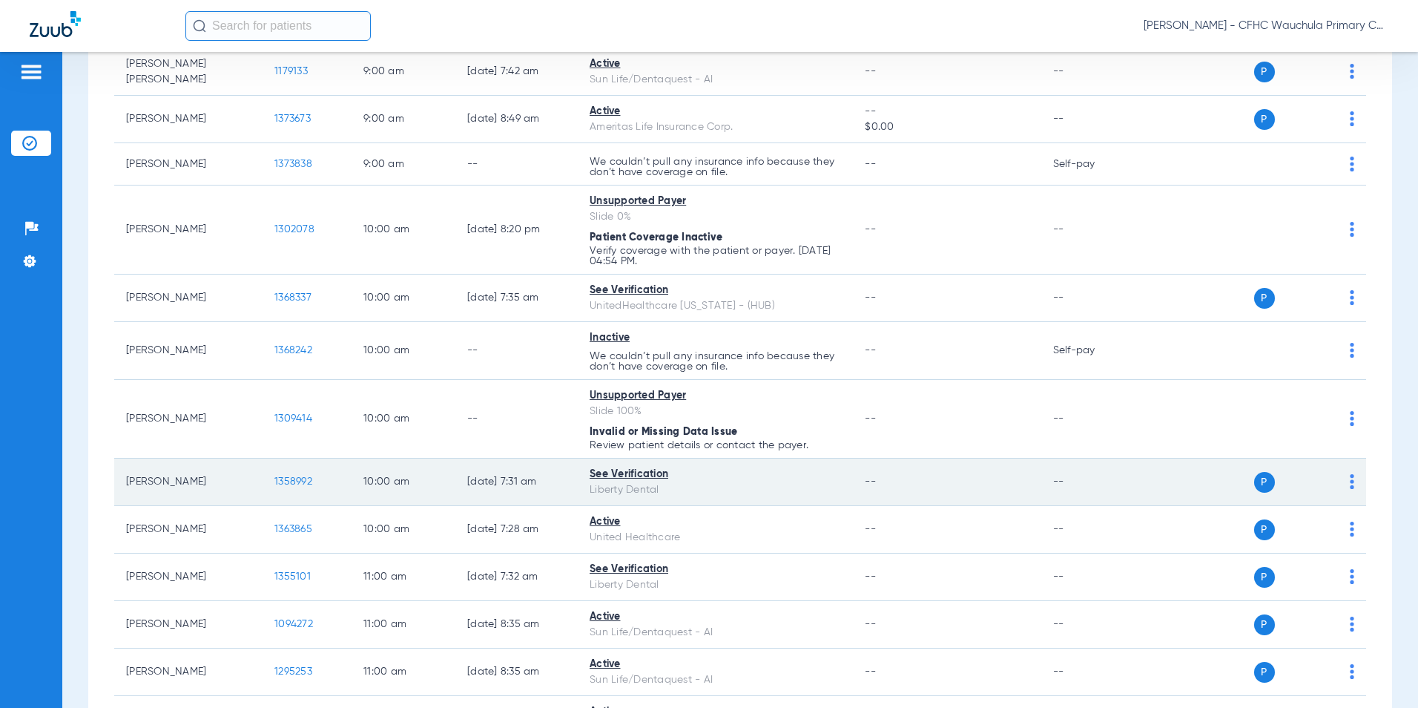
scroll to position [964, 0]
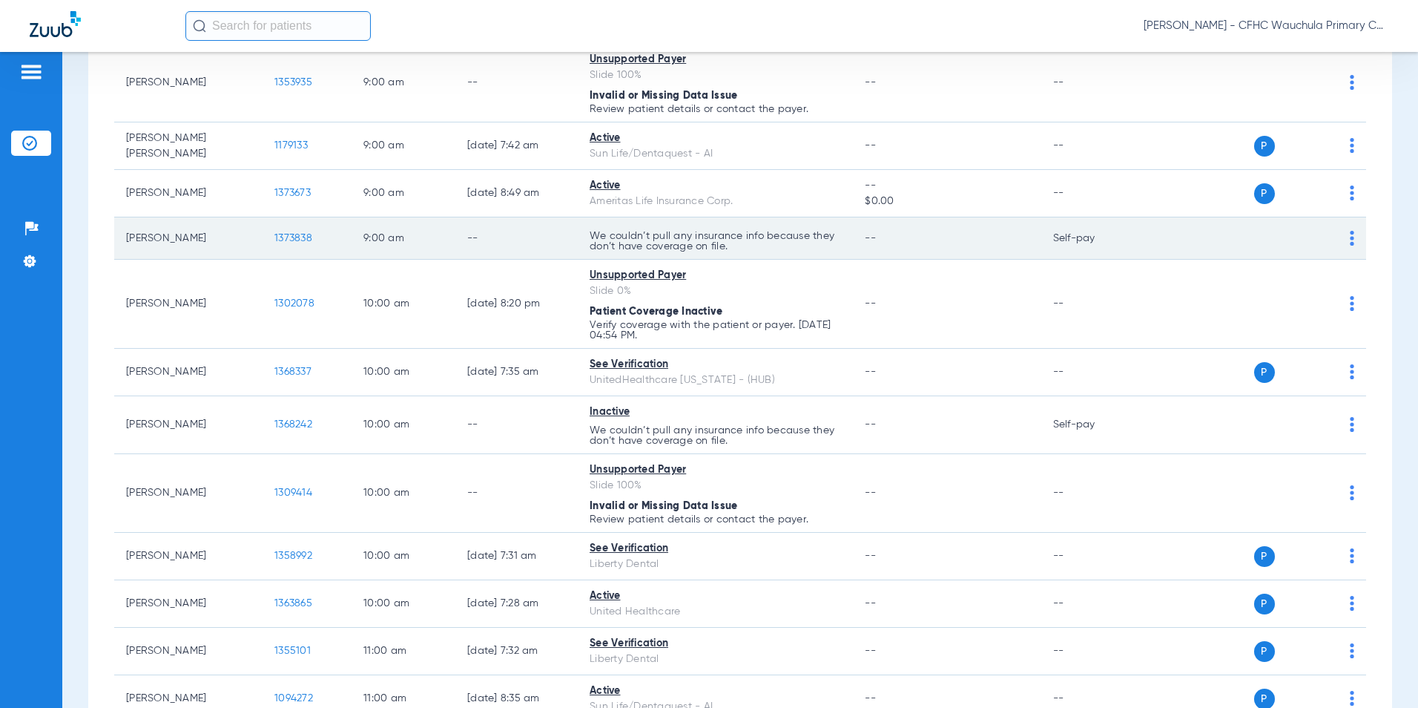
click at [292, 234] on span "1373838" at bounding box center [293, 238] width 38 height 10
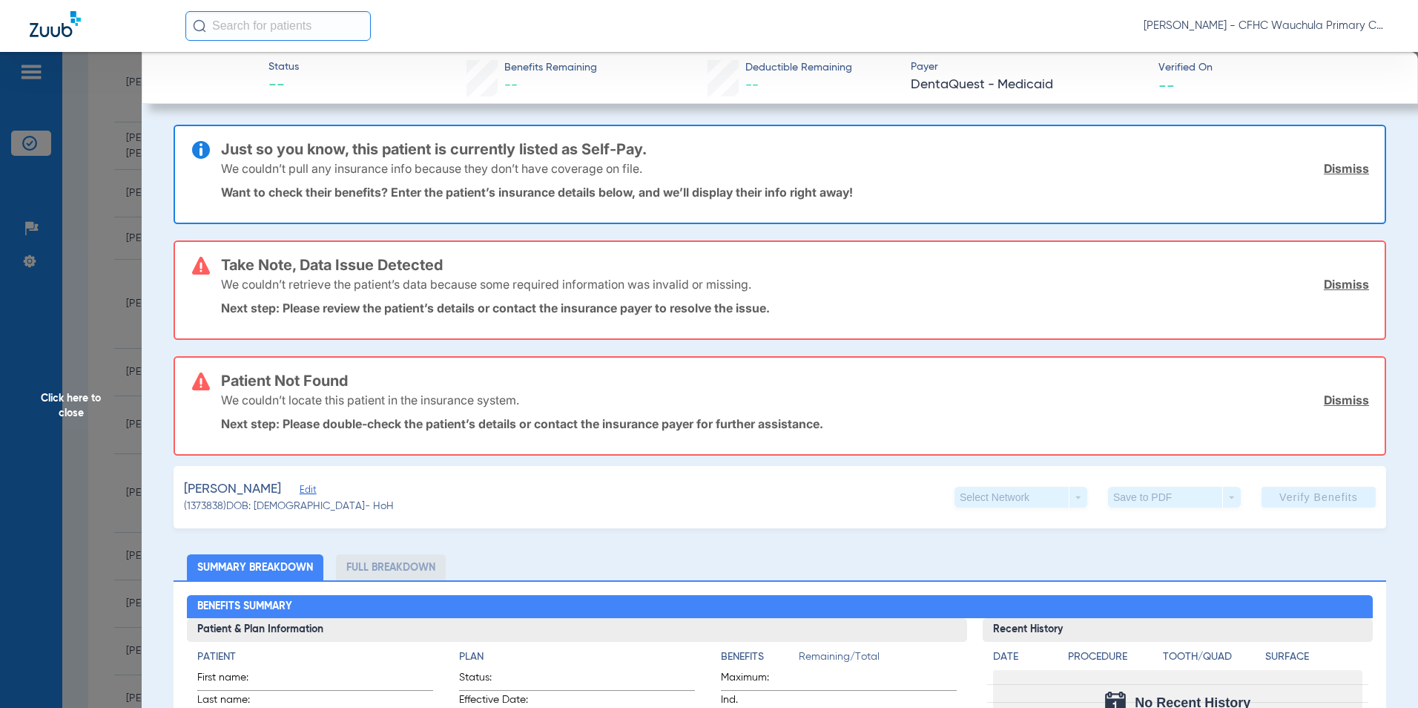
drag, startPoint x: 295, startPoint y: 487, endPoint x: 356, endPoint y: 471, distance: 63.0
click at [300, 485] on span "Edit" at bounding box center [306, 491] width 13 height 14
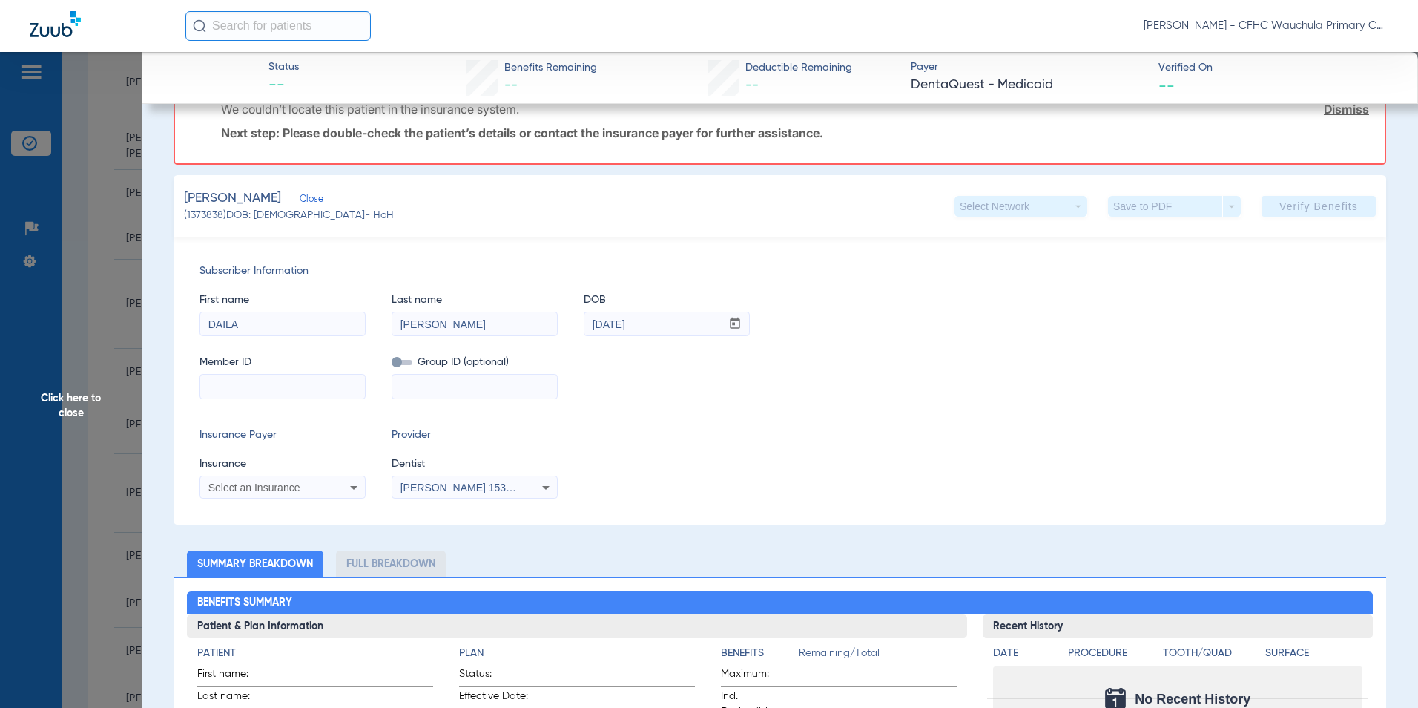
scroll to position [297, 0]
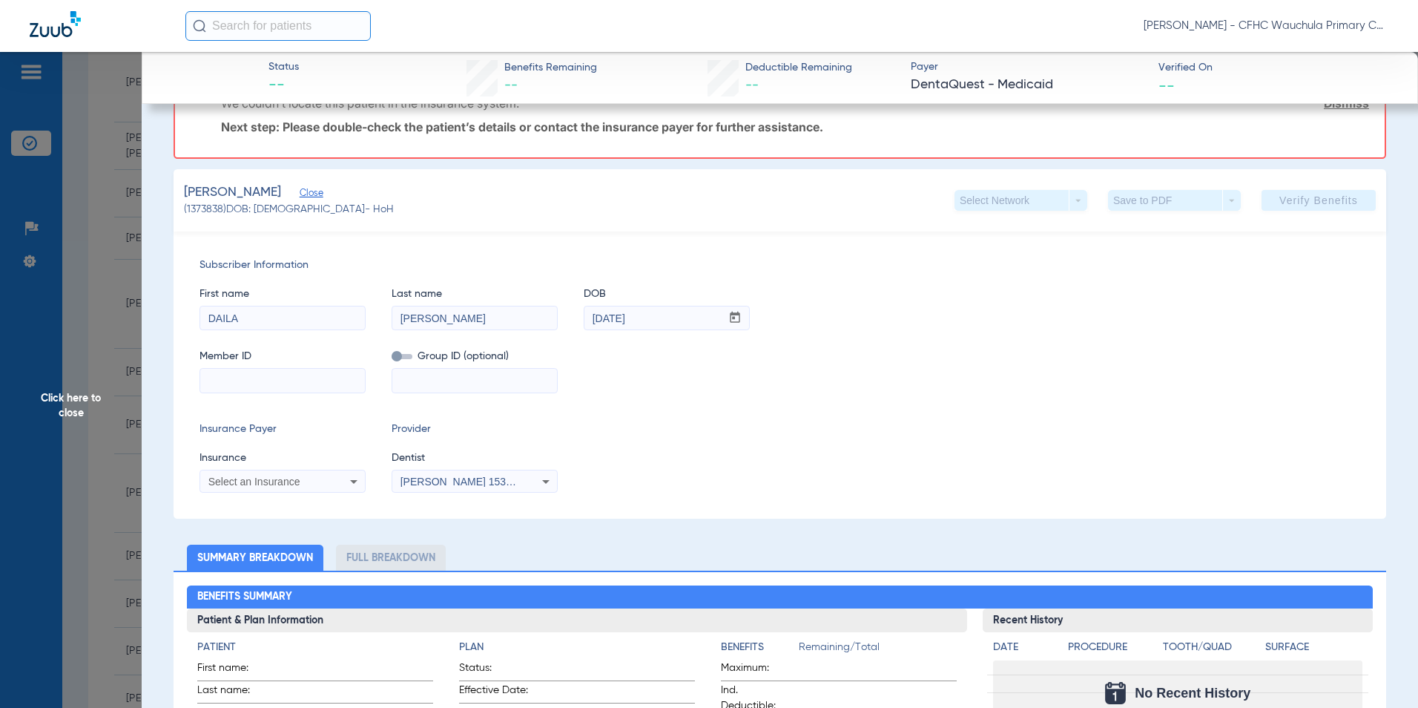
click at [268, 385] on input at bounding box center [282, 381] width 165 height 24
paste input "125293307401"
type input "1252933074"
click at [257, 478] on span "Select an Insurance" at bounding box center [254, 481] width 92 height 12
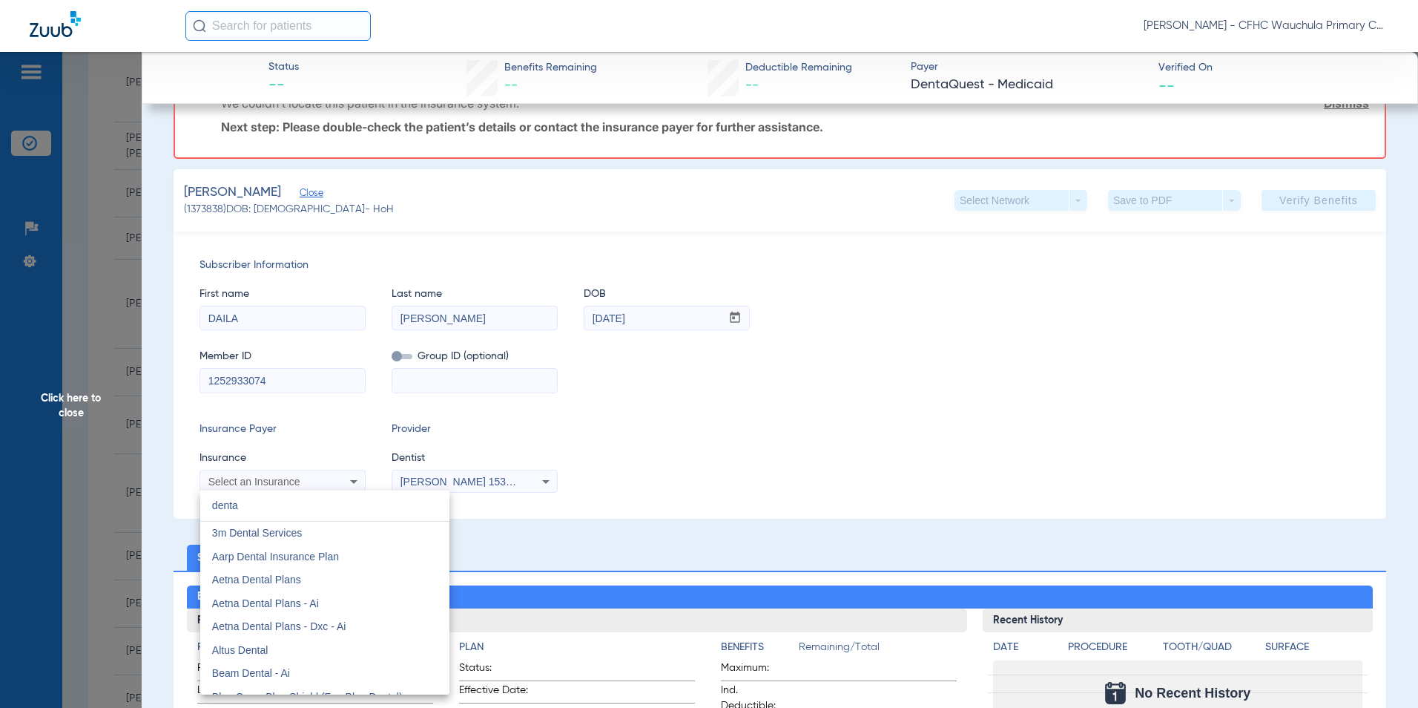
type input "denta"
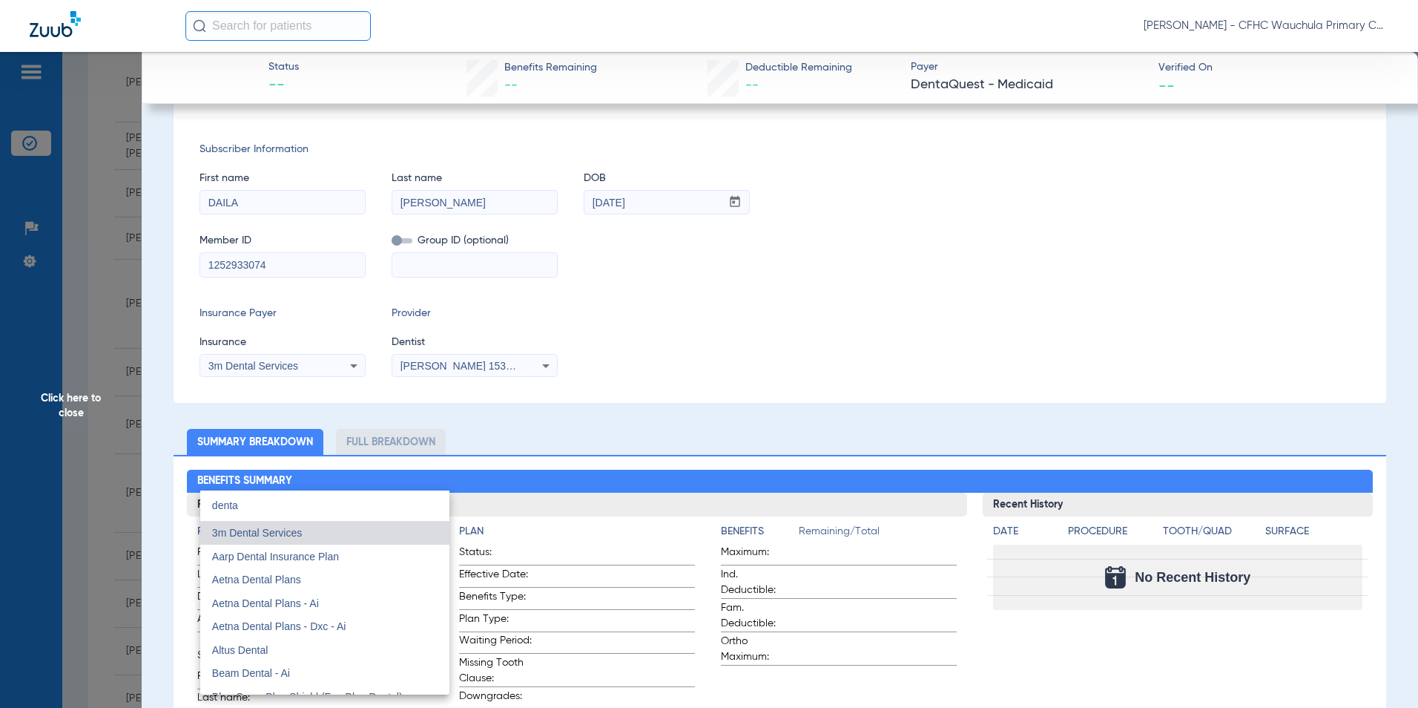
scroll to position [181, 0]
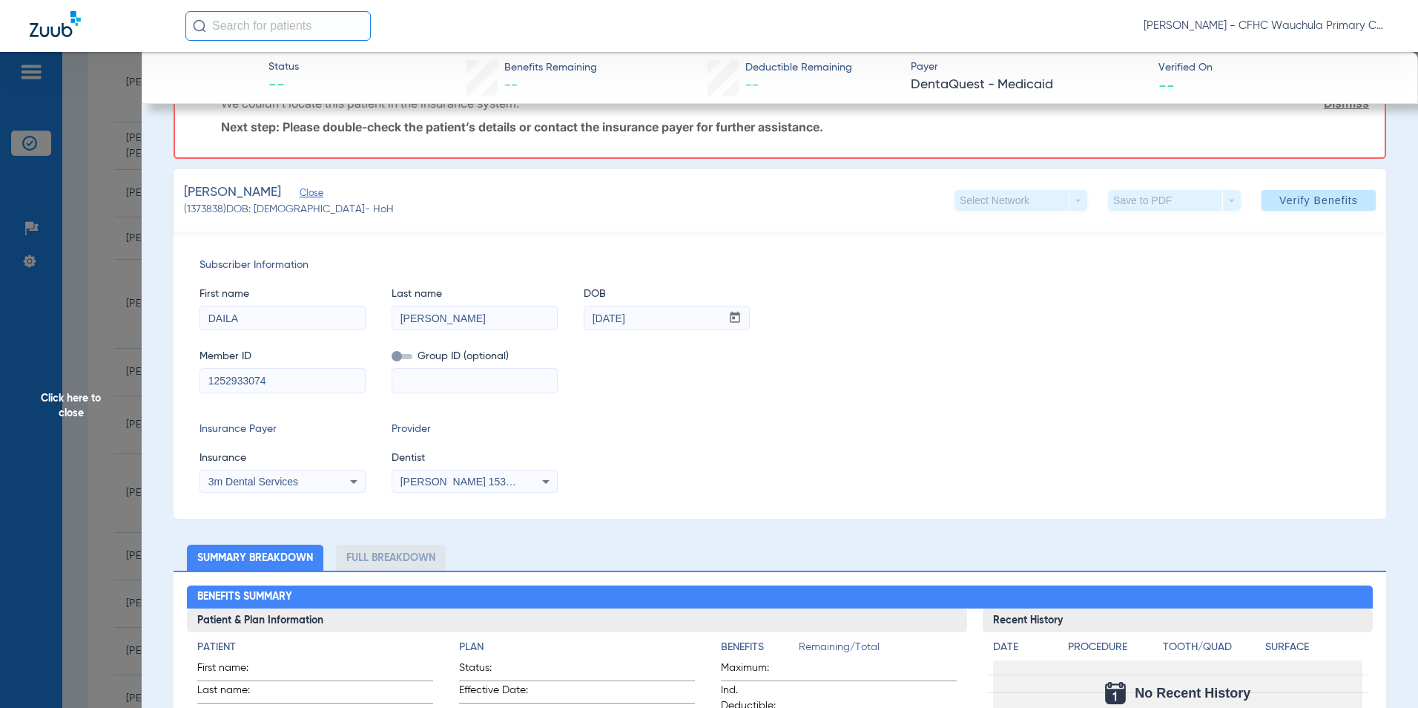
click at [308, 478] on div "3m Dental Services" at bounding box center [267, 481] width 119 height 10
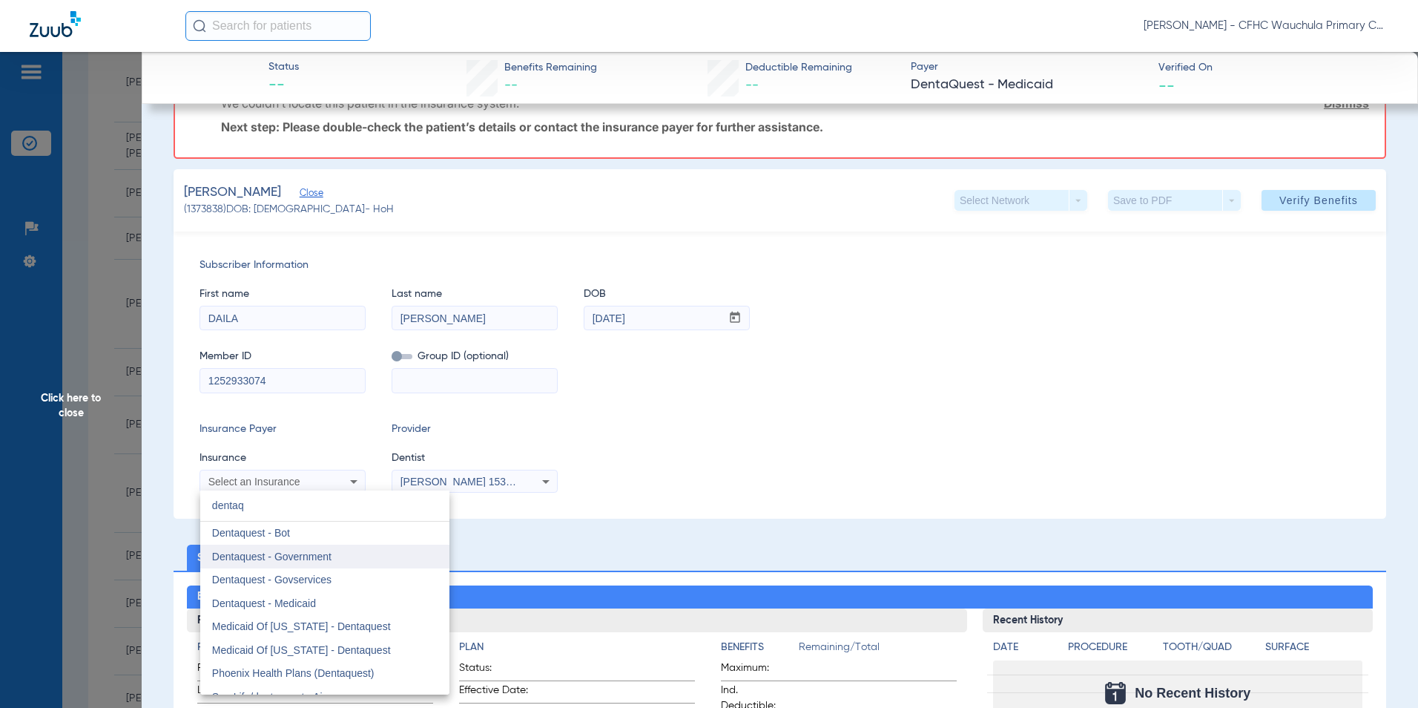
type input "dentaq"
click at [296, 562] on mat-option "Dentaquest - Government" at bounding box center [324, 556] width 249 height 24
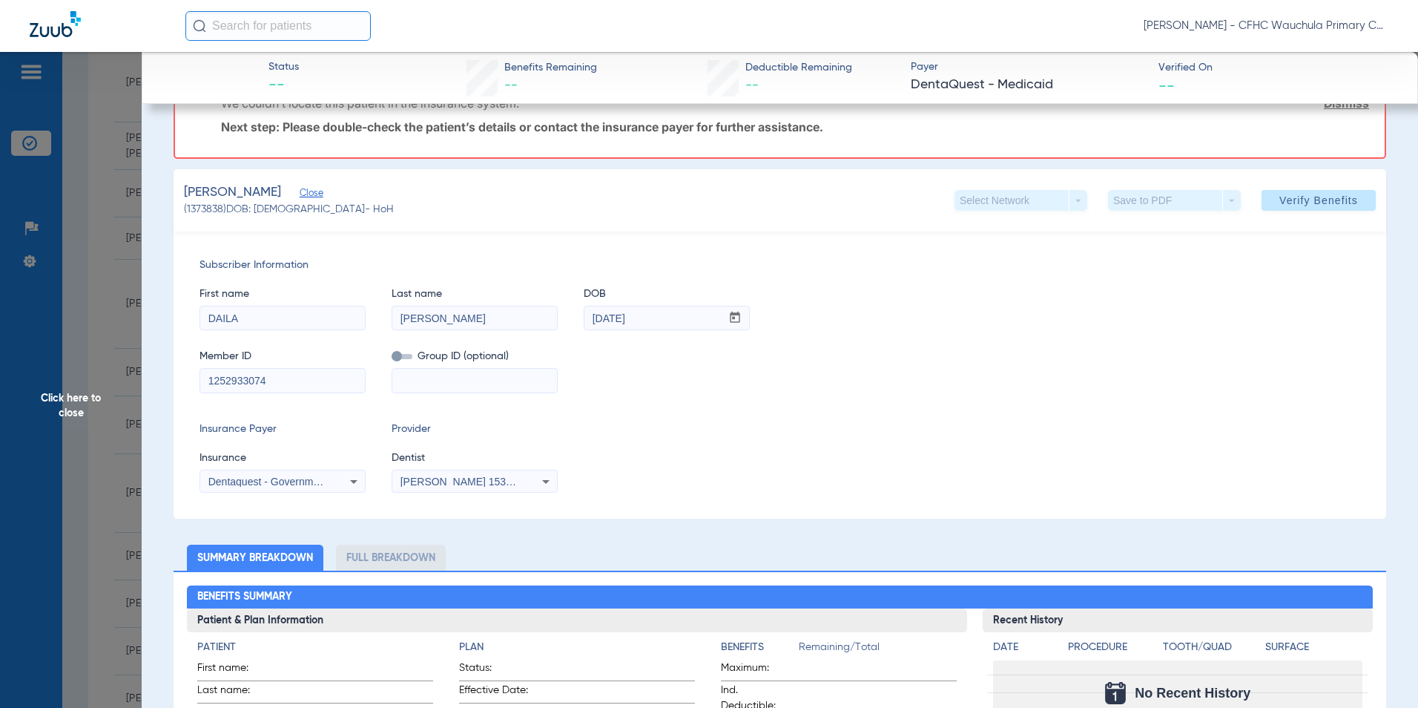
drag, startPoint x: 708, startPoint y: 433, endPoint x: 826, endPoint y: 386, distance: 127.1
click at [711, 432] on div "Insurance Payer Insurance Dentaquest - Government Provider Dentist [PERSON_NAME…" at bounding box center [780, 456] width 1161 height 71
drag, startPoint x: 1299, startPoint y: 199, endPoint x: 1197, endPoint y: 329, distance: 165.4
click at [1300, 199] on span "Verify Benefits" at bounding box center [1318, 200] width 79 height 12
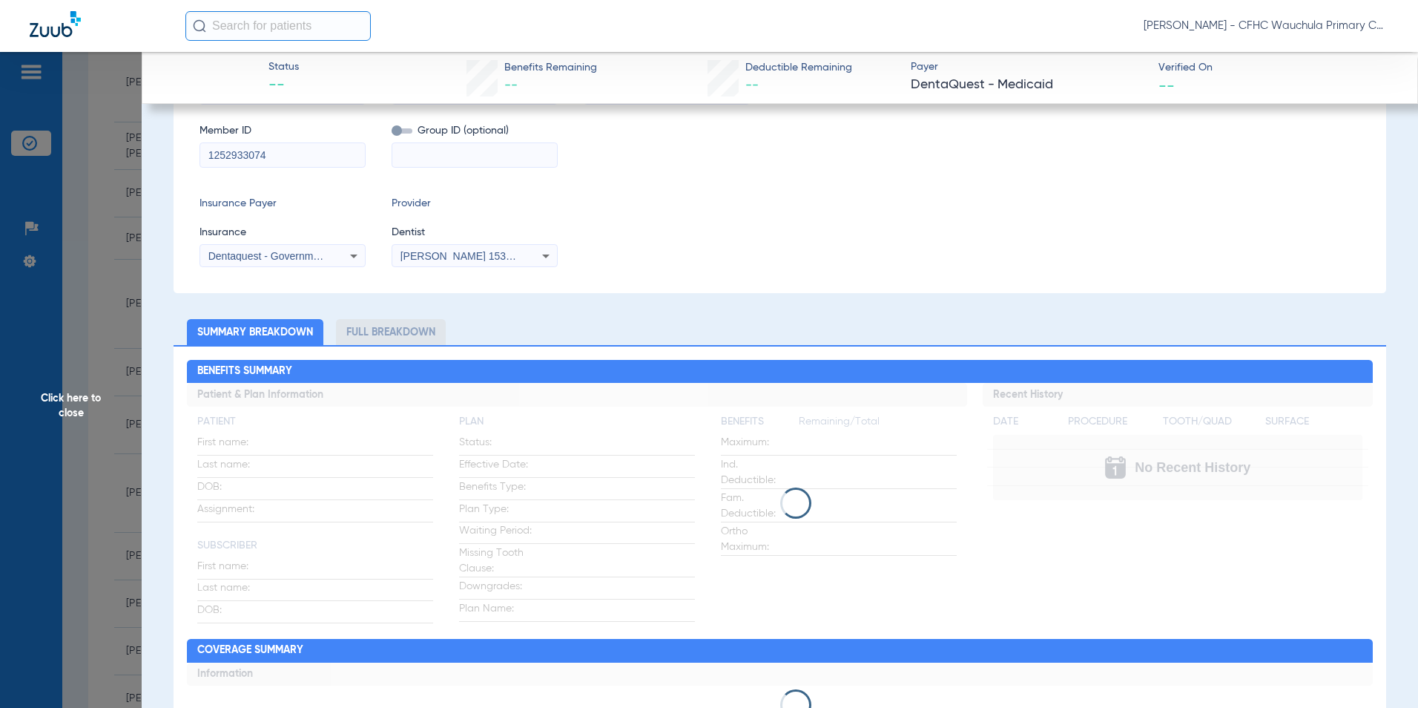
scroll to position [0, 0]
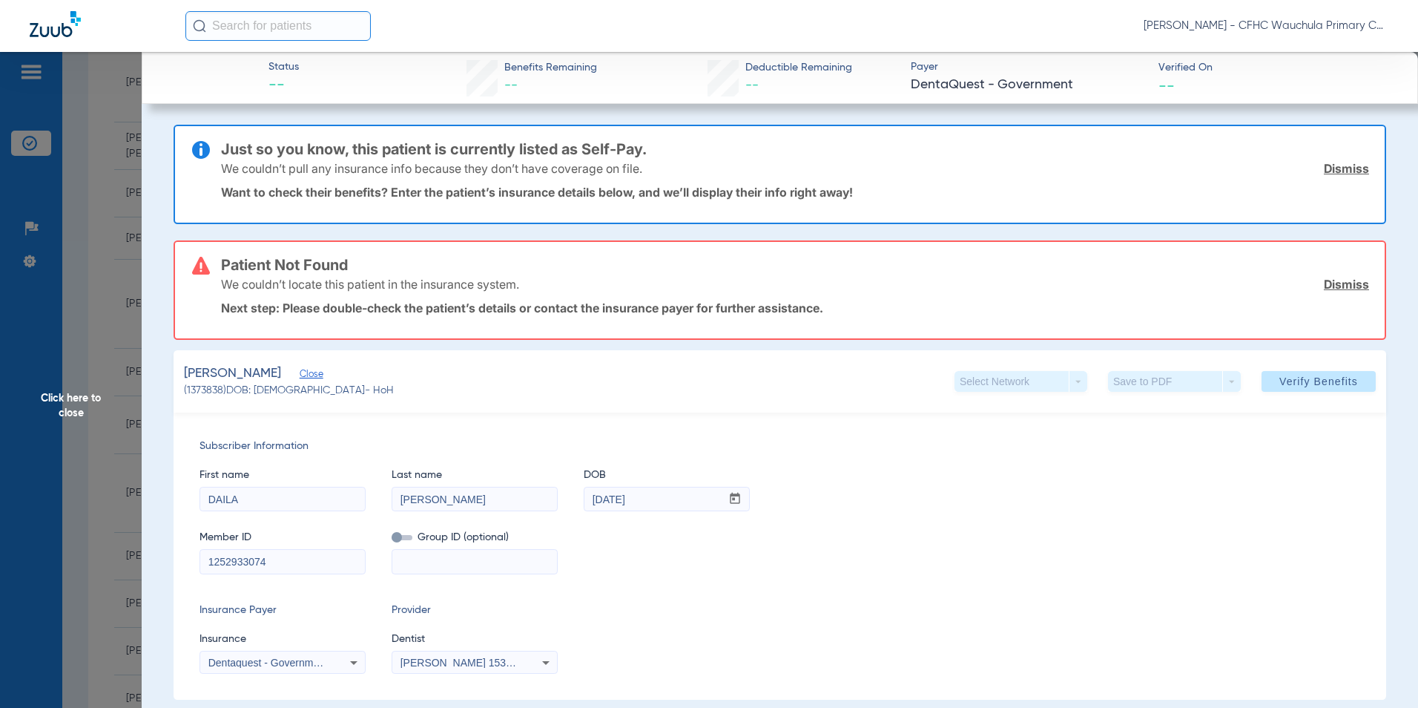
click at [1333, 173] on link "Dismiss" at bounding box center [1346, 168] width 45 height 15
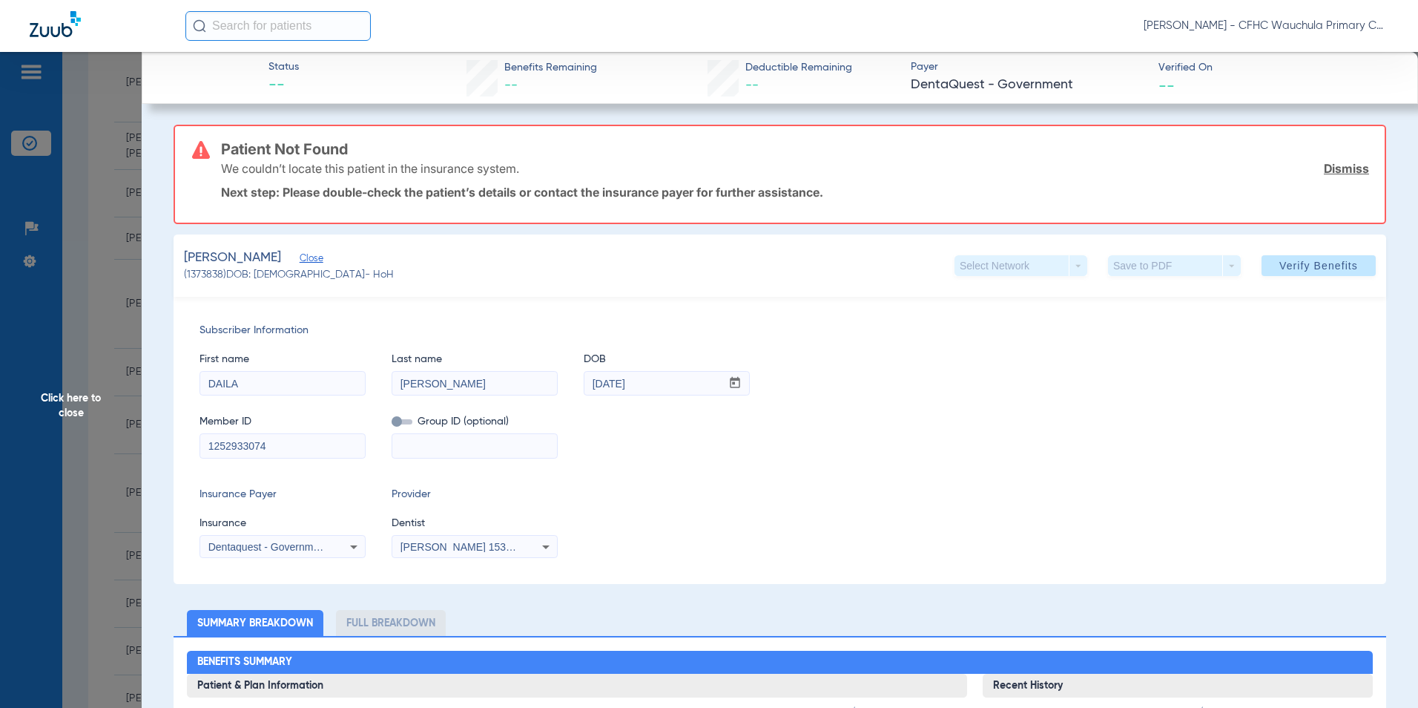
click at [1337, 171] on link "Dismiss" at bounding box center [1346, 168] width 45 height 15
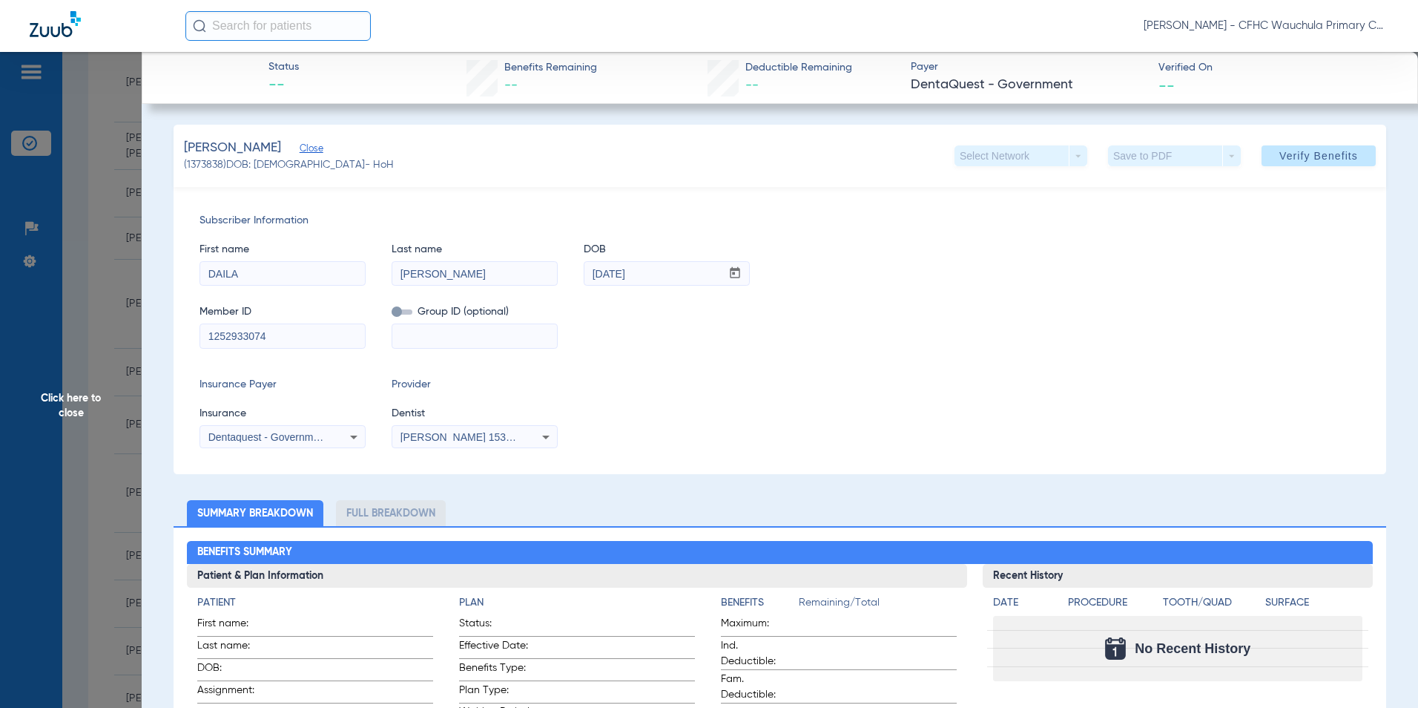
click at [278, 432] on span "Dentaquest - Government" at bounding box center [267, 437] width 119 height 12
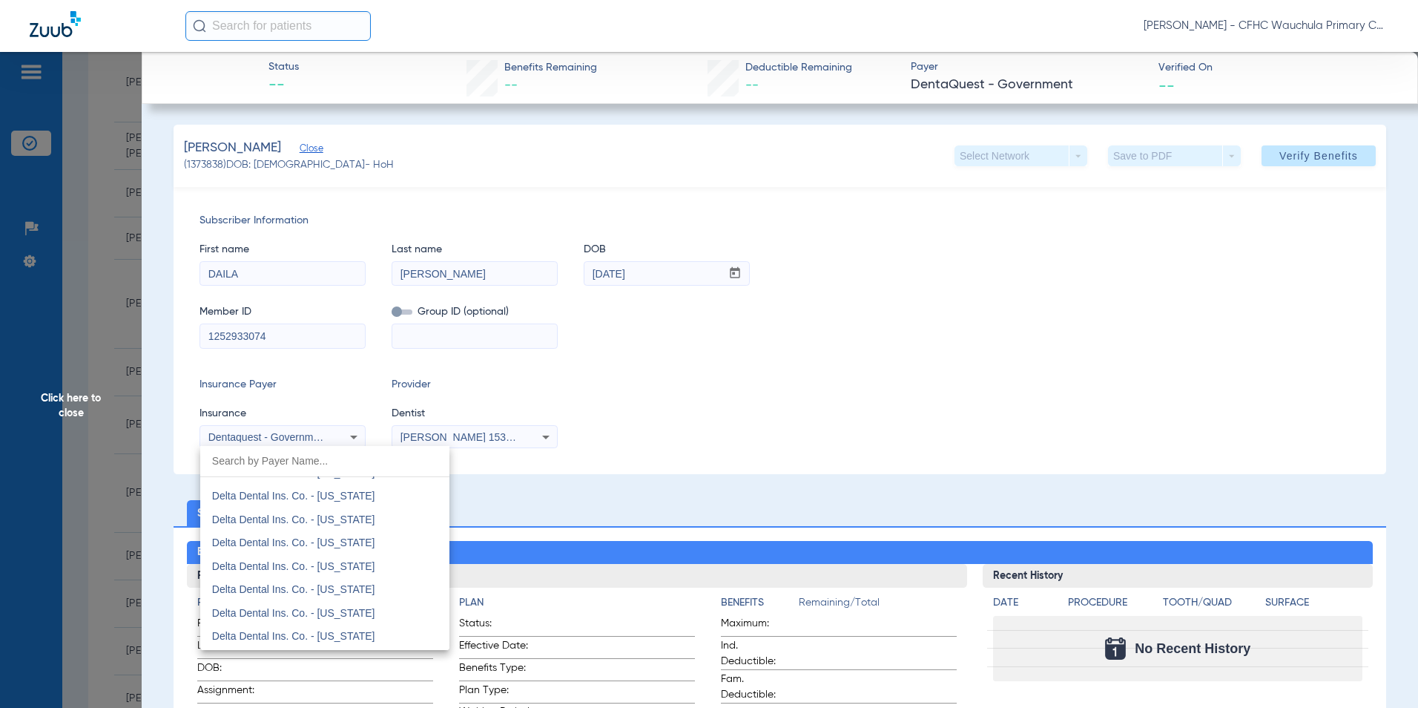
scroll to position [2561, 0]
click at [305, 496] on span "Delta Dental Ins. Co. - [US_STATE]" at bounding box center [293, 497] width 163 height 12
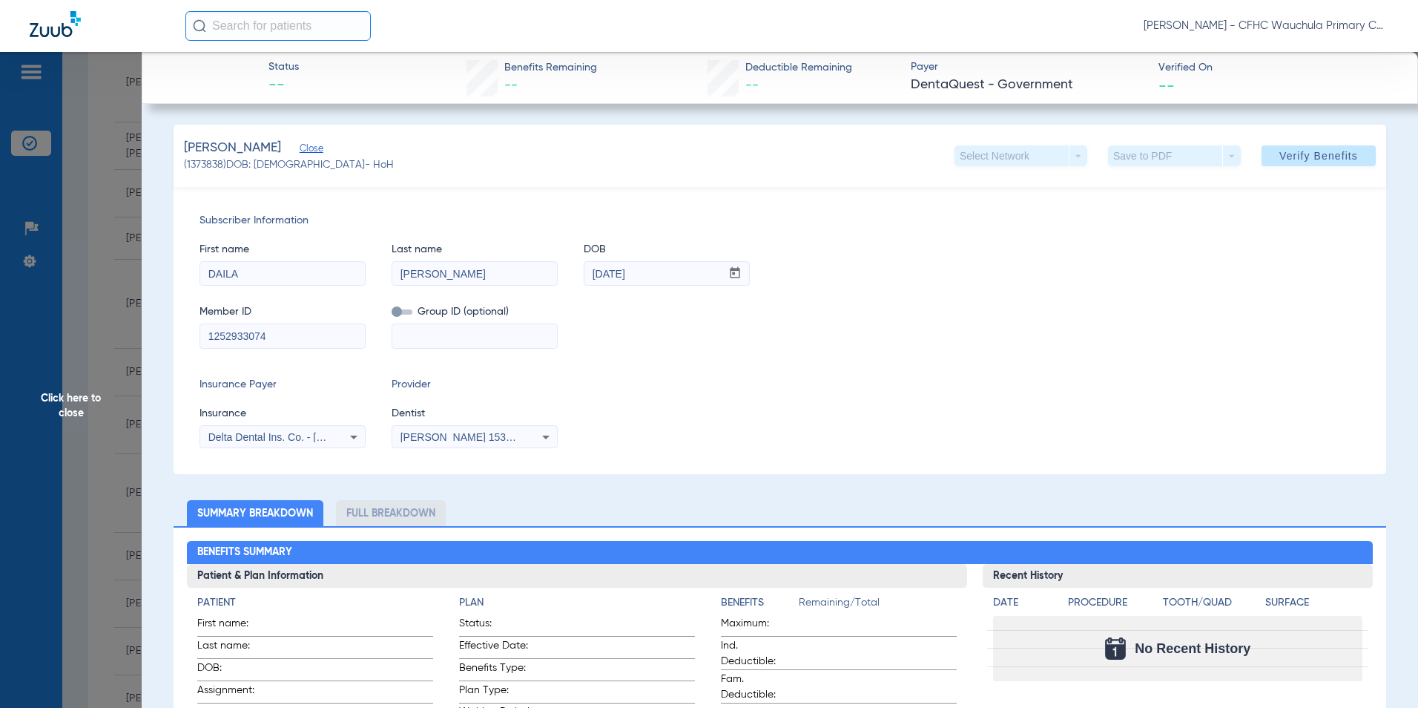
drag, startPoint x: 668, startPoint y: 395, endPoint x: 640, endPoint y: 382, distance: 30.9
click at [668, 392] on div "Insurance Payer Insurance Delta Dental Ins. Co. - [US_STATE] Provider Dentist […" at bounding box center [780, 412] width 1161 height 71
click at [283, 331] on input "1252933074" at bounding box center [282, 336] width 165 height 24
click at [1283, 160] on span "Verify Benefits" at bounding box center [1318, 156] width 79 height 12
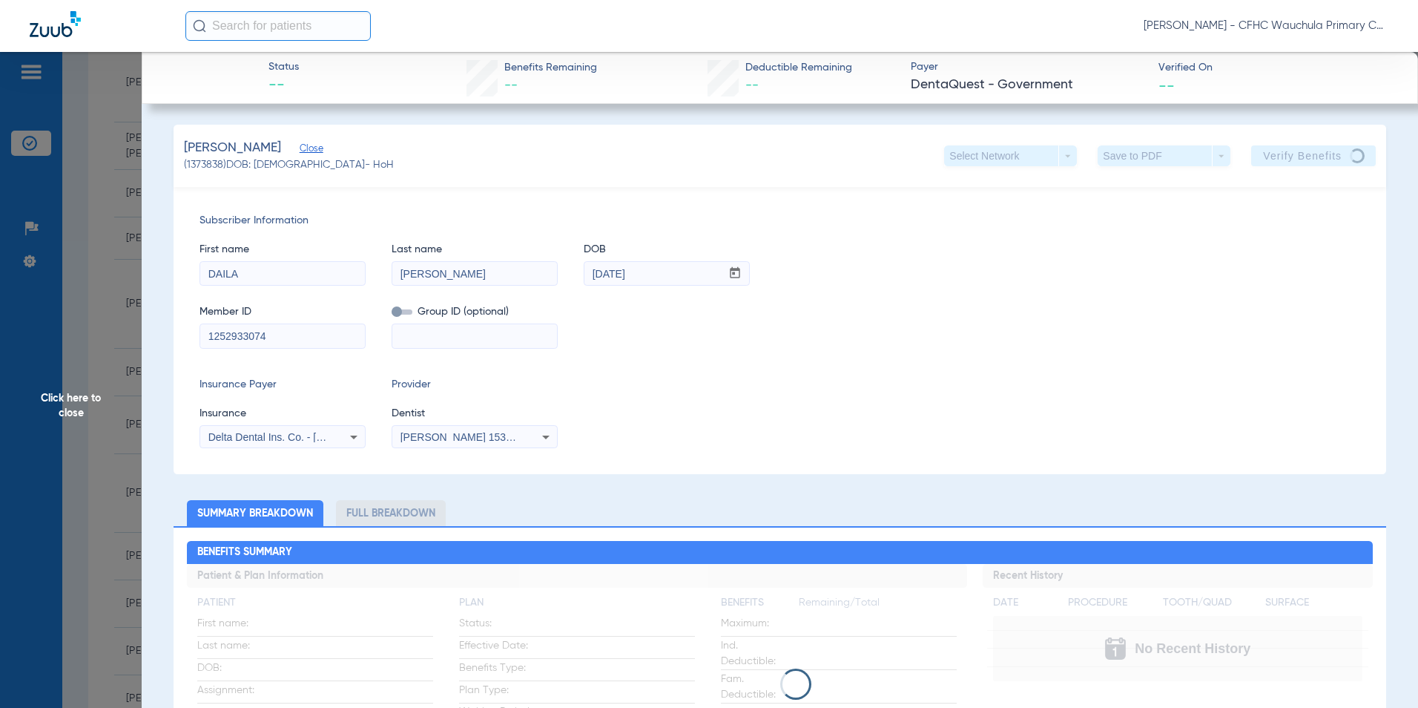
click at [313, 334] on input "1252933074" at bounding box center [282, 336] width 165 height 24
click at [49, 402] on span "Click here to close" at bounding box center [71, 406] width 142 height 708
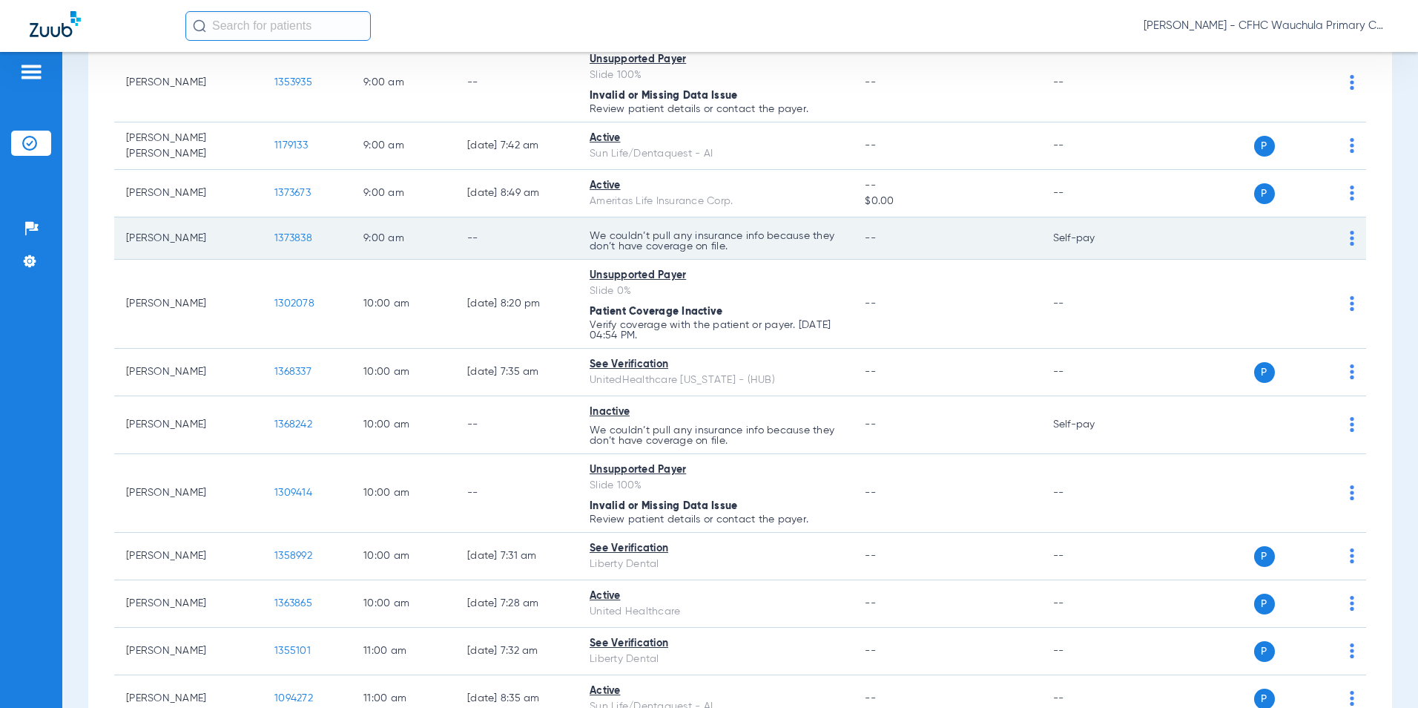
click at [283, 235] on span "1373838" at bounding box center [293, 238] width 38 height 10
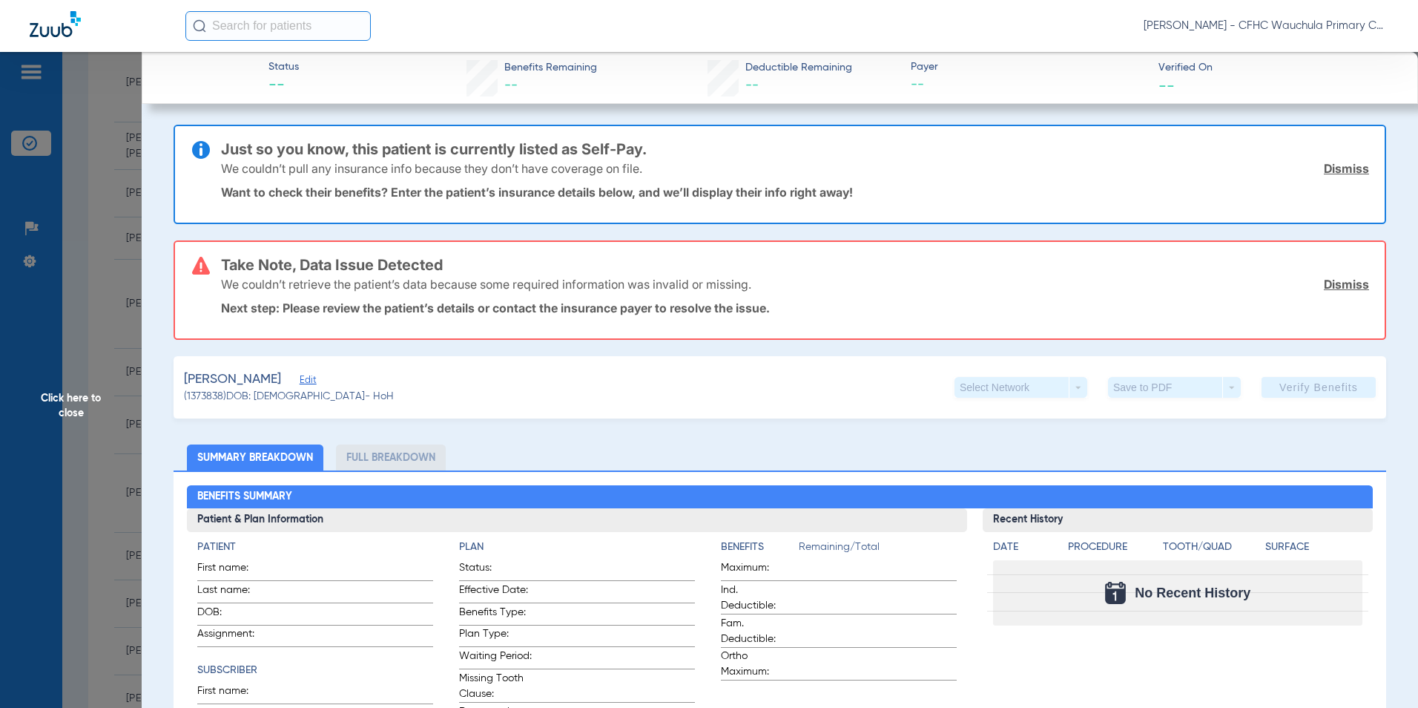
click at [300, 381] on span "Edit" at bounding box center [306, 382] width 13 height 14
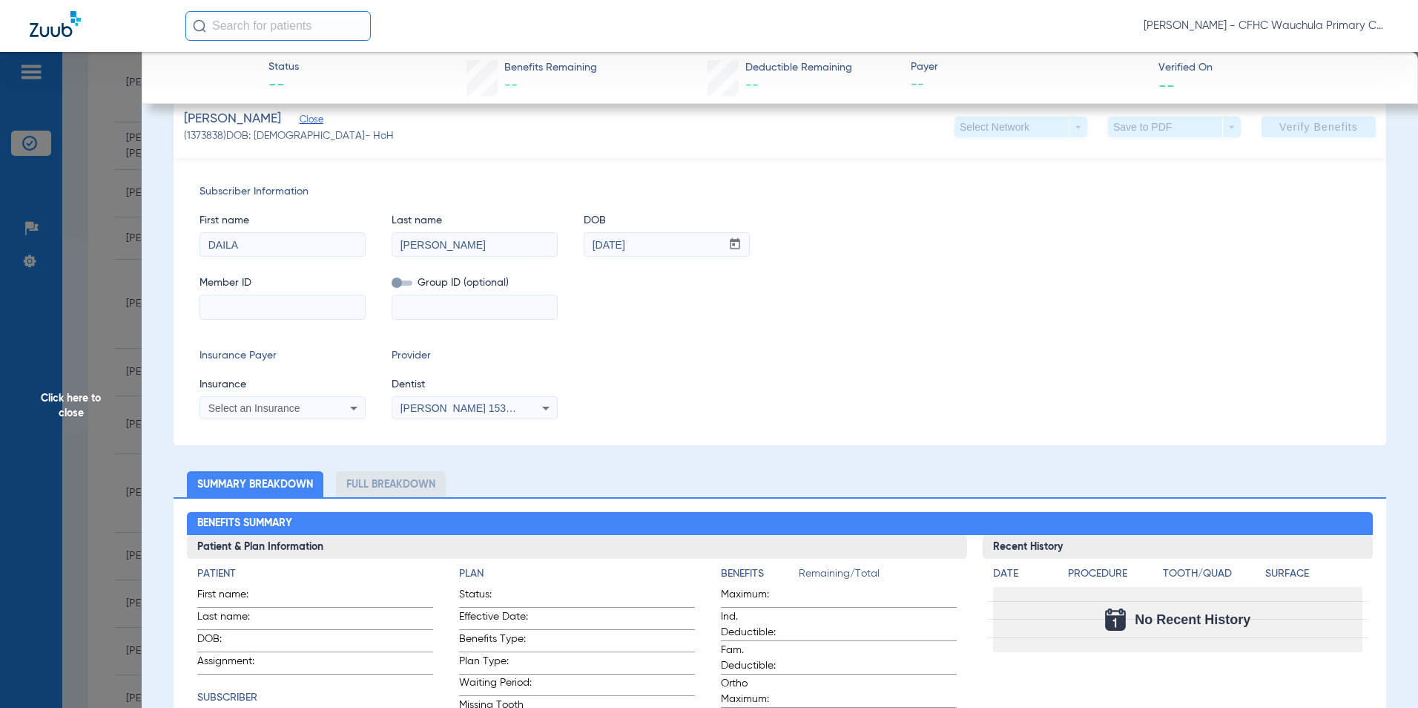
scroll to position [297, 0]
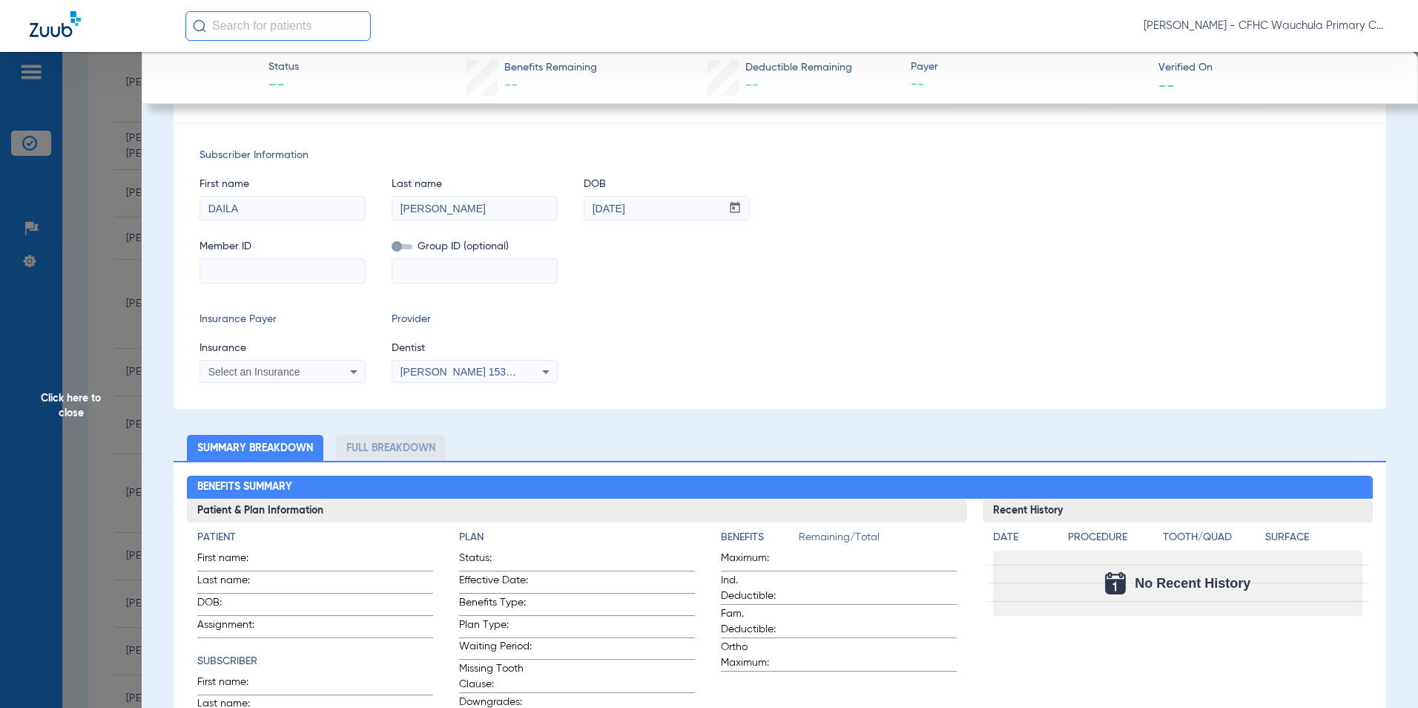
click at [276, 374] on span "Select an Insurance" at bounding box center [254, 372] width 92 height 12
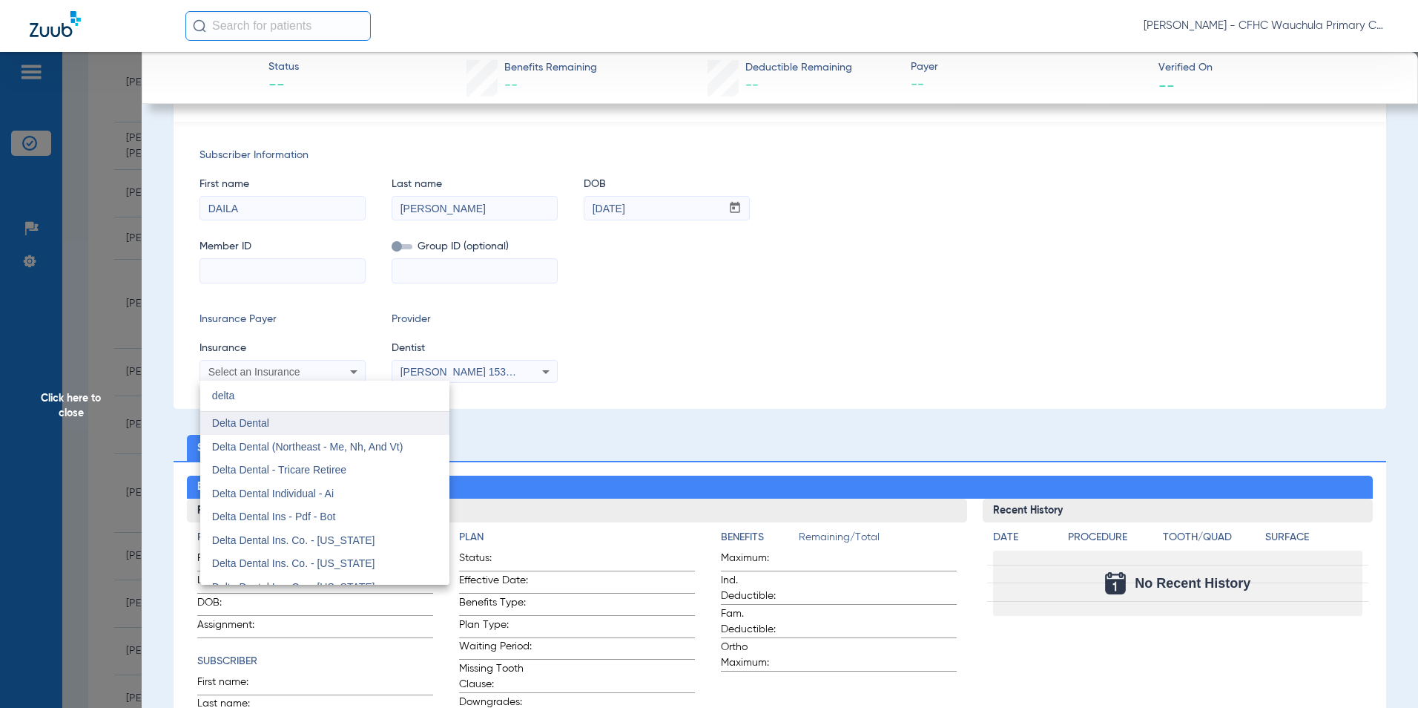
type input "delta"
click at [283, 429] on mat-option "Delta Dental" at bounding box center [324, 424] width 249 height 24
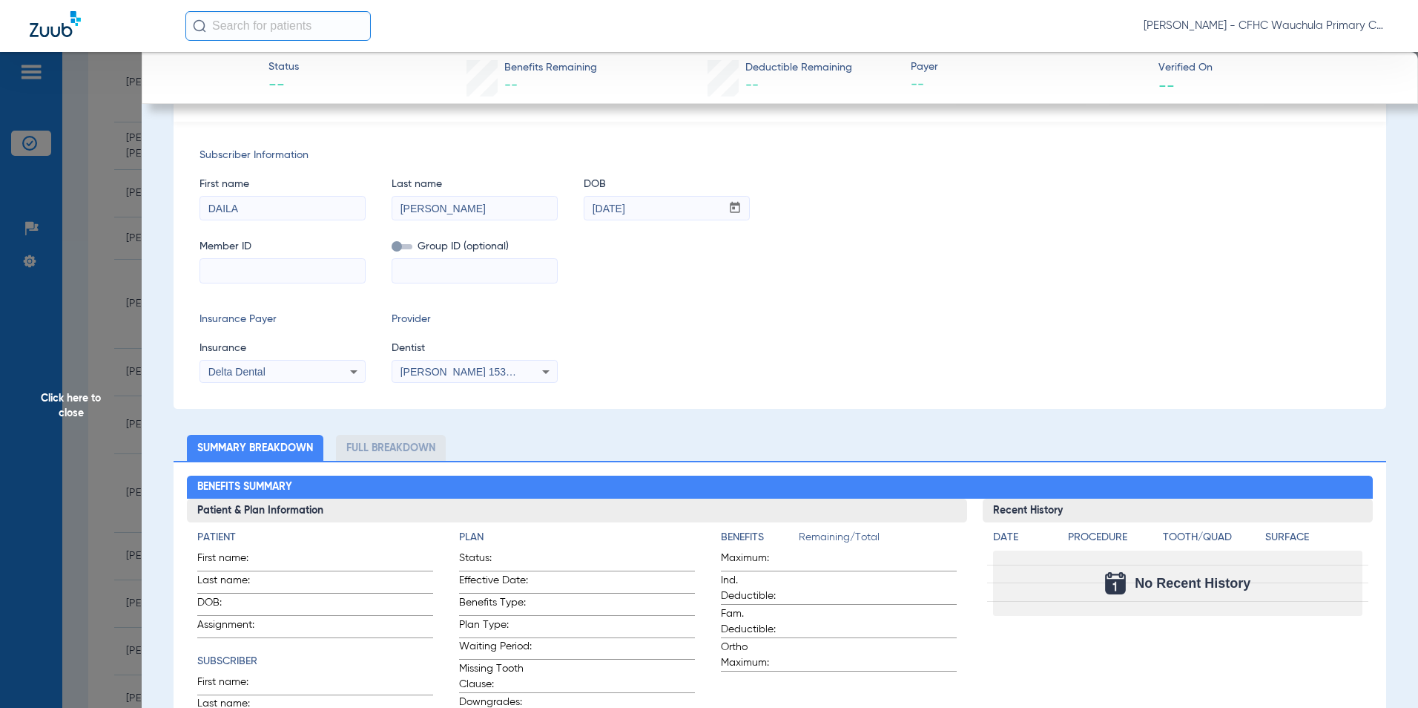
click at [271, 266] on input at bounding box center [282, 271] width 165 height 24
drag, startPoint x: 854, startPoint y: 306, endPoint x: 1038, endPoint y: 292, distance: 184.4
click at [875, 303] on div "Subscriber Information First name [PERSON_NAME] Last name [PERSON_NAME] mm / dd…" at bounding box center [780, 265] width 1213 height 287
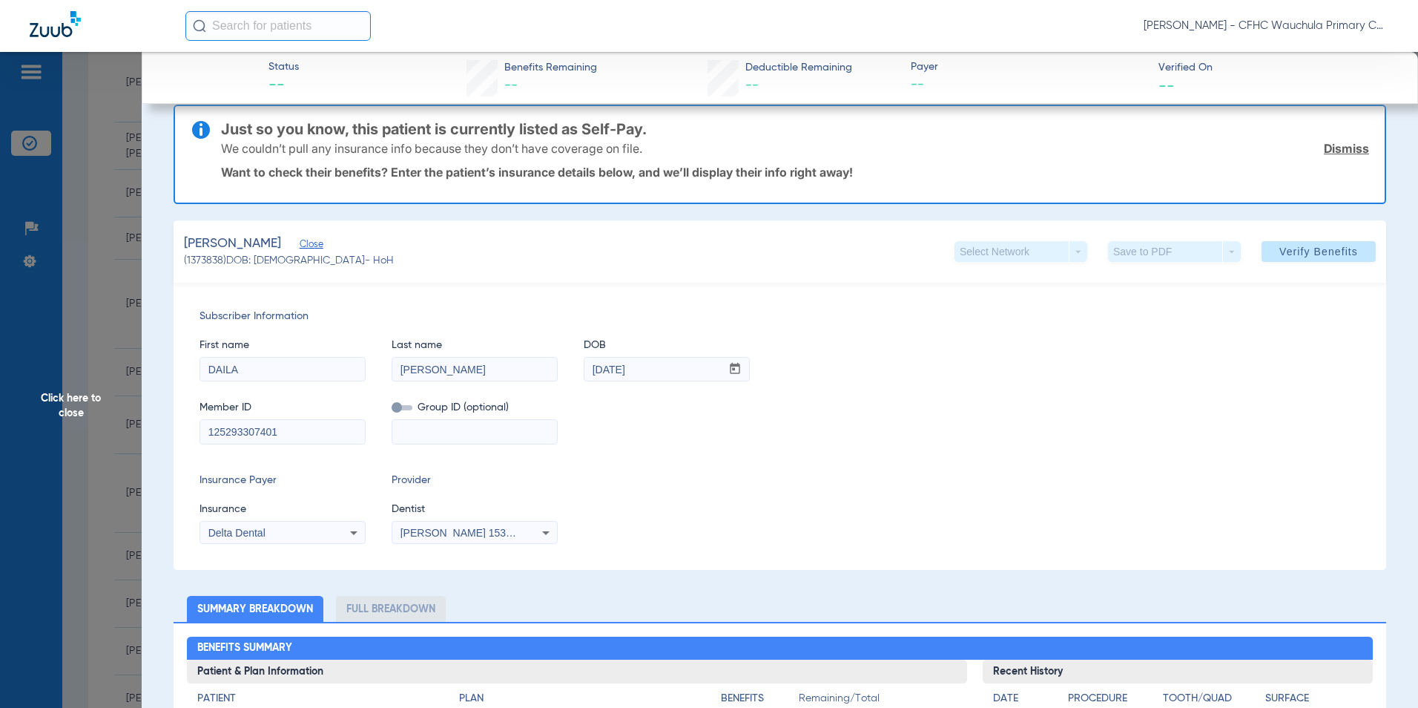
scroll to position [0, 0]
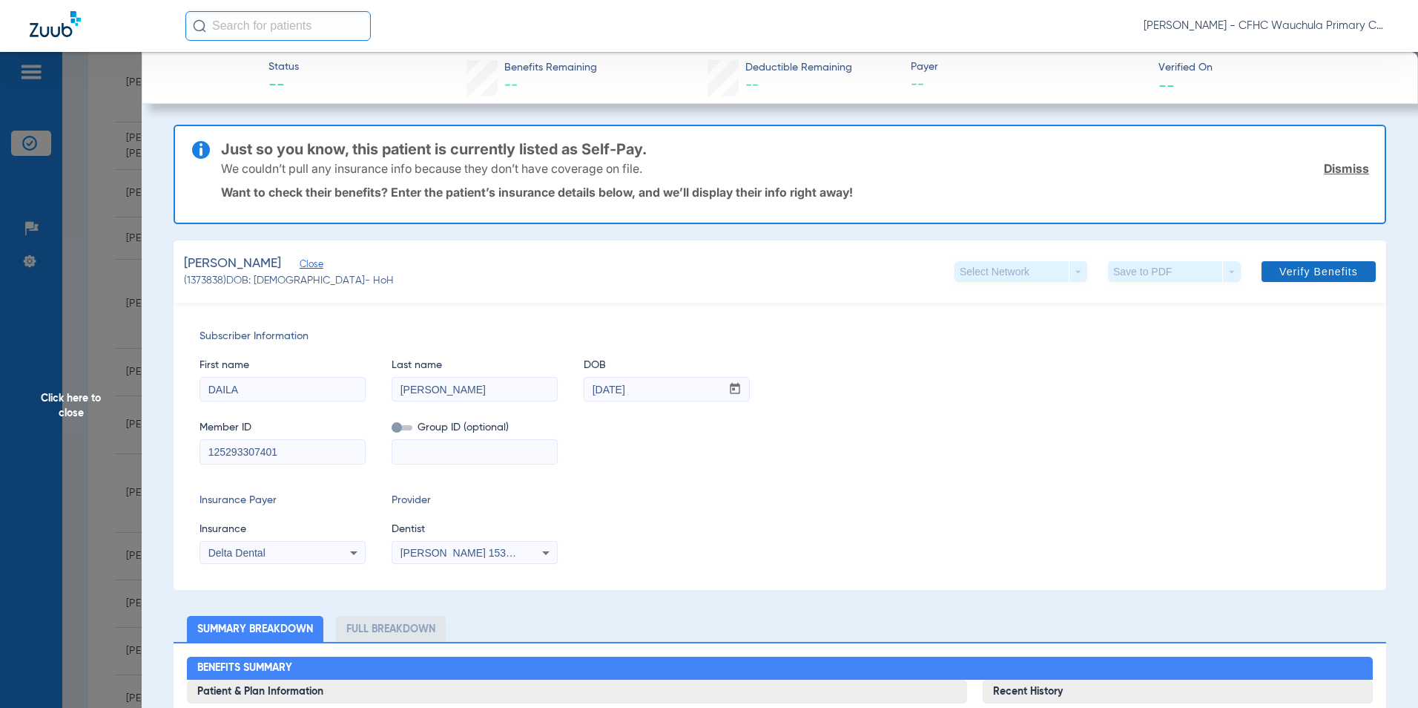
click at [1285, 268] on span "Verify Benefits" at bounding box center [1318, 272] width 79 height 12
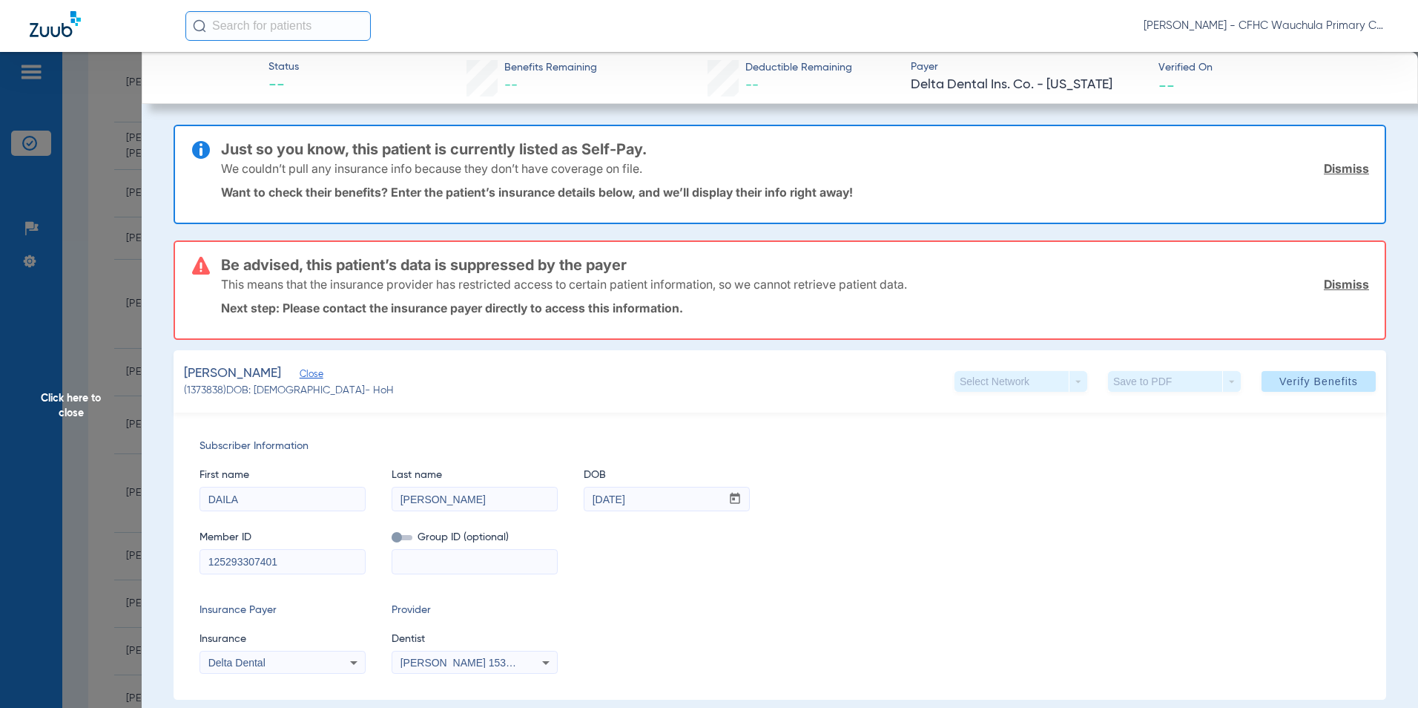
click at [300, 562] on input "125293307401" at bounding box center [282, 562] width 165 height 24
type input "1252933074"
drag, startPoint x: 1285, startPoint y: 478, endPoint x: 1329, endPoint y: 447, distance: 53.3
click at [1287, 477] on div "First name [PERSON_NAME] Last name [PERSON_NAME] mm / dd / yyyy [DATE]" at bounding box center [780, 482] width 1161 height 57
click at [1328, 383] on span "Verify Benefits" at bounding box center [1318, 381] width 79 height 12
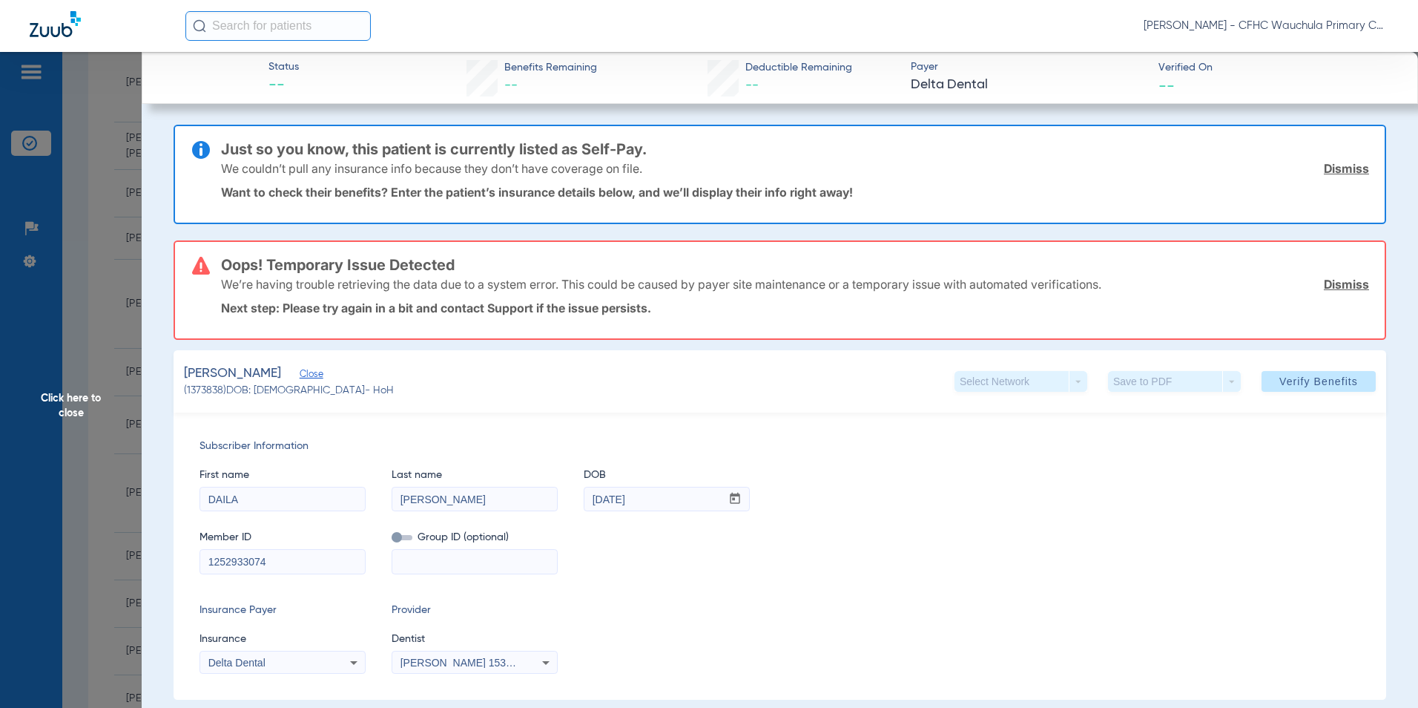
click at [1001, 472] on div "First name [PERSON_NAME] Last name [PERSON_NAME] mm / dd / yyyy [DATE]" at bounding box center [780, 482] width 1161 height 57
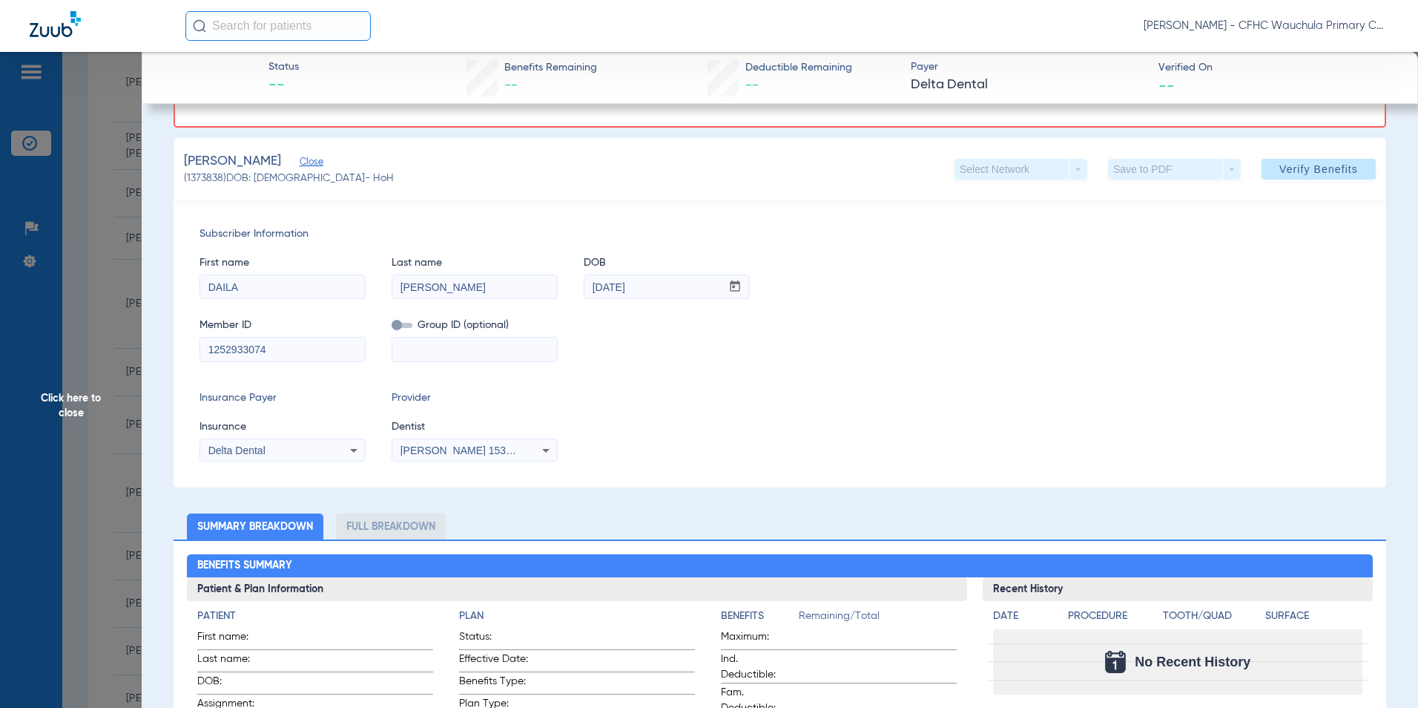
scroll to position [223, 0]
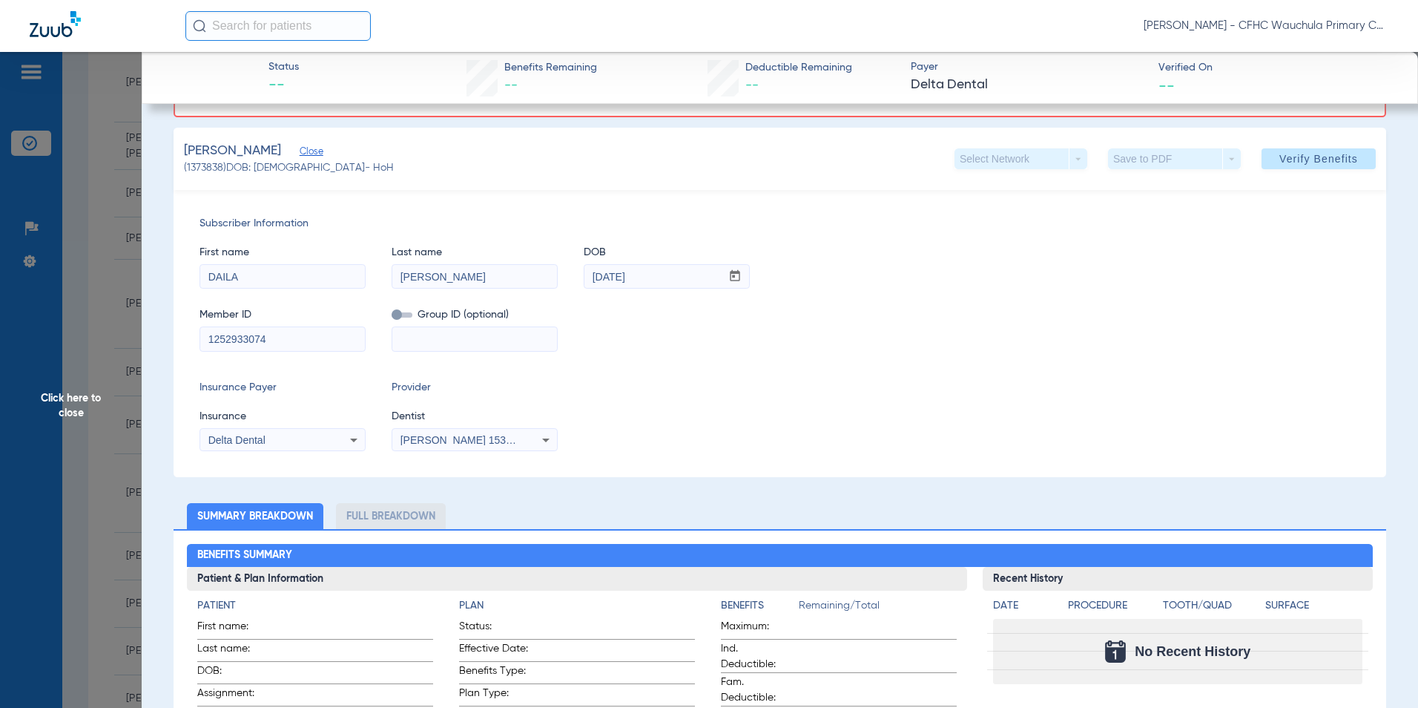
click at [1062, 320] on div "Member ID 1252933074 Group ID (optional)" at bounding box center [780, 322] width 1161 height 57
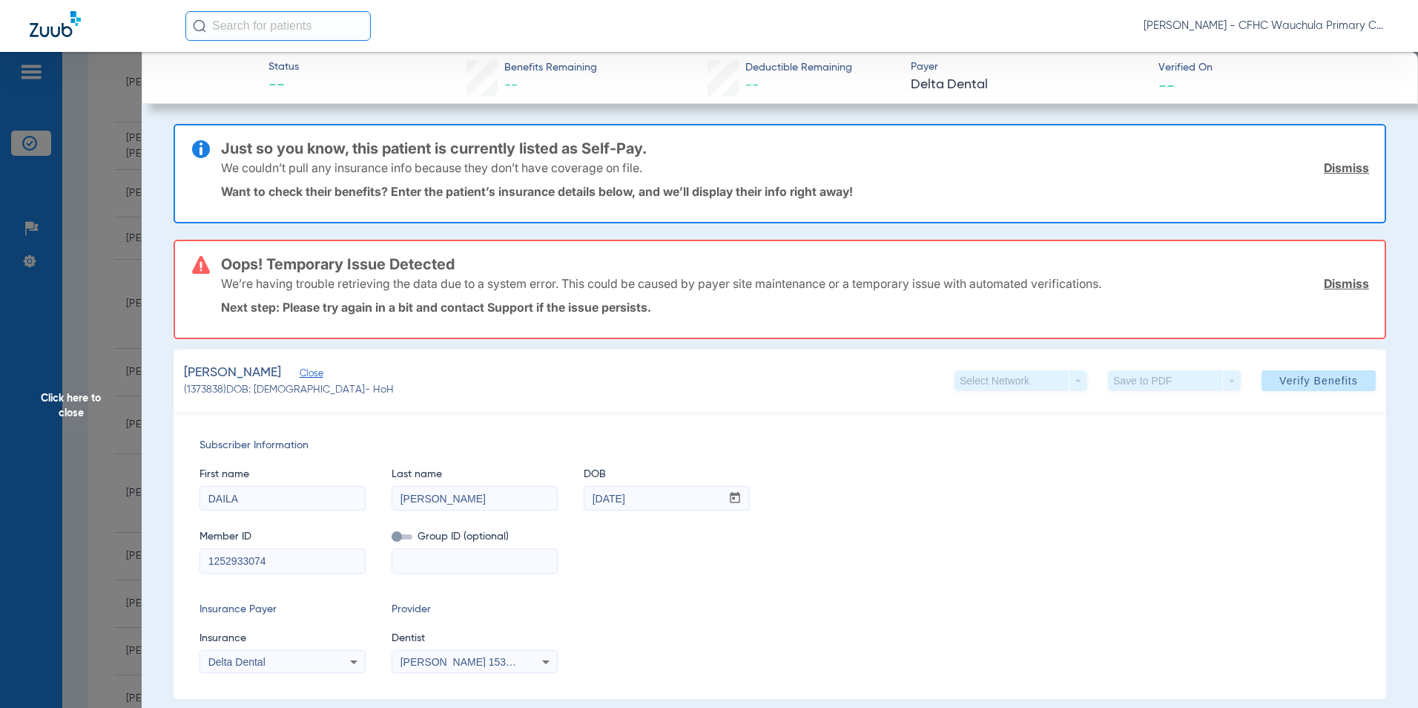
scroll to position [0, 0]
drag, startPoint x: 1337, startPoint y: 280, endPoint x: 1341, endPoint y: 202, distance: 78.0
click at [1337, 280] on link "Dismiss" at bounding box center [1346, 284] width 45 height 15
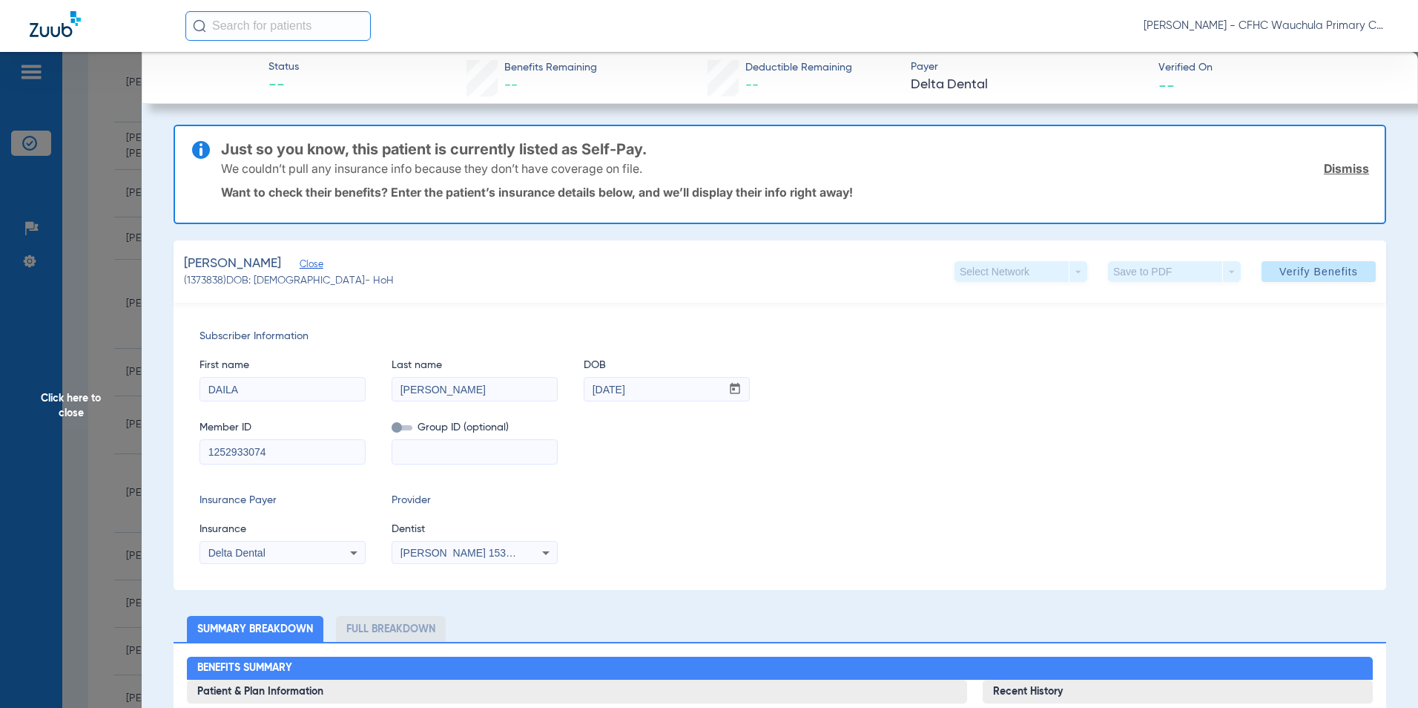
click at [1340, 165] on link "Dismiss" at bounding box center [1346, 168] width 45 height 15
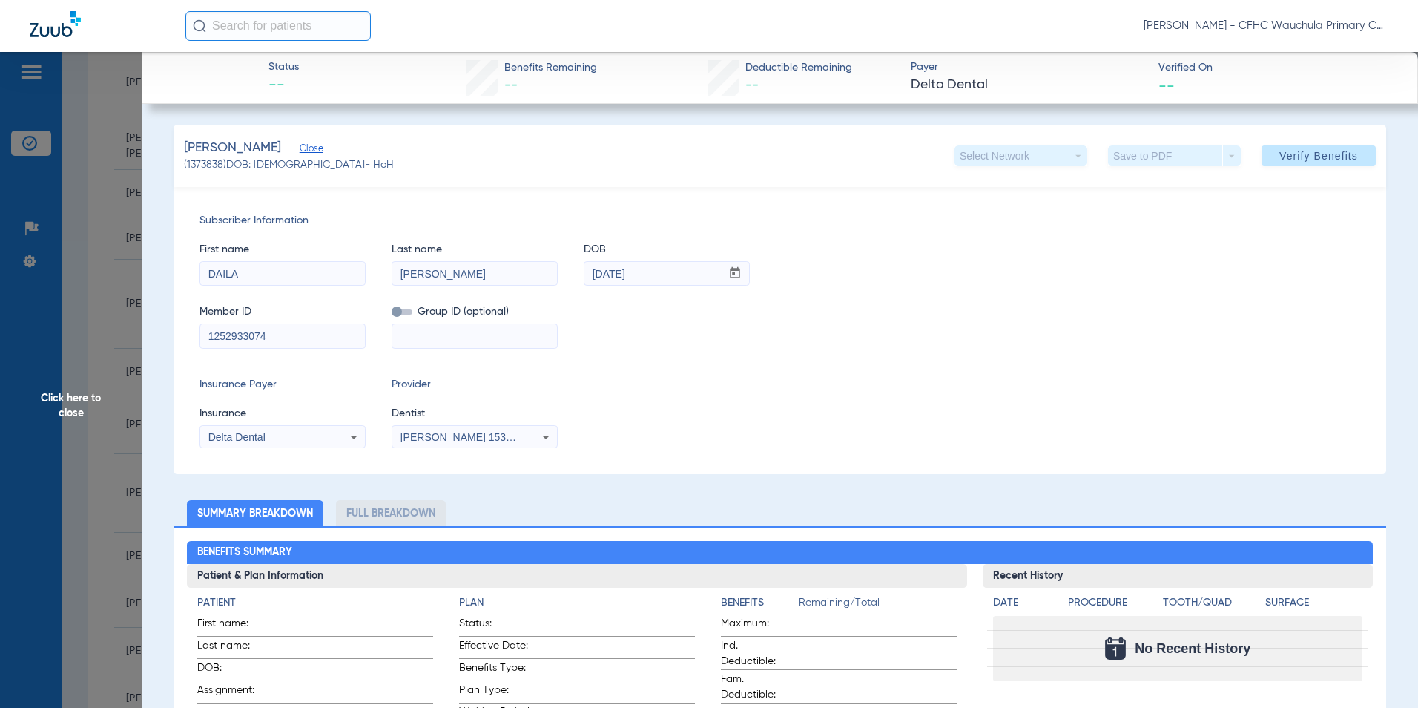
drag, startPoint x: 284, startPoint y: 275, endPoint x: 131, endPoint y: 275, distance: 152.8
type input "[PERSON_NAME]"
type input "[DATE]"
click at [1262, 282] on div "First name [PERSON_NAME] Last name [PERSON_NAME] mm / dd / yyyy [DATE]" at bounding box center [780, 256] width 1161 height 57
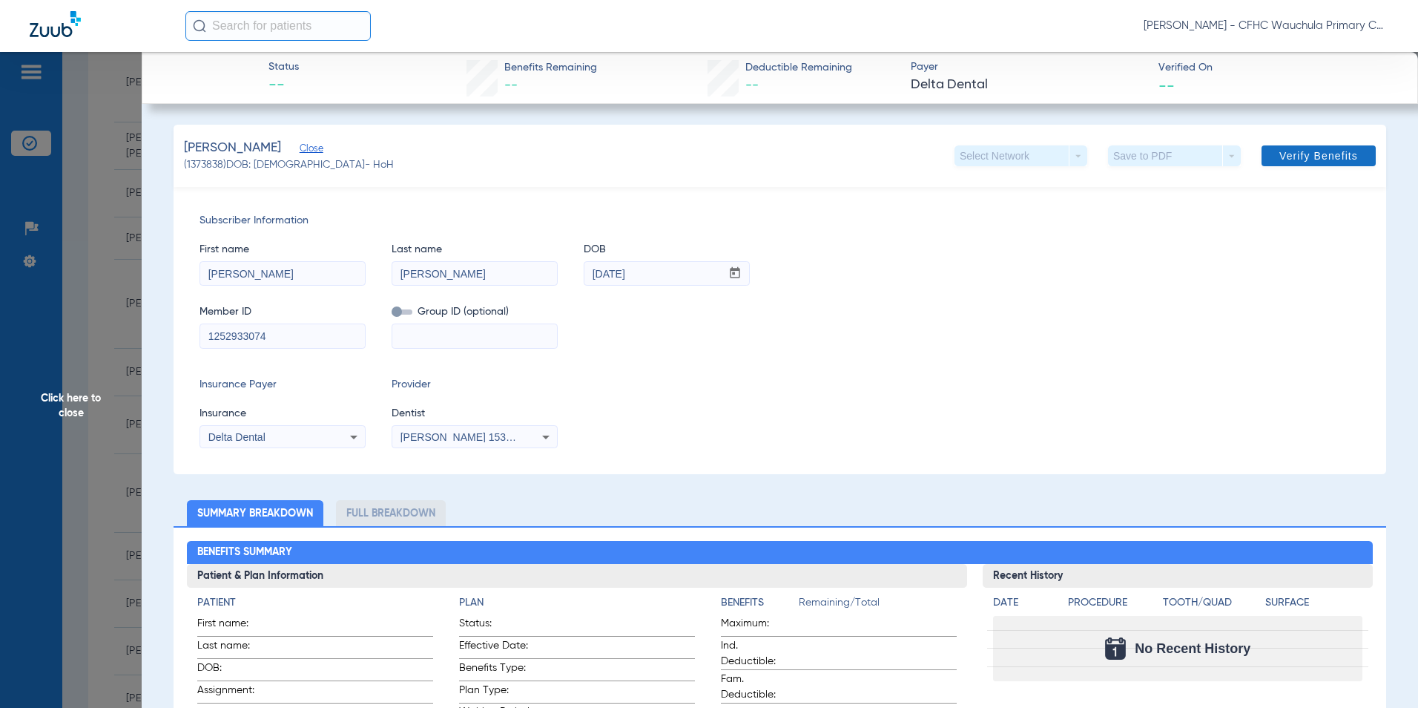
click at [1311, 154] on span "Verify Benefits" at bounding box center [1318, 156] width 79 height 12
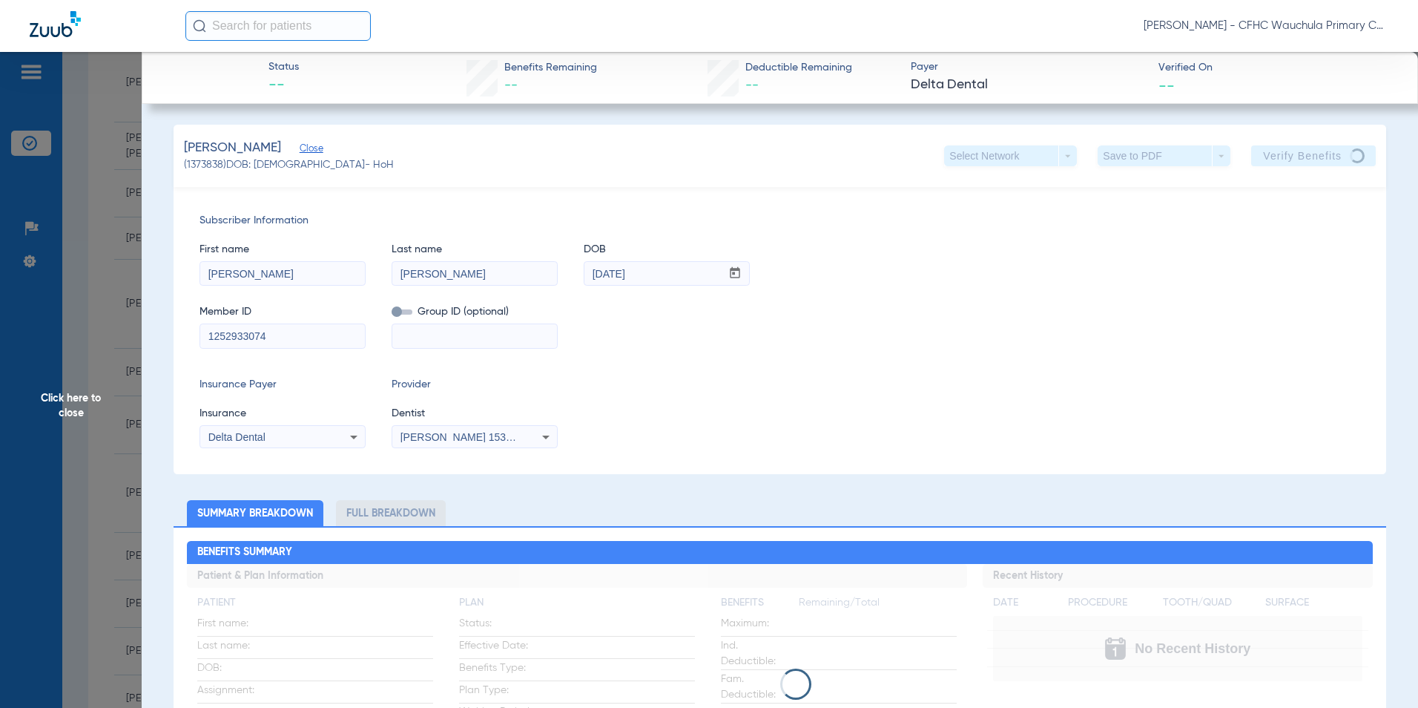
click at [967, 336] on div "Member ID 1252933074 Group ID (optional)" at bounding box center [780, 319] width 1161 height 57
